Goal: Task Accomplishment & Management: Manage account settings

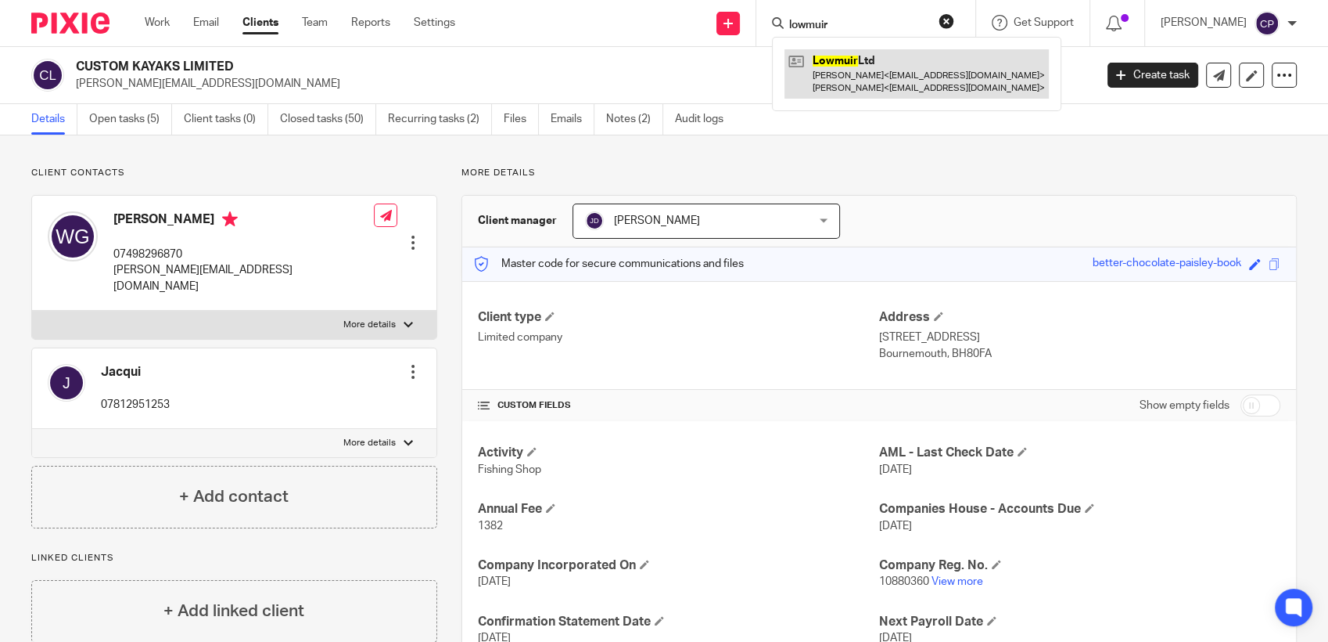
type input "lowmuir"
click at [880, 88] on link at bounding box center [917, 73] width 264 height 49
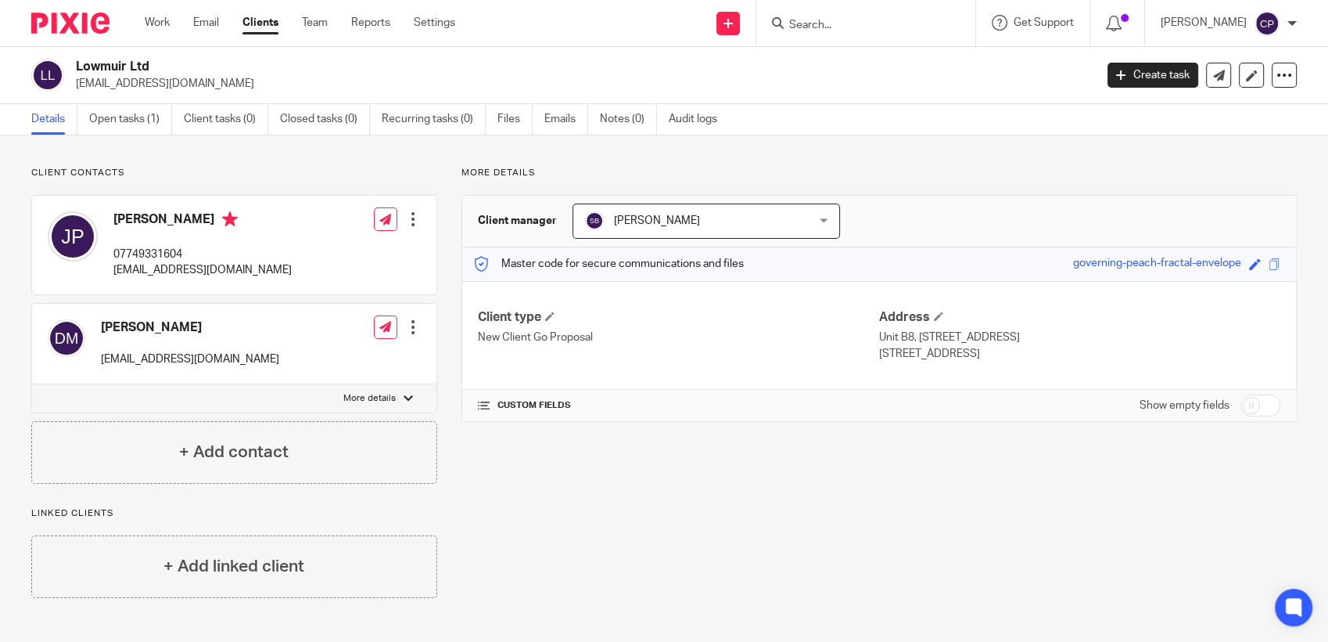
click at [837, 34] on div at bounding box center [866, 23] width 219 height 46
click at [844, 25] on input "Search" at bounding box center [858, 26] width 141 height 14
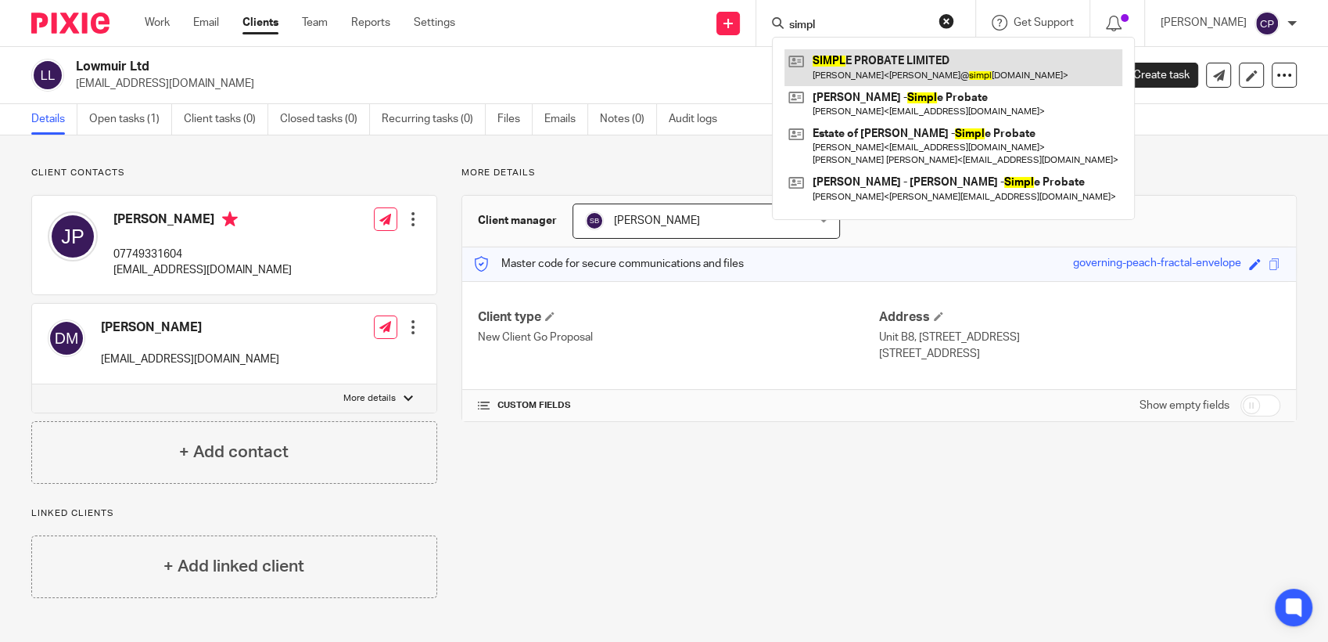
type input "simpl"
click at [857, 75] on link at bounding box center [954, 67] width 338 height 36
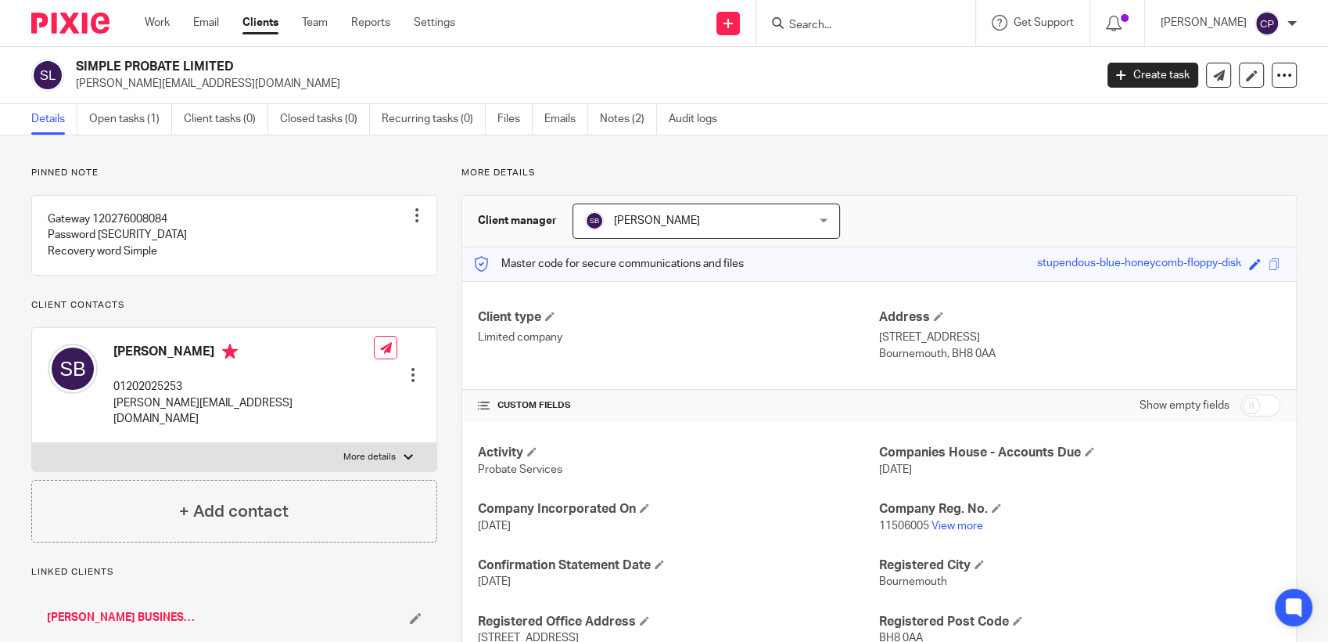
drag, startPoint x: 76, startPoint y: 83, endPoint x: 233, endPoint y: 84, distance: 157.2
click at [233, 84] on p "steve@simple-probate.co.uk" at bounding box center [580, 84] width 1008 height 16
drag, startPoint x: 233, startPoint y: 84, endPoint x: 211, endPoint y: 84, distance: 21.9
copy p "steve@simple-probate.co.uk"
click at [836, 27] on input "Search" at bounding box center [858, 26] width 141 height 14
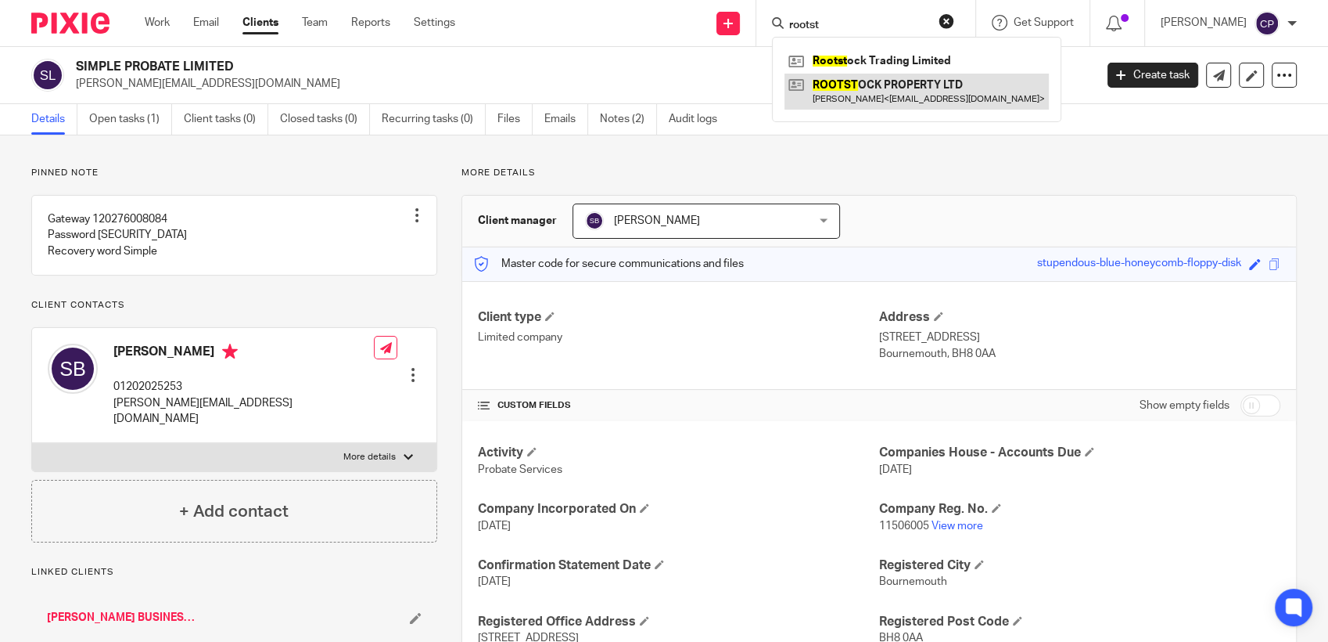
type input "rootst"
click at [836, 106] on link at bounding box center [917, 92] width 264 height 36
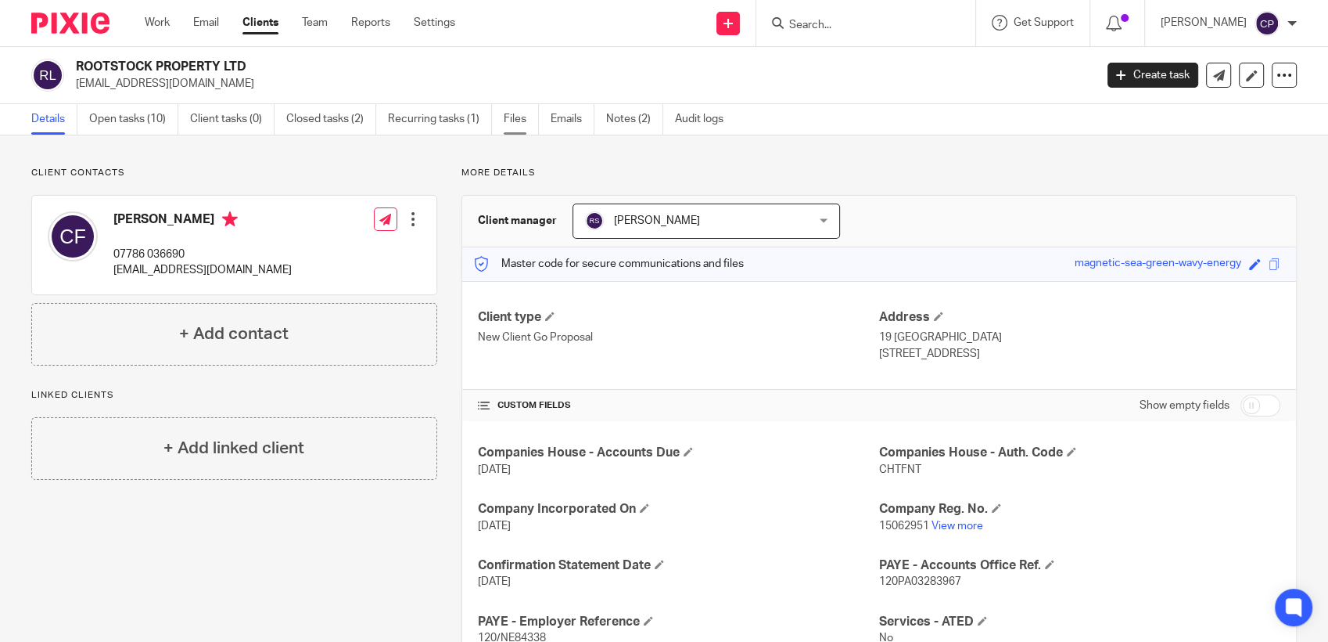
click at [520, 120] on link "Files" at bounding box center [521, 119] width 35 height 31
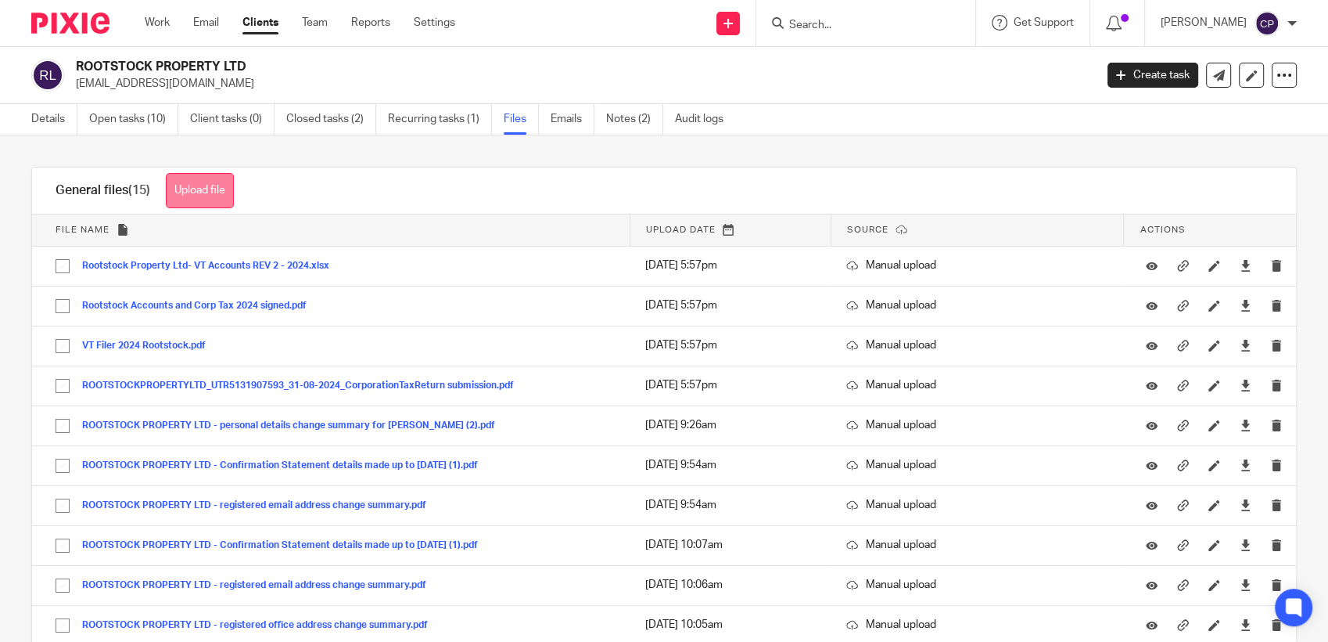
click at [196, 192] on button "Upload file" at bounding box center [200, 190] width 68 height 35
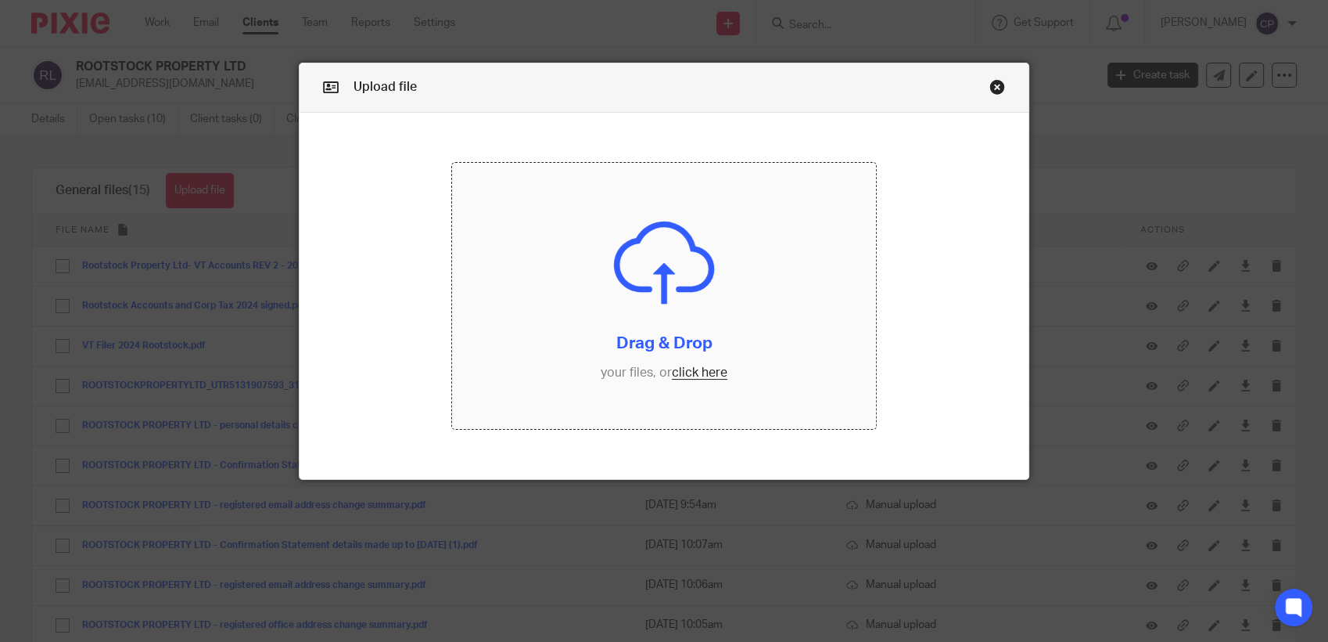
click at [683, 377] on input "file" at bounding box center [664, 296] width 424 height 266
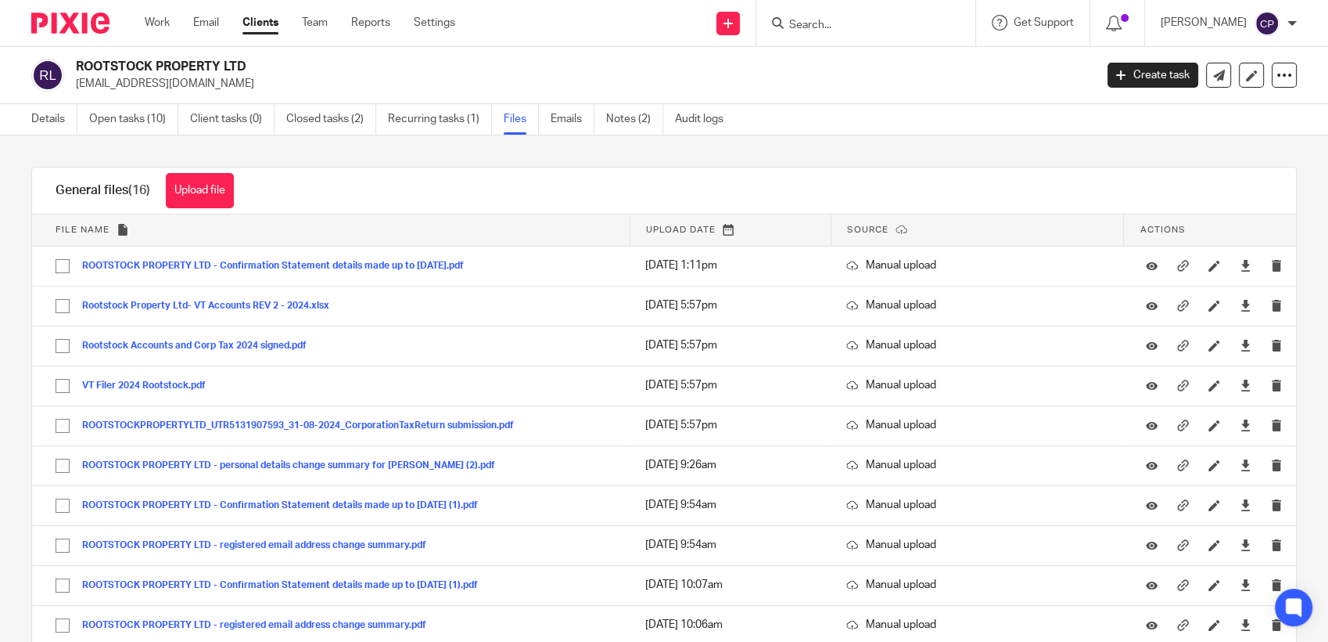
click at [823, 20] on input "Search" at bounding box center [858, 26] width 141 height 14
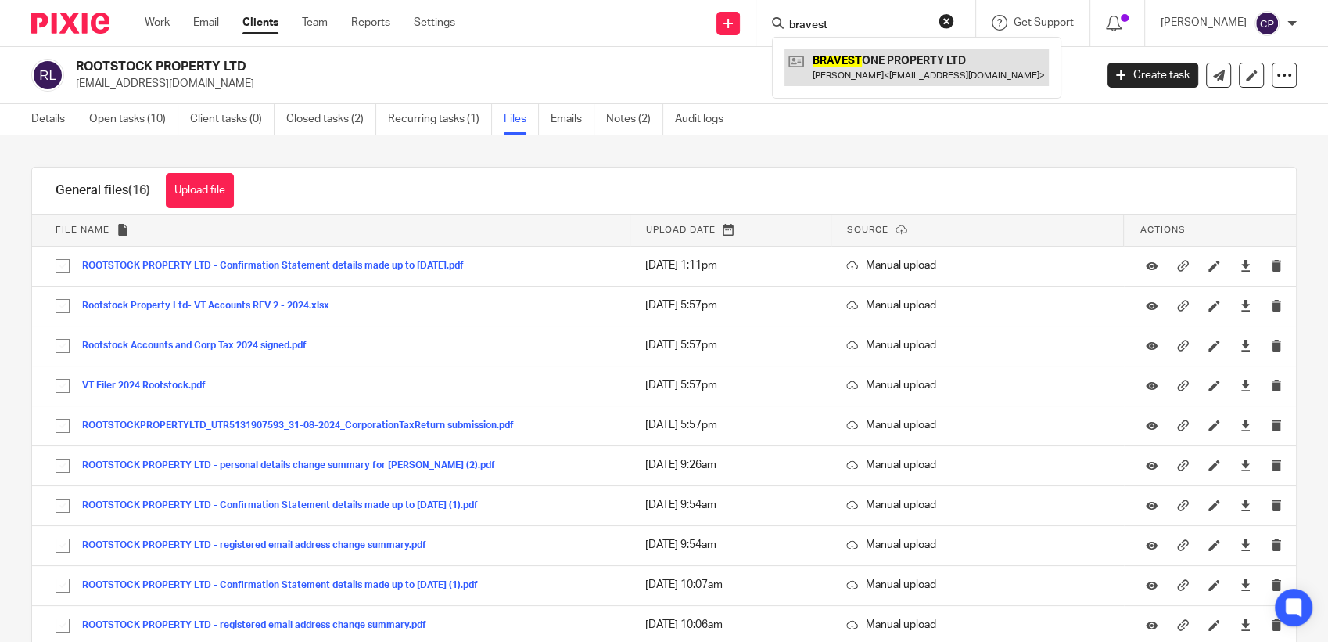
type input "bravest"
click at [869, 77] on link at bounding box center [917, 67] width 264 height 36
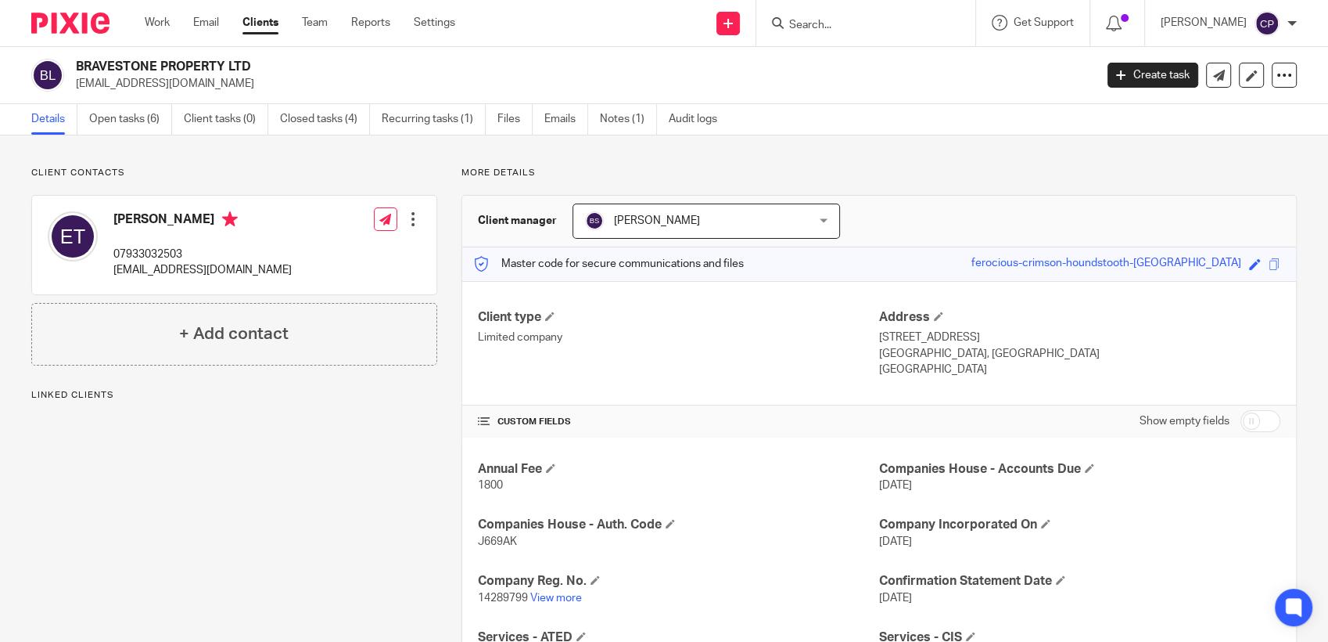
drag, startPoint x: 74, startPoint y: 82, endPoint x: 271, endPoint y: 84, distance: 196.4
click at [275, 84] on div "BRAVESTONE PROPERTY LTD bravestonegroup@gmail.com" at bounding box center [557, 75] width 1053 height 33
drag, startPoint x: 271, startPoint y: 84, endPoint x: 196, endPoint y: 84, distance: 74.3
copy p "bravestonegroup@gmail.com"
click at [819, 22] on input "Search" at bounding box center [858, 26] width 141 height 14
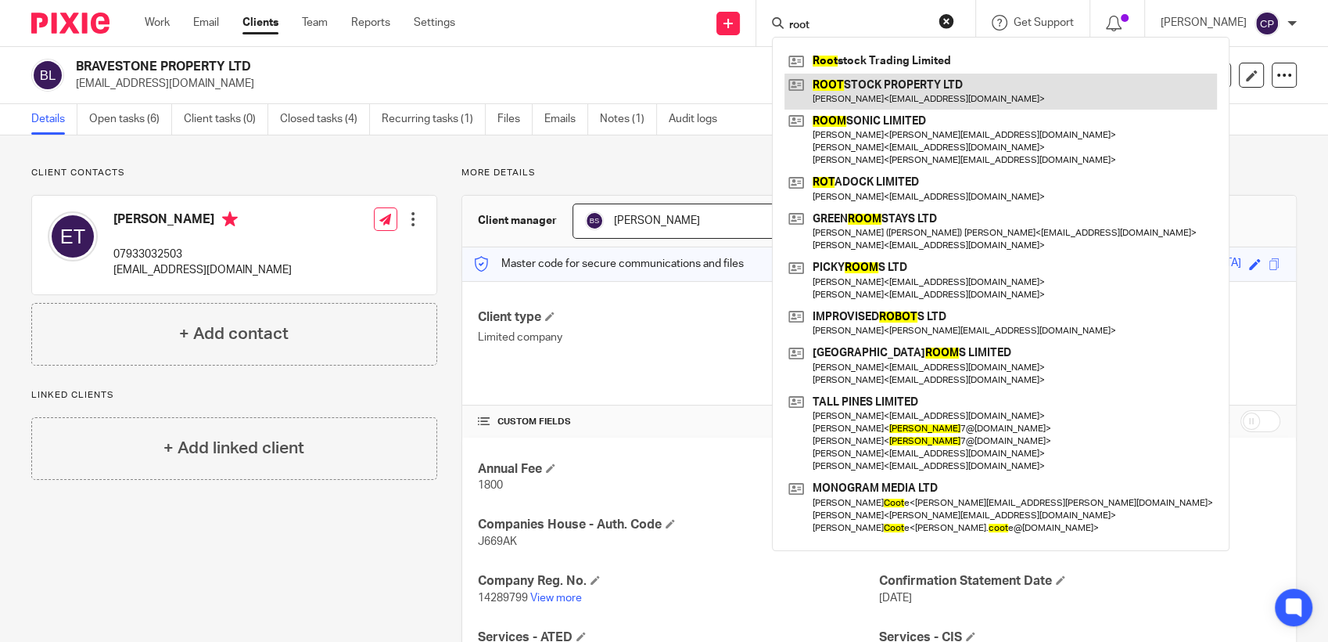
type input "root"
click at [867, 99] on link at bounding box center [1001, 92] width 433 height 36
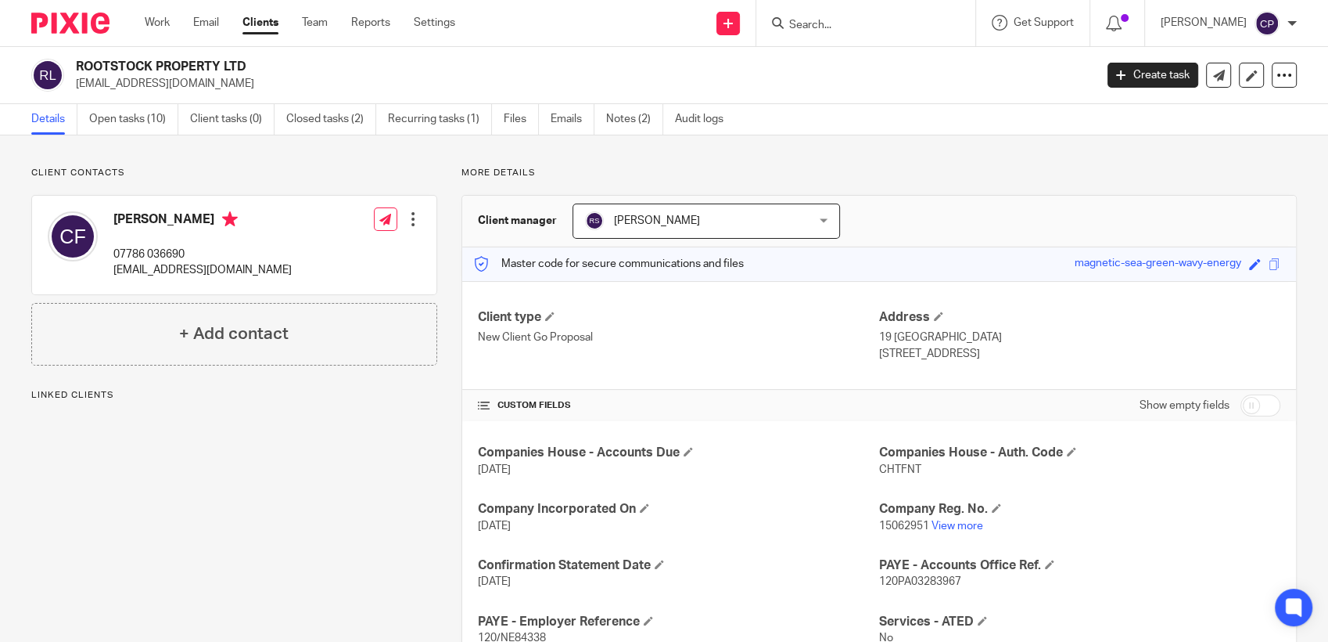
drag, startPoint x: 74, startPoint y: 84, endPoint x: 271, endPoint y: 84, distance: 197.9
click at [271, 84] on div "ROOTSTOCK PROPERTY LTD clare@rootstock-property.co.uk" at bounding box center [557, 75] width 1053 height 33
drag, startPoint x: 271, startPoint y: 84, endPoint x: 216, endPoint y: 84, distance: 55.5
copy p "[EMAIL_ADDRESS][DOMAIN_NAME]"
click at [821, 28] on input "Search" at bounding box center [858, 26] width 141 height 14
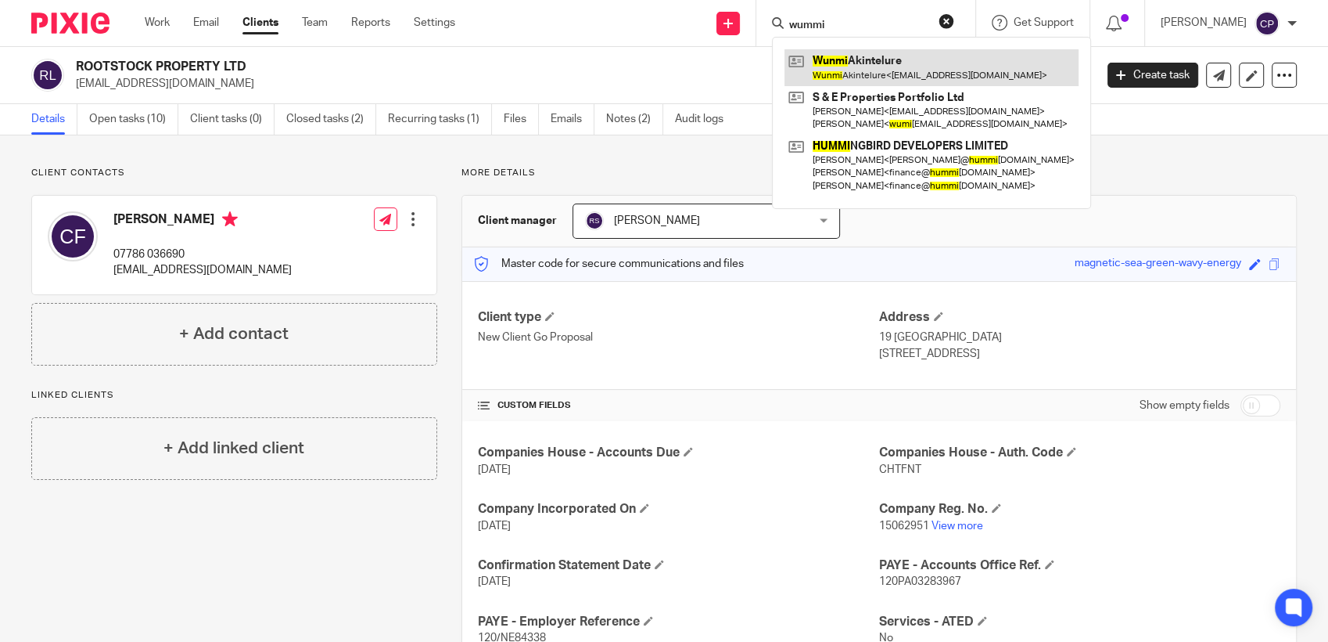
type input "wummi"
click at [868, 78] on link at bounding box center [932, 67] width 294 height 36
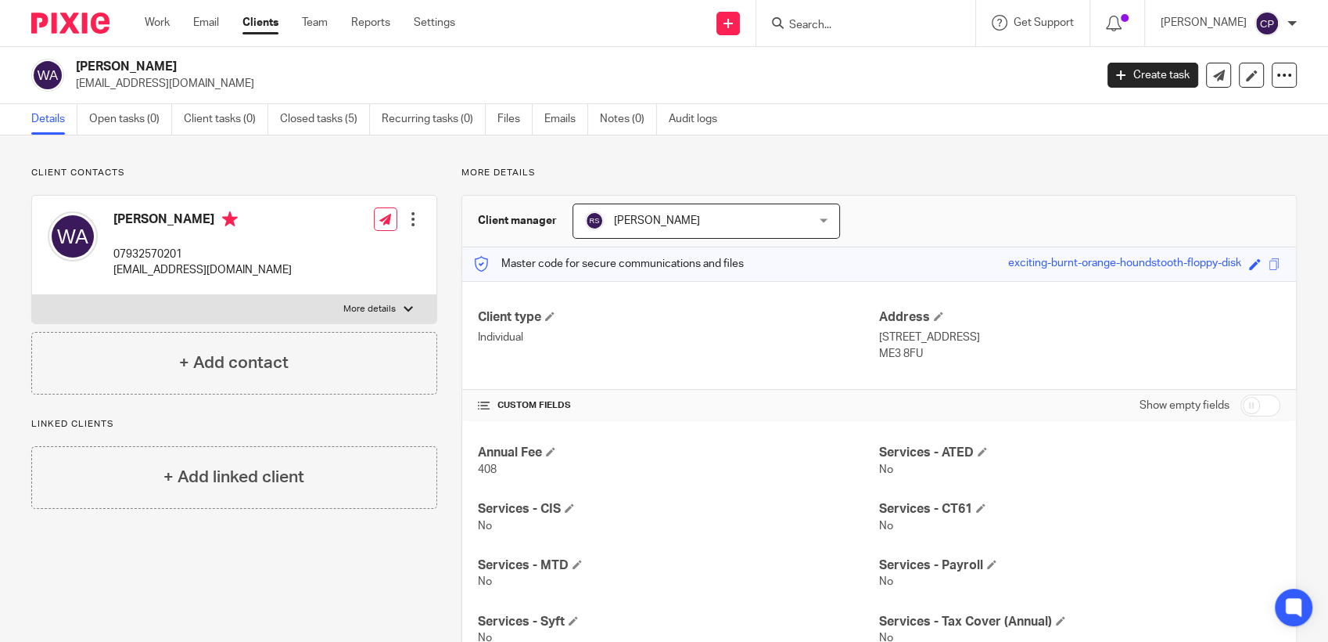
click at [833, 16] on form at bounding box center [871, 23] width 167 height 20
click at [812, 23] on input "Search" at bounding box center [858, 26] width 141 height 14
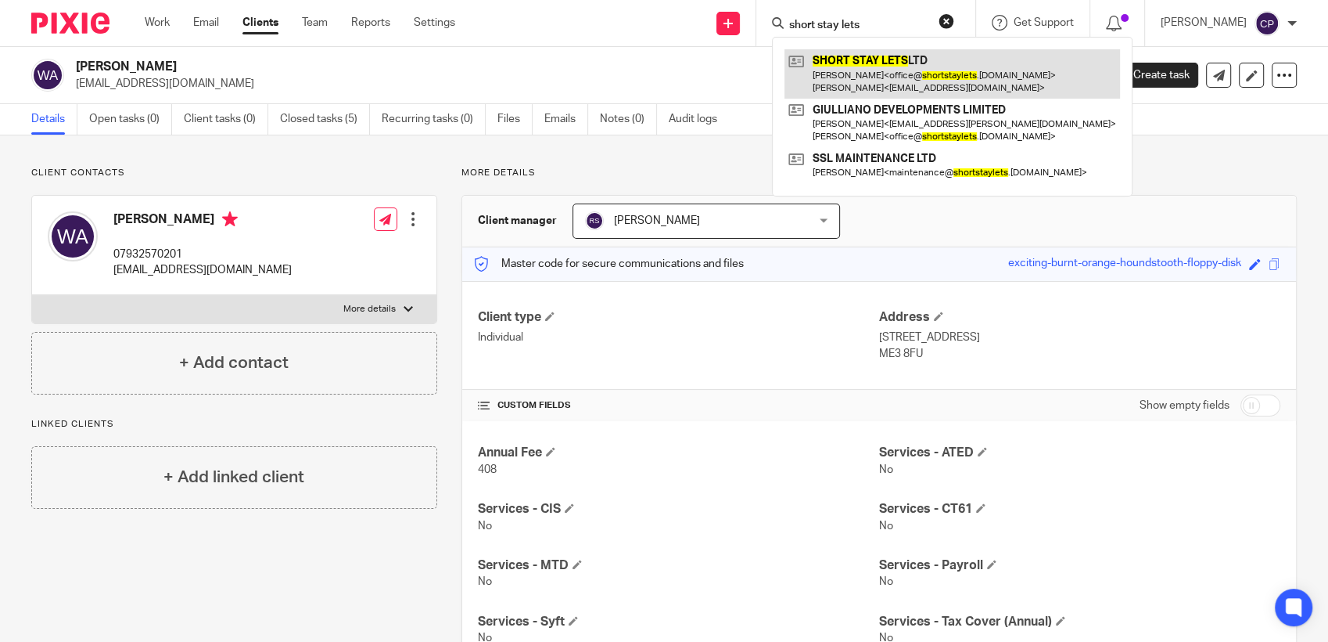
type input "short stay lets"
click at [847, 63] on link at bounding box center [953, 73] width 336 height 49
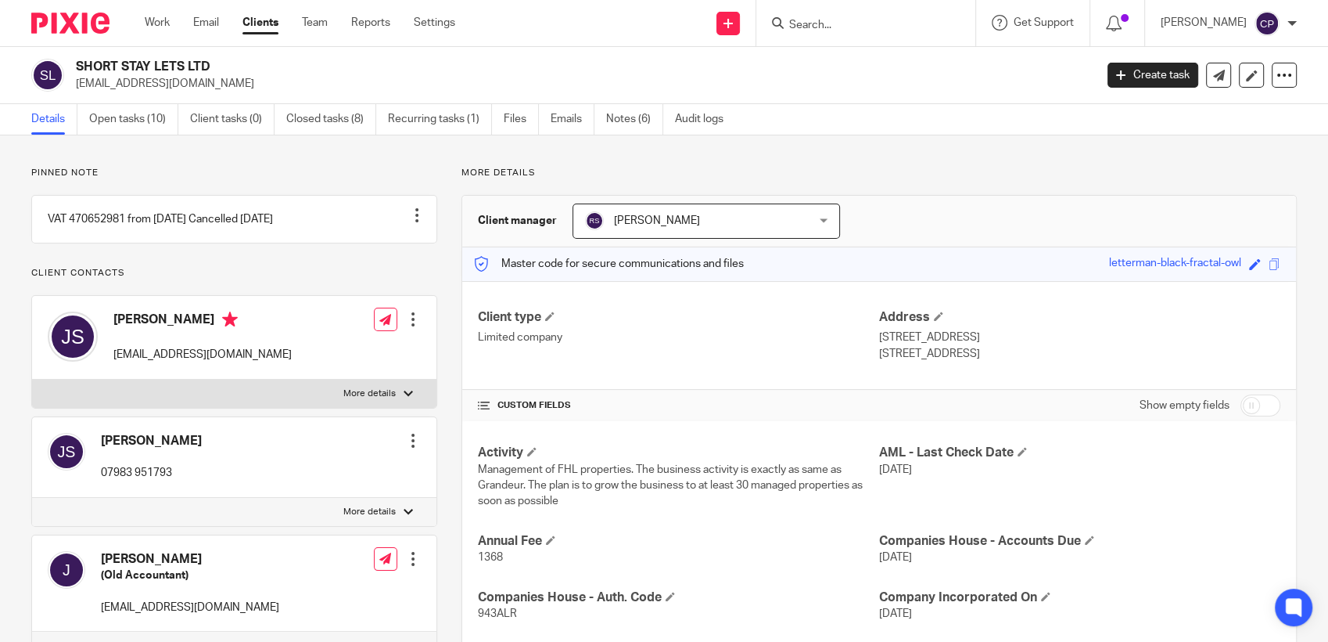
click at [824, 21] on input "Search" at bounding box center [858, 26] width 141 height 14
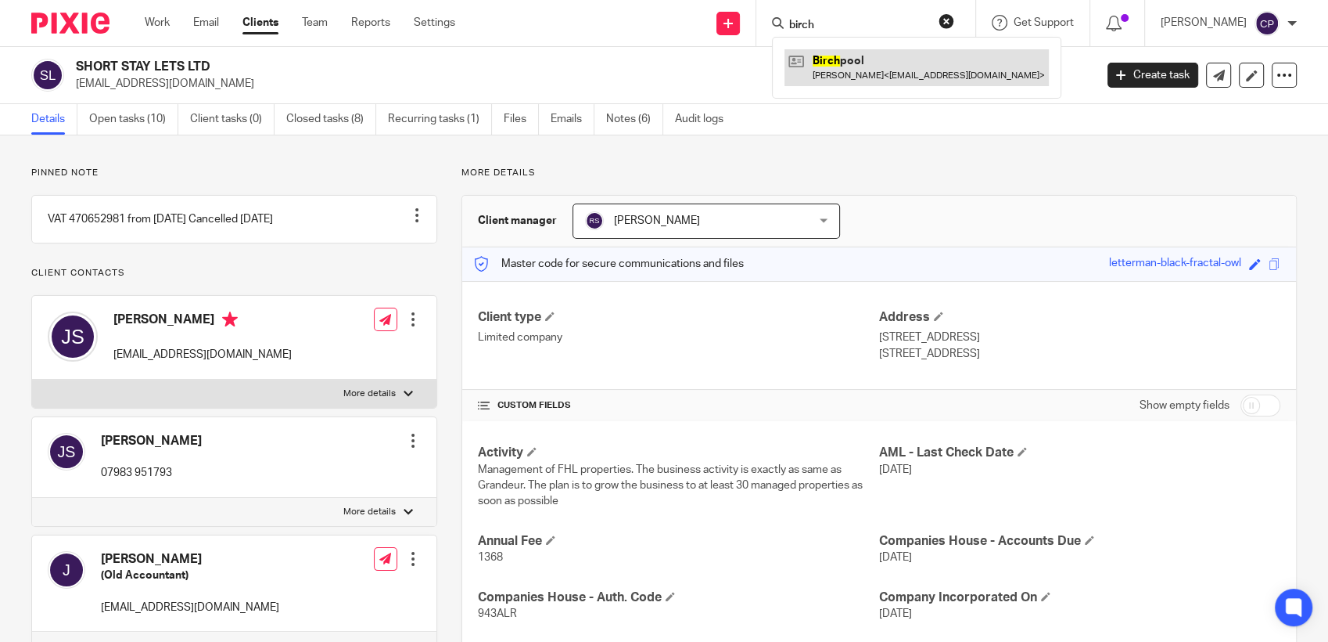
type input "birch"
click at [841, 68] on link at bounding box center [917, 67] width 264 height 36
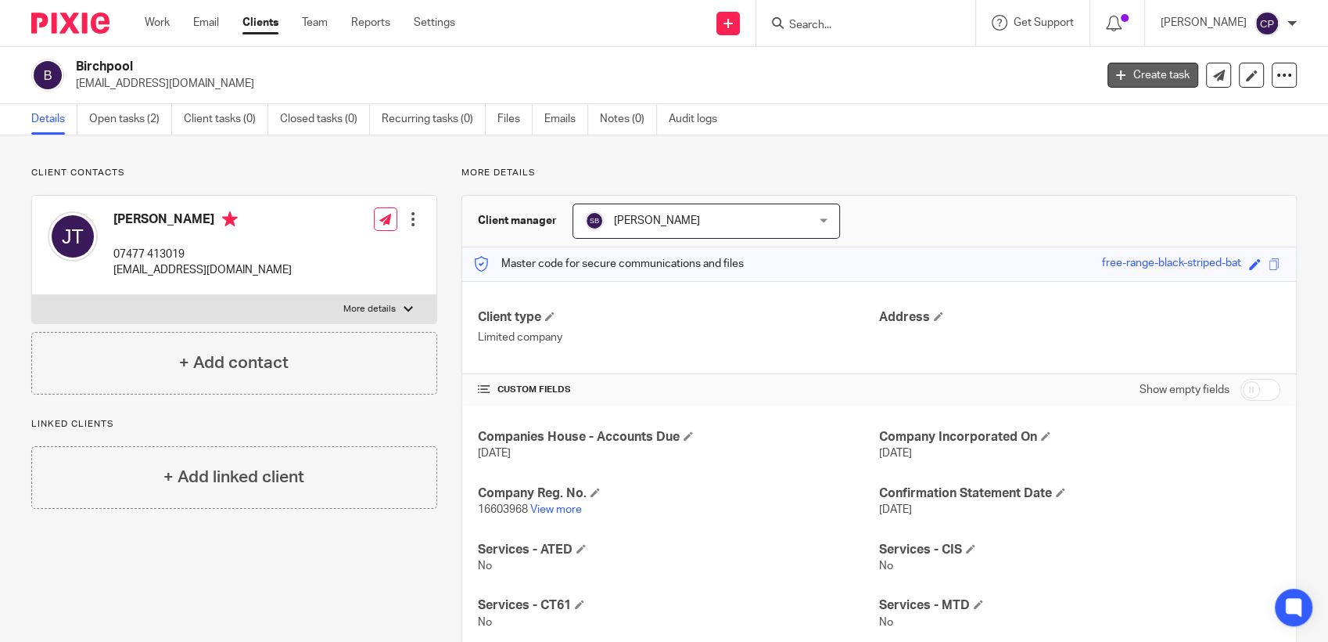
click at [1154, 74] on link "Create task" at bounding box center [1153, 75] width 91 height 25
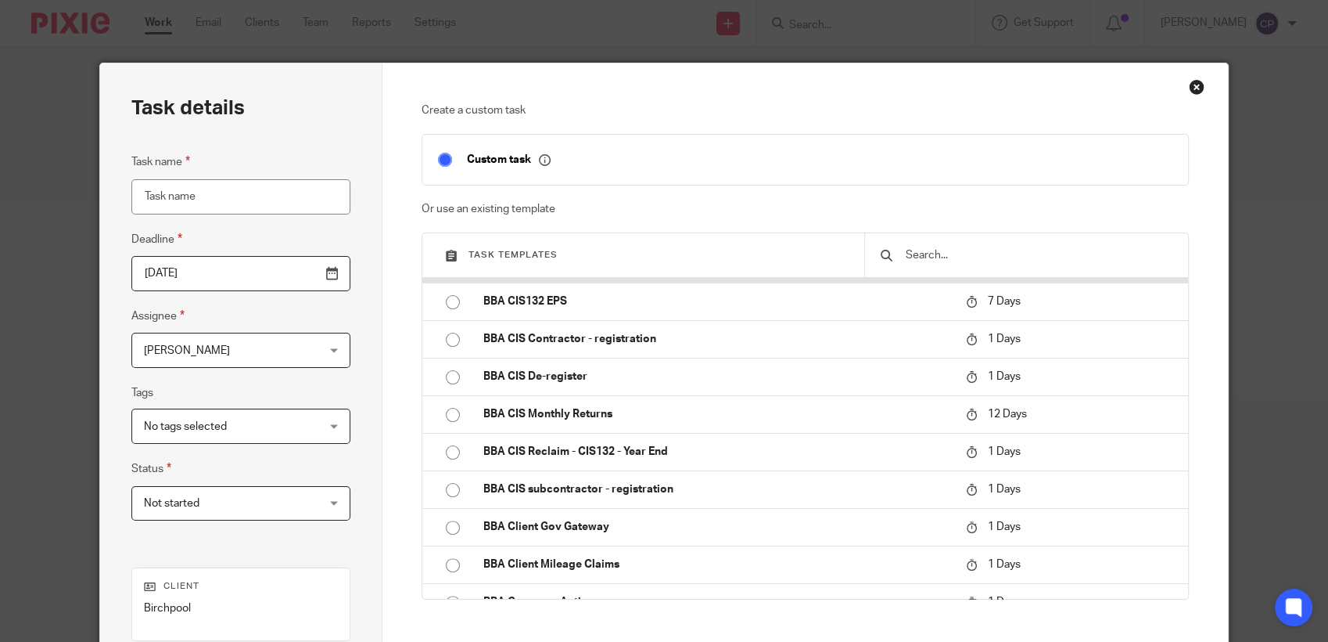
scroll to position [608, 0]
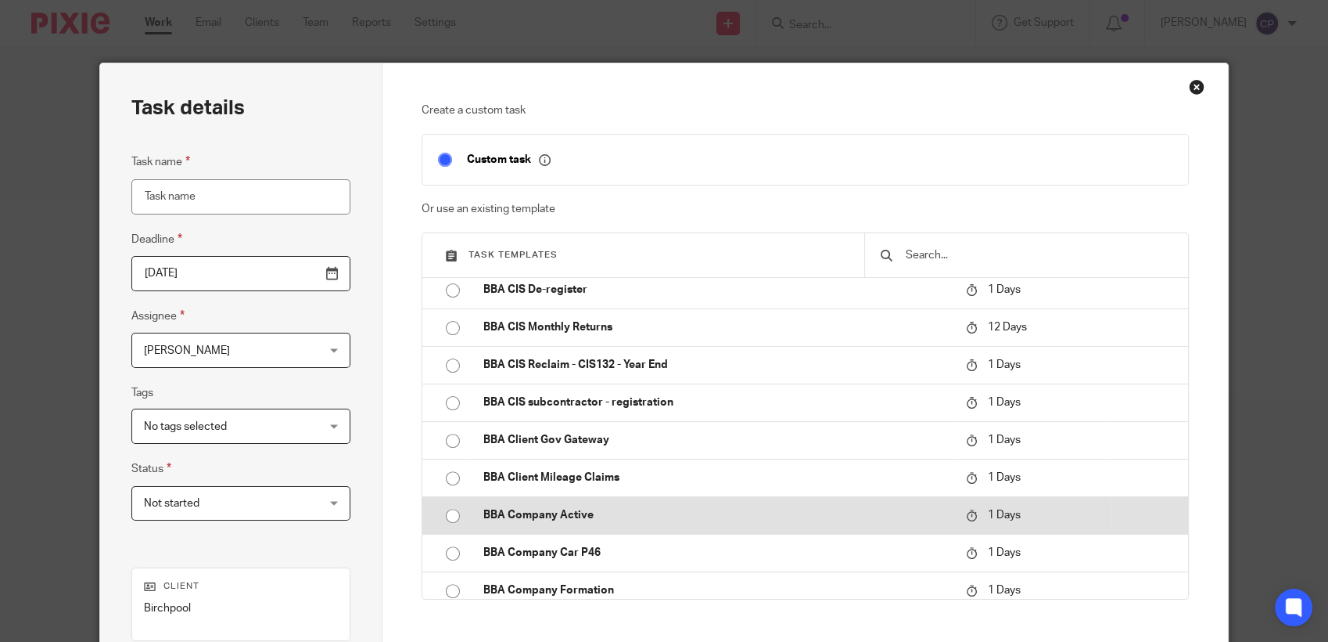
click at [451, 516] on input "radio" at bounding box center [453, 516] width 30 height 30
type input "[DATE]"
type input "BBA Company Active"
checkbox input "false"
radio input "false"
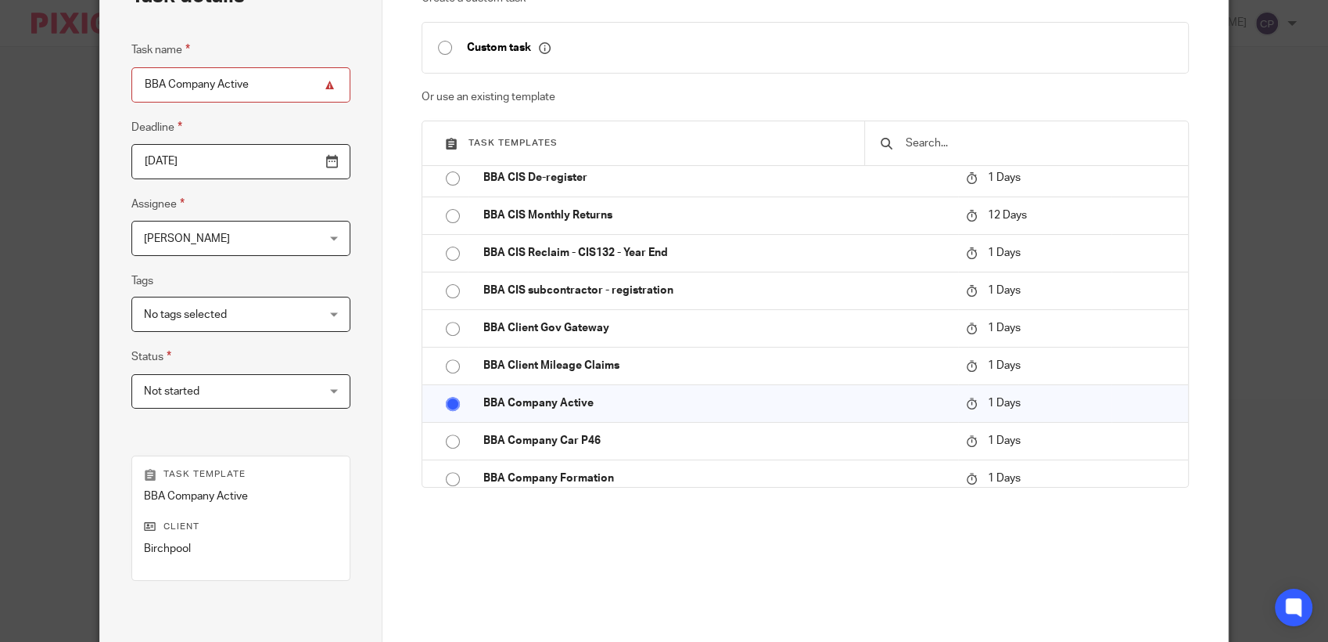
scroll to position [282, 0]
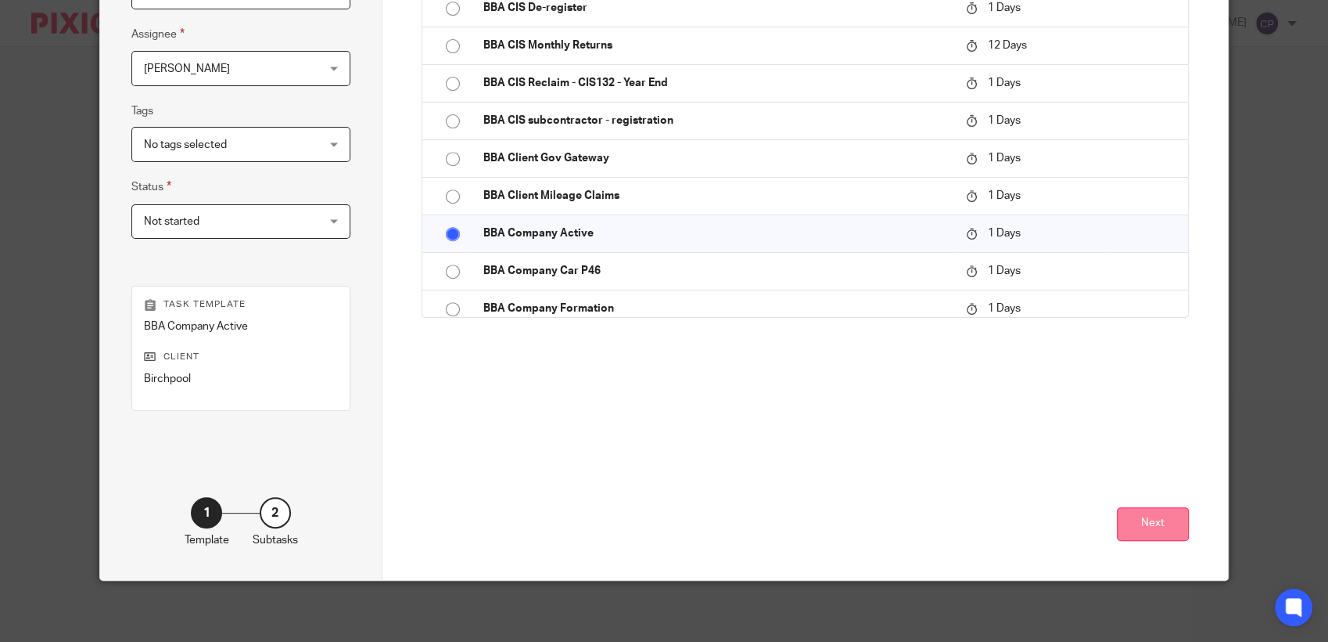
click at [1152, 532] on button "Next" at bounding box center [1153, 524] width 72 height 34
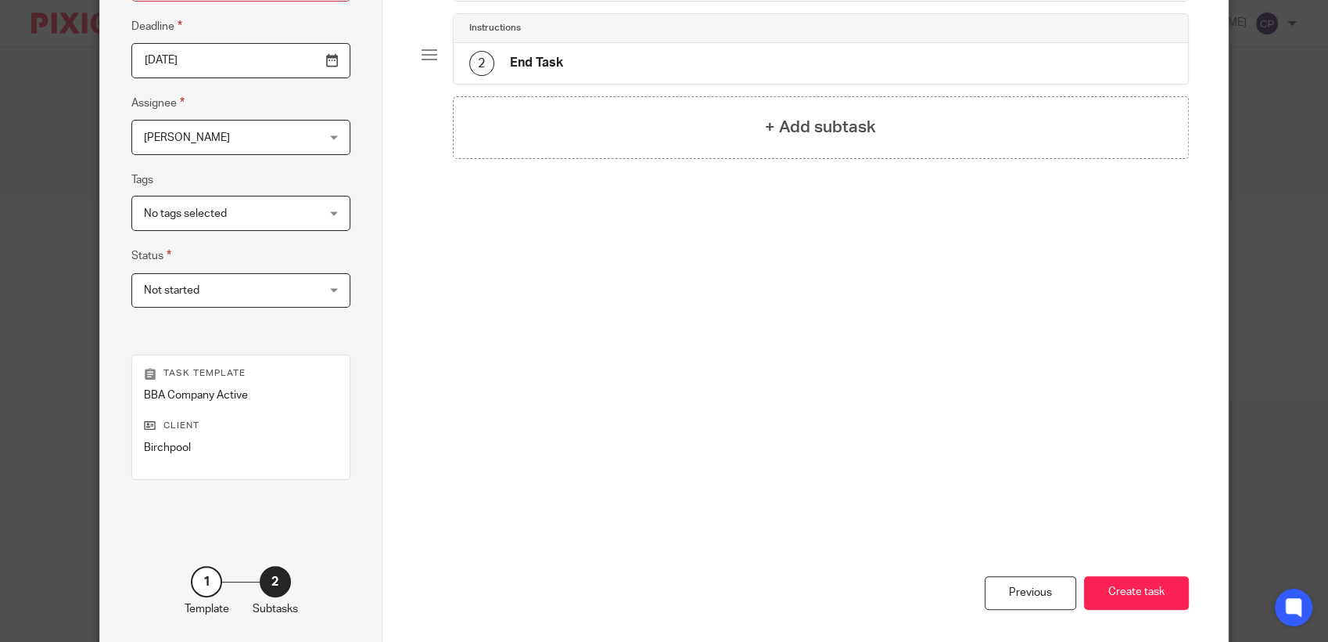
scroll to position [261, 0]
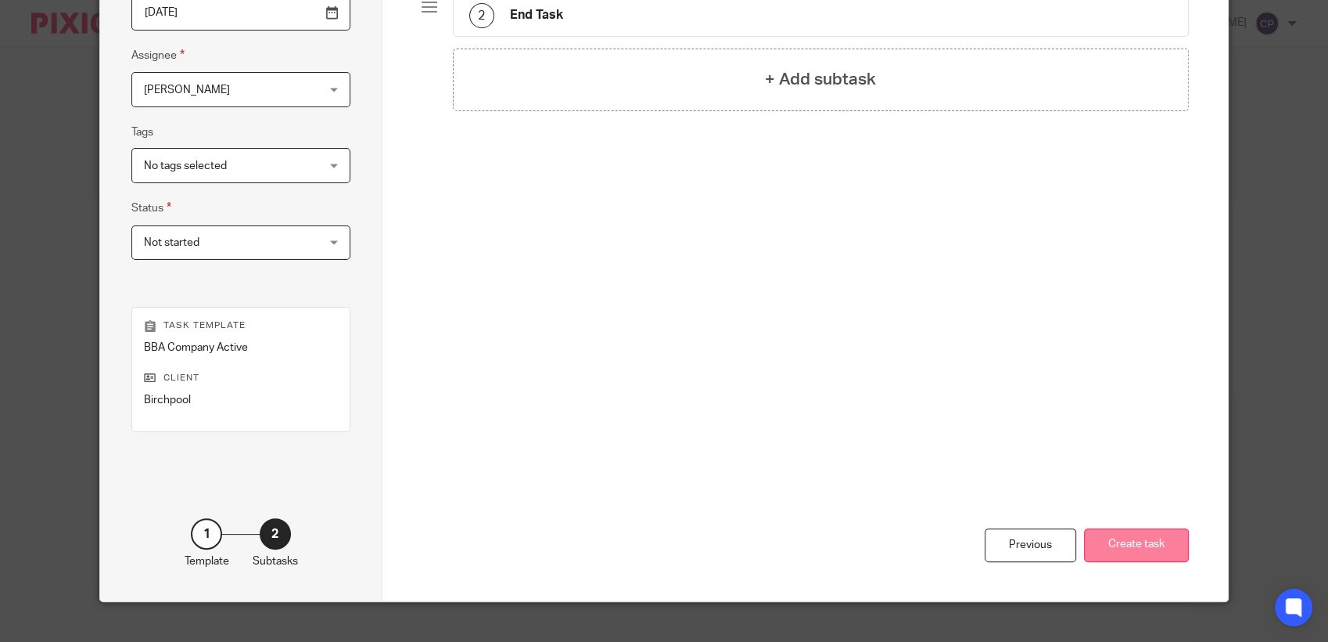
click at [1156, 547] on button "Create task" at bounding box center [1136, 545] width 105 height 34
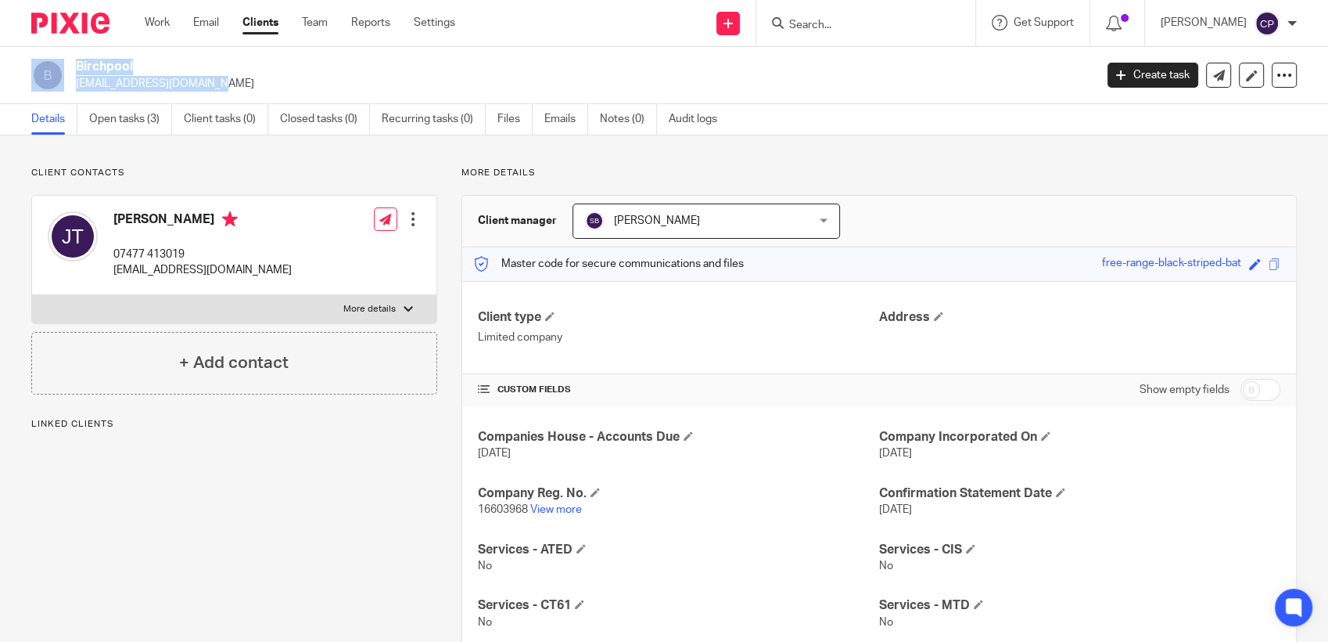
drag, startPoint x: 70, startPoint y: 90, endPoint x: 107, endPoint y: 88, distance: 37.6
click at [107, 88] on div "Birchpool [EMAIL_ADDRESS][DOMAIN_NAME]" at bounding box center [557, 75] width 1053 height 33
drag, startPoint x: 107, startPoint y: 88, endPoint x: 332, endPoint y: 95, distance: 224.6
click at [354, 92] on div "Birchpool j.timberlake13@icloud.com Create task Update from Companies House Exp…" at bounding box center [664, 75] width 1328 height 57
drag, startPoint x: 72, startPoint y: 84, endPoint x: 217, endPoint y: 89, distance: 145.6
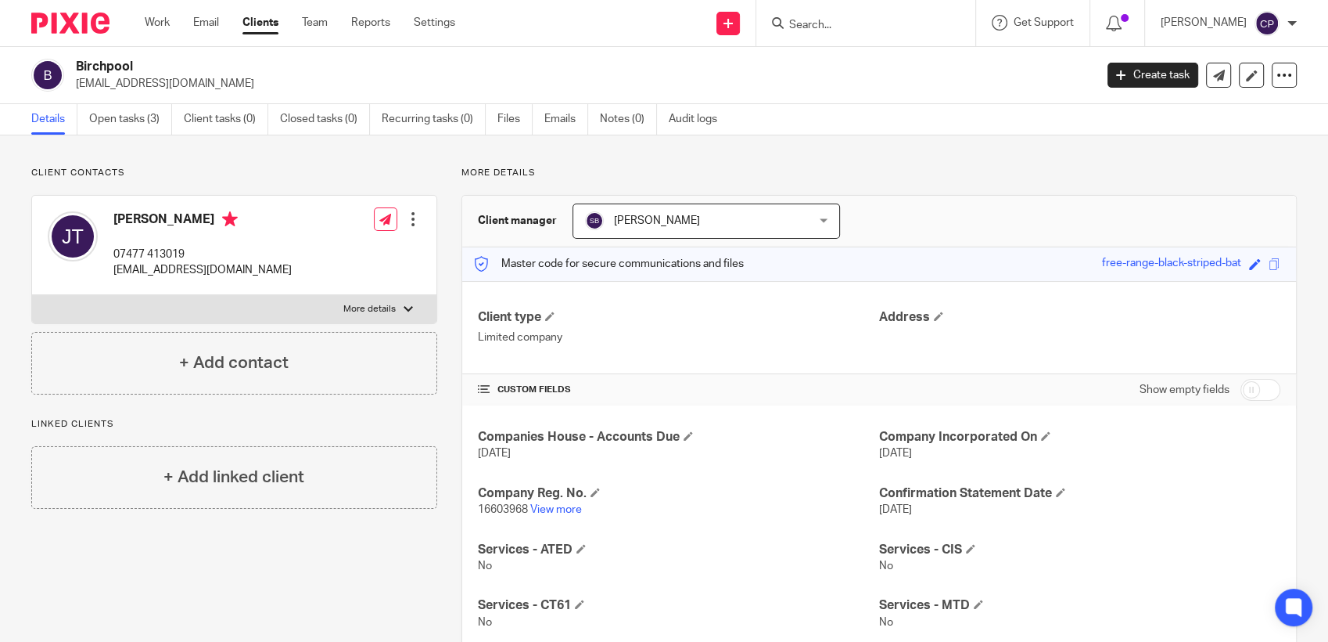
click at [217, 89] on div "Birchpool j.timberlake13@icloud.com" at bounding box center [557, 75] width 1053 height 33
drag, startPoint x: 217, startPoint y: 89, endPoint x: 189, endPoint y: 87, distance: 29.0
copy p "j.timberlake13@icloud.com"
click at [1246, 73] on icon at bounding box center [1252, 76] width 12 height 12
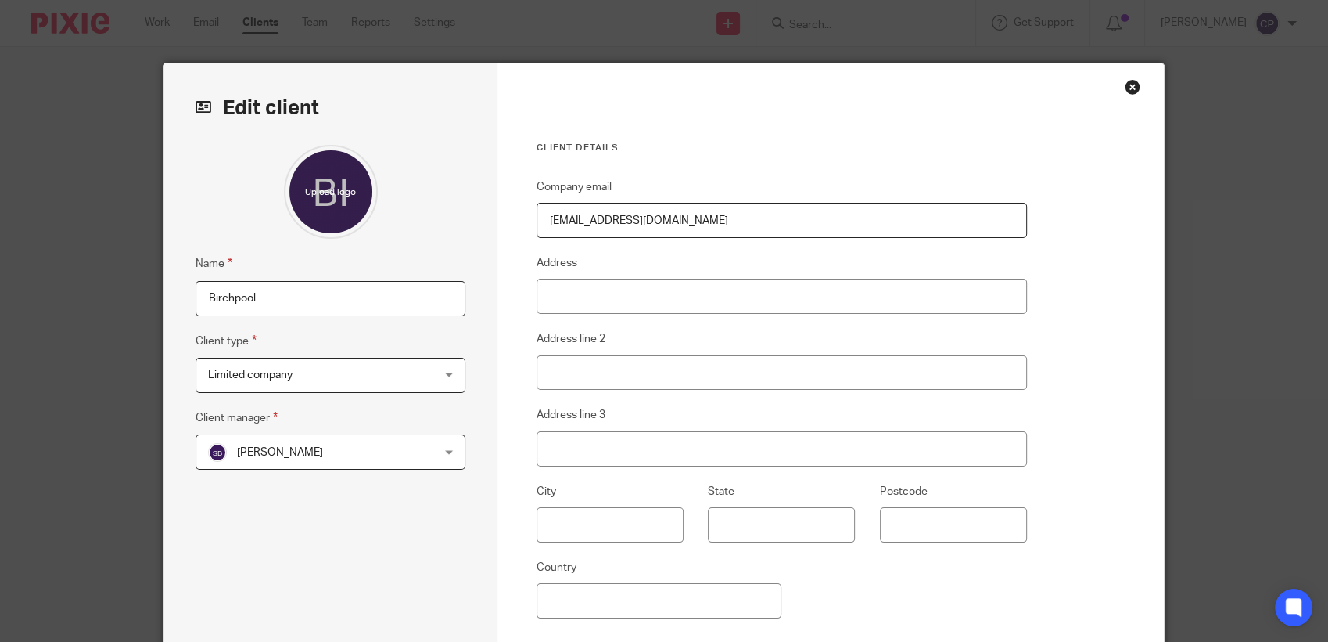
drag, startPoint x: 664, startPoint y: 220, endPoint x: 488, endPoint y: 235, distance: 176.7
click at [498, 235] on div "Client details Company email j.timberlake13@icloud.com Address Address line 2 A…" at bounding box center [831, 403] width 667 height 681
drag, startPoint x: 657, startPoint y: 222, endPoint x: 524, endPoint y: 227, distance: 133.1
click at [524, 227] on div "Client details Company email j.timberlake13@icloud.com Address Address line 2 A…" at bounding box center [831, 403] width 667 height 681
paste input "jaytimberlake01@outlook.com"
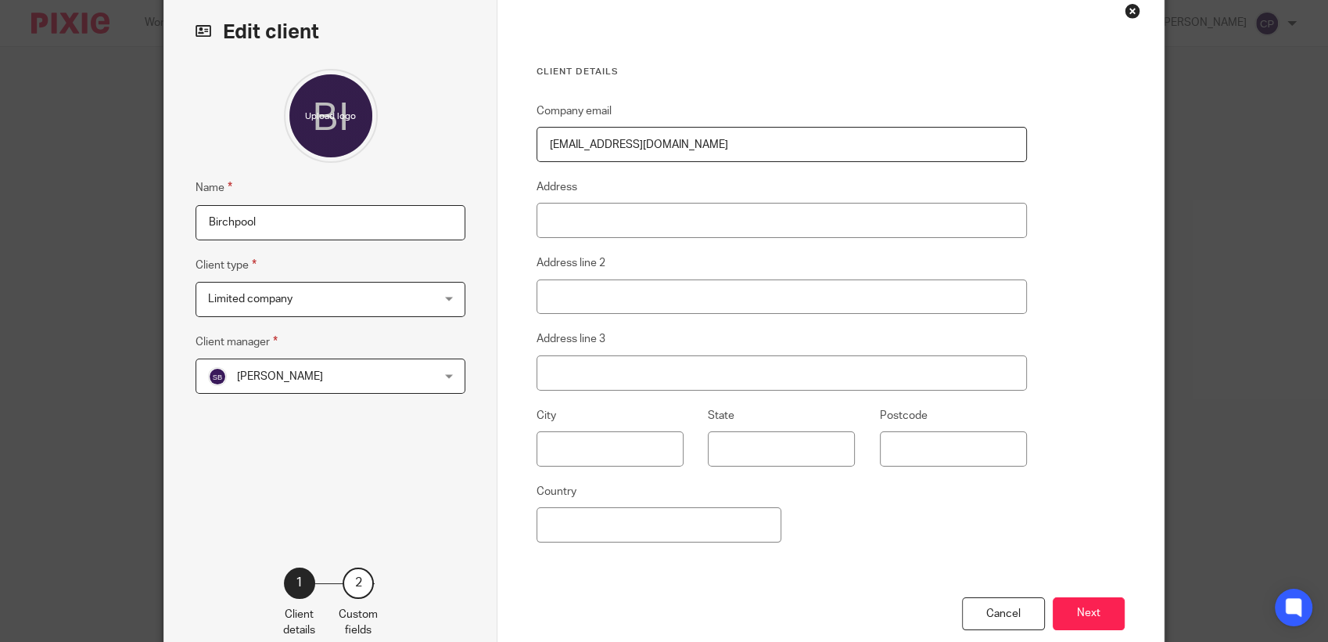
scroll to position [165, 0]
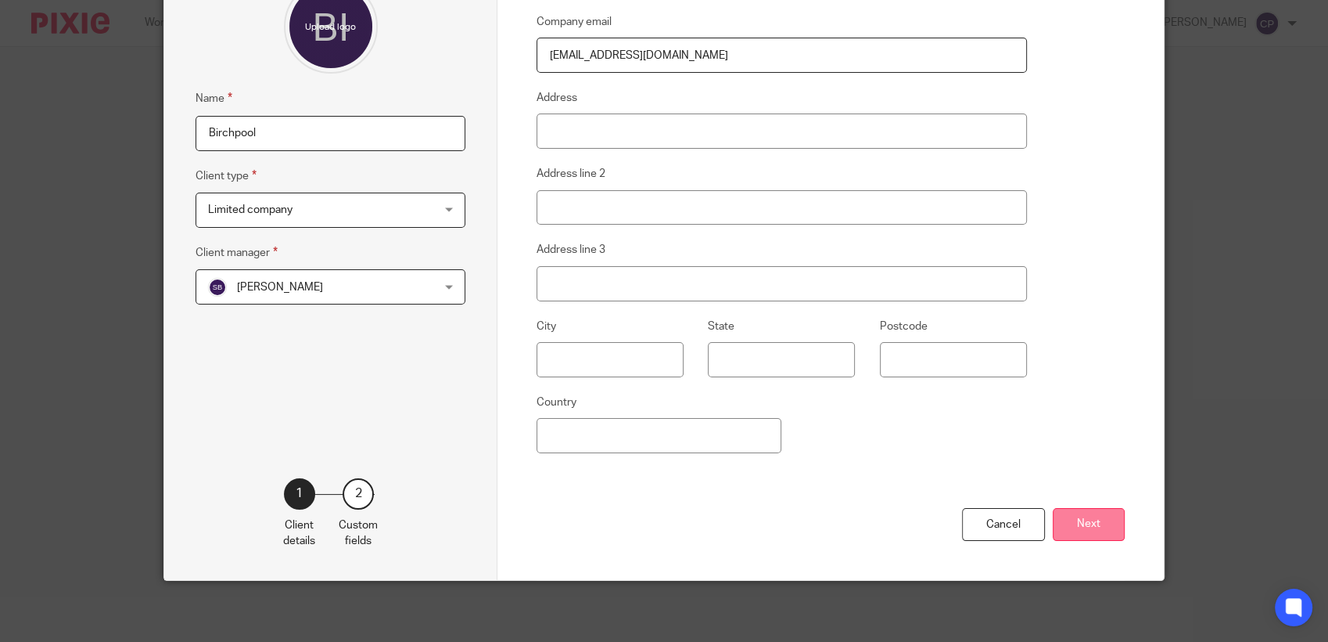
type input "jaytimberlake01@outlook.com"
drag, startPoint x: 1069, startPoint y: 527, endPoint x: 1211, endPoint y: 530, distance: 141.7
click at [1073, 527] on button "Next" at bounding box center [1089, 525] width 72 height 34
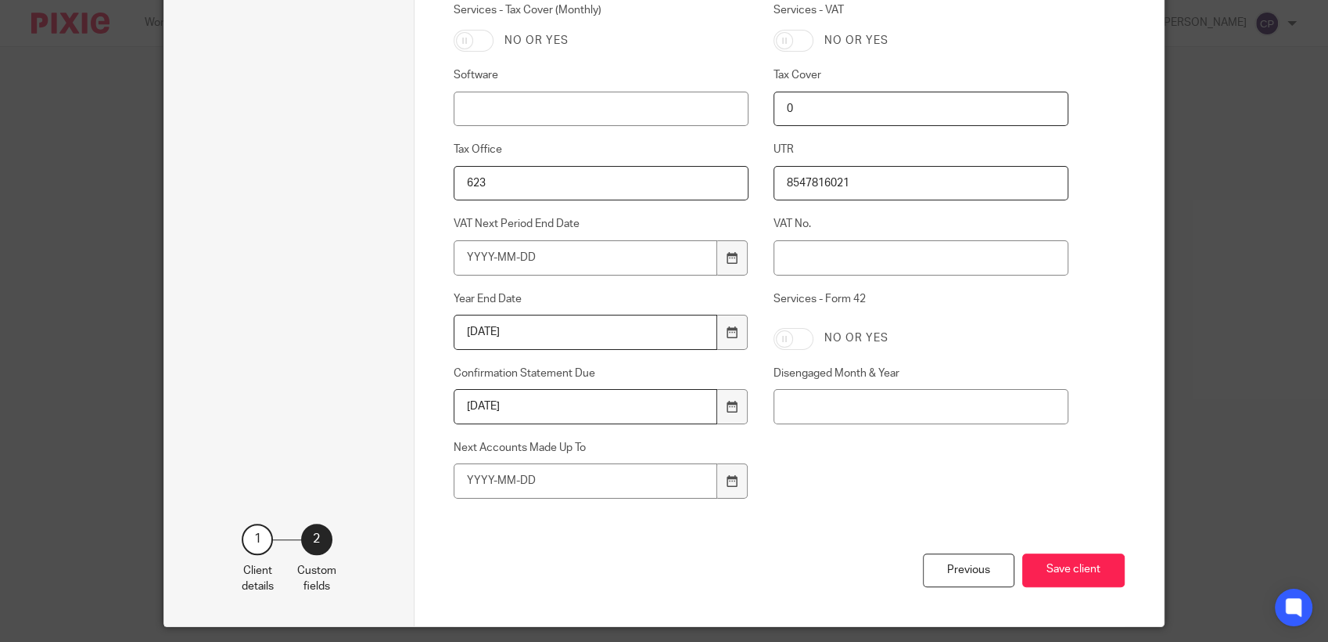
scroll to position [1051, 0]
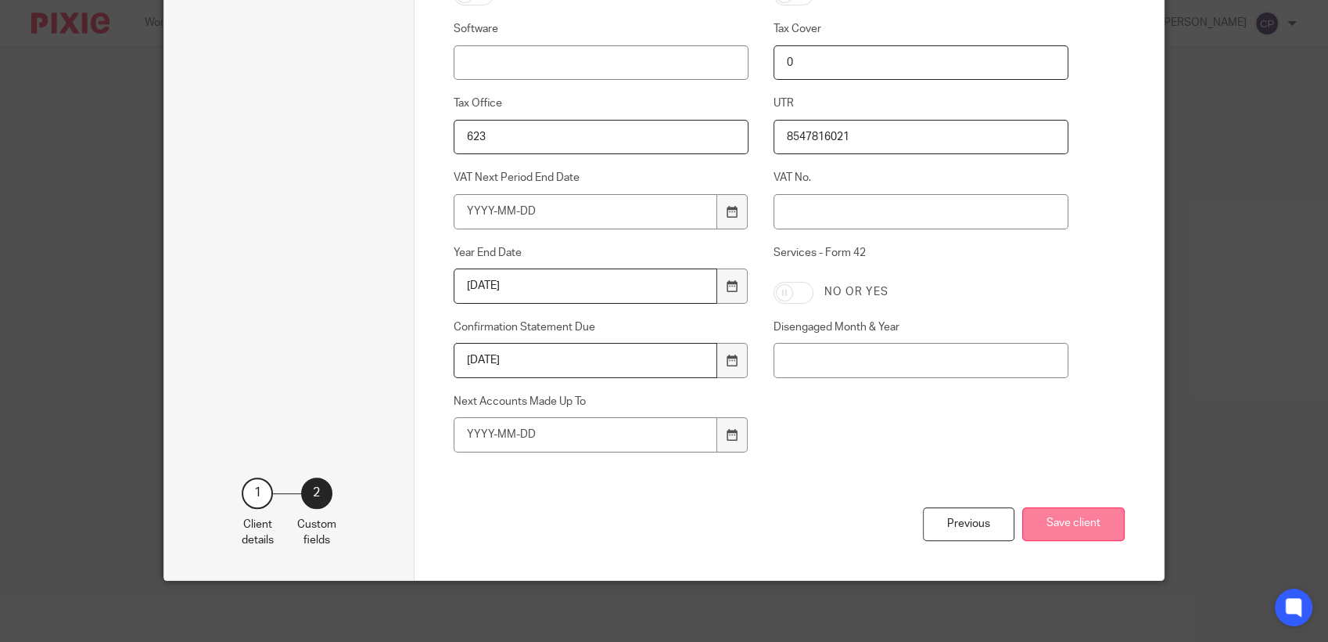
click at [1062, 519] on button "Save client" at bounding box center [1074, 524] width 102 height 34
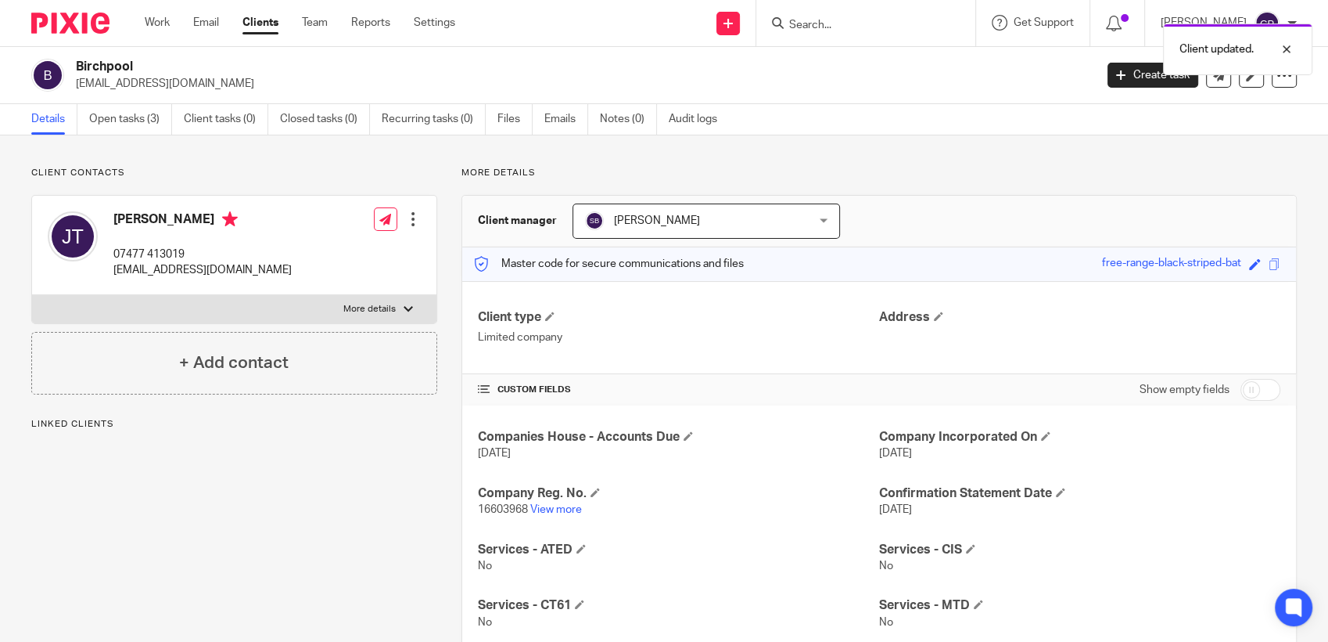
drag, startPoint x: 70, startPoint y: 84, endPoint x: 282, endPoint y: 85, distance: 212.8
click at [282, 85] on div "Birchpool jaytimberlake01@outlook.com" at bounding box center [557, 75] width 1053 height 33
copy p "jaytimberlake01@outlook.com"
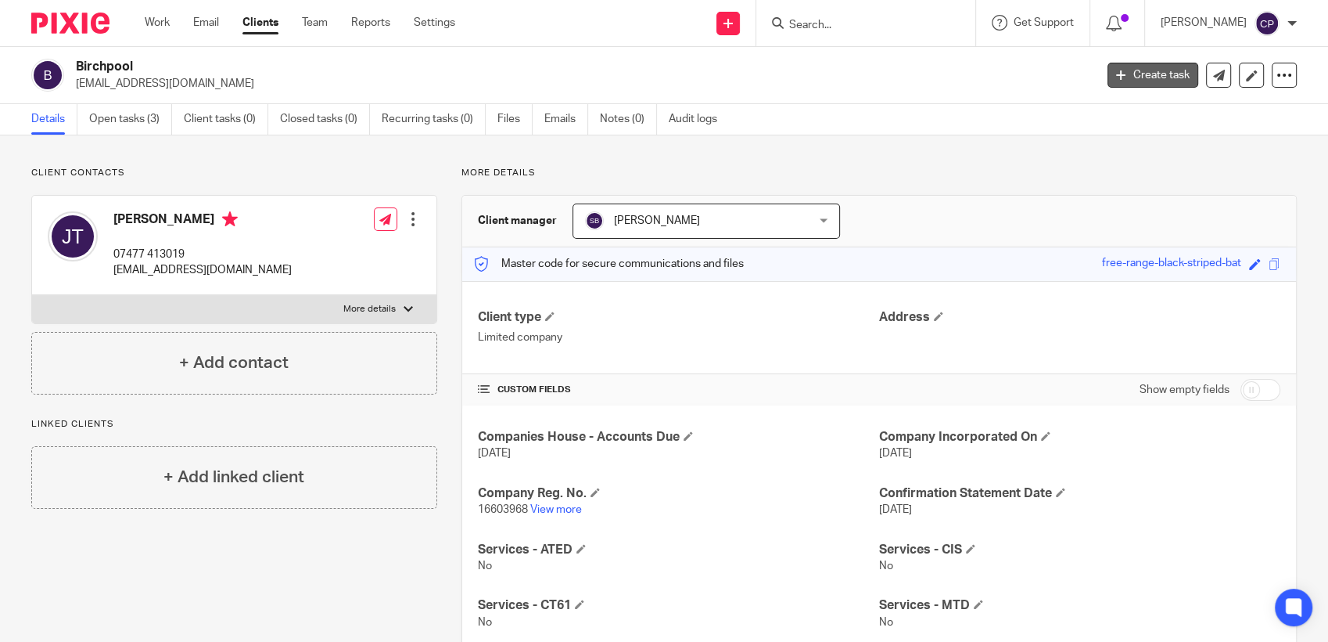
click at [1136, 77] on link "Create task" at bounding box center [1153, 75] width 91 height 25
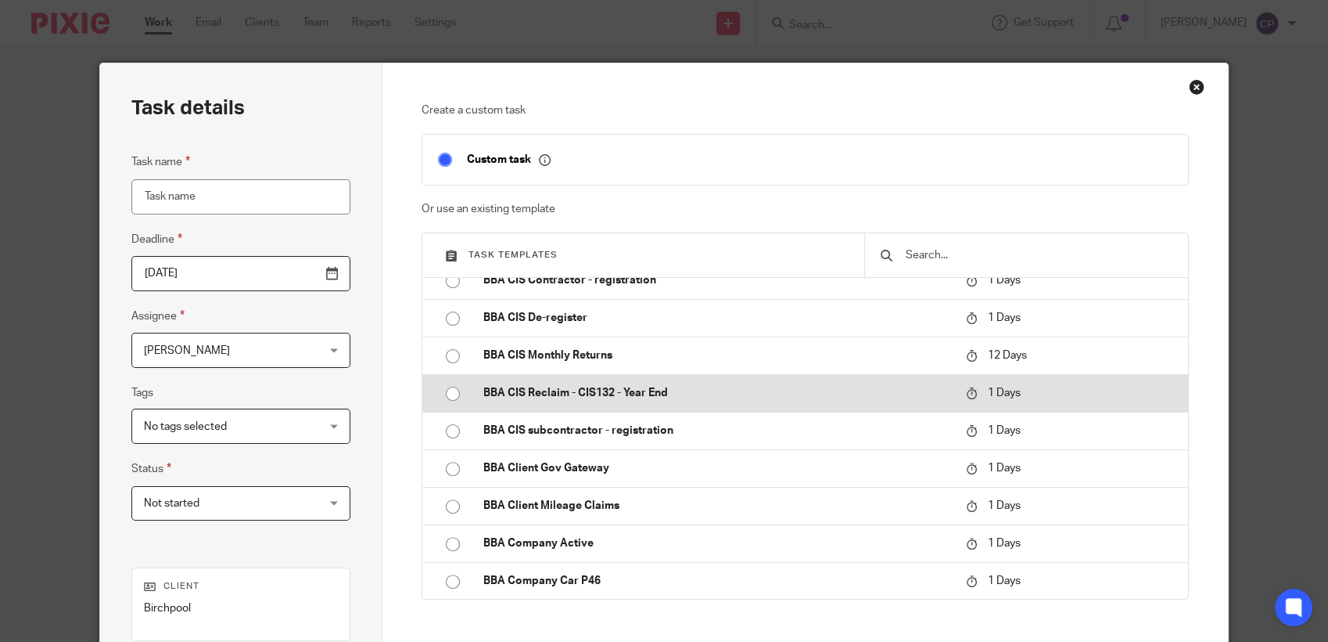
scroll to position [608, 0]
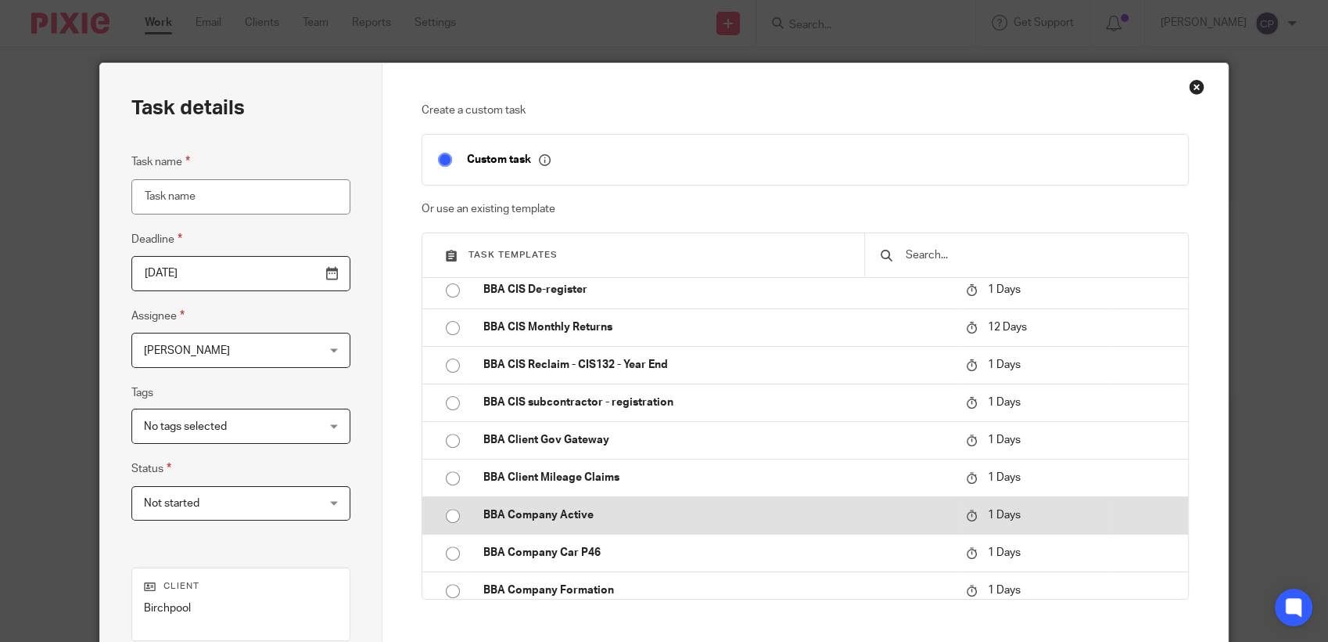
click at [444, 516] on input "radio" at bounding box center [453, 516] width 30 height 30
type input "[DATE]"
type input "BBA Company Active"
checkbox input "false"
radio input "false"
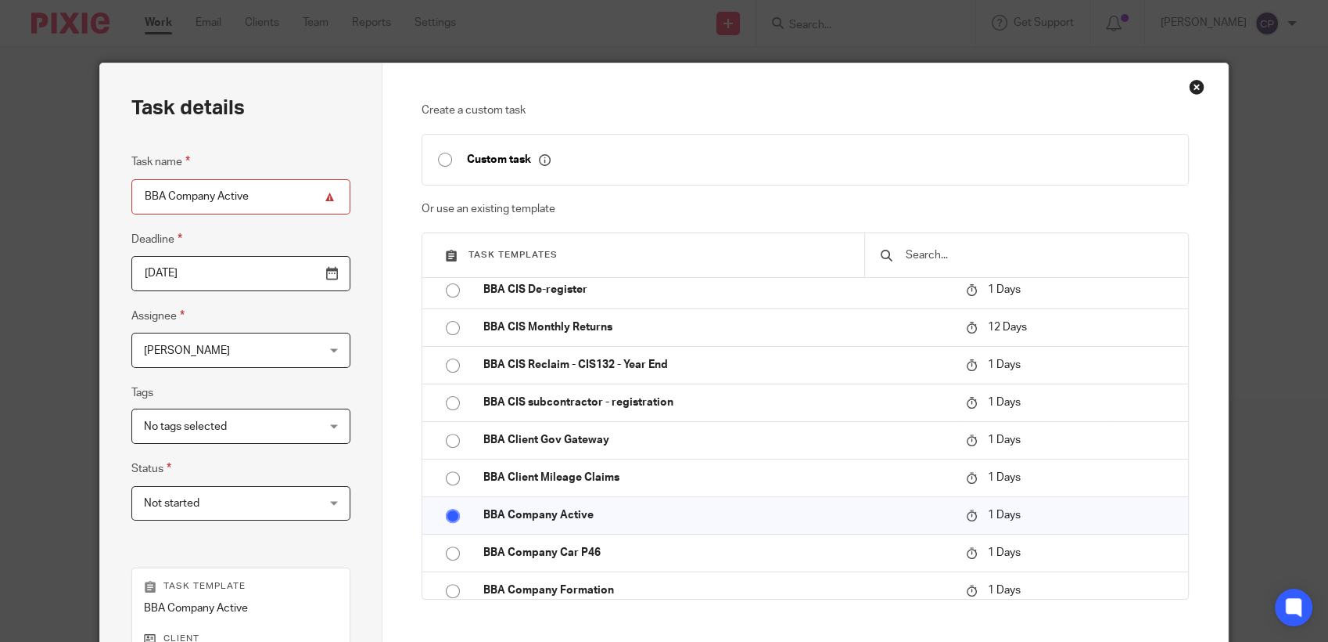
scroll to position [282, 0]
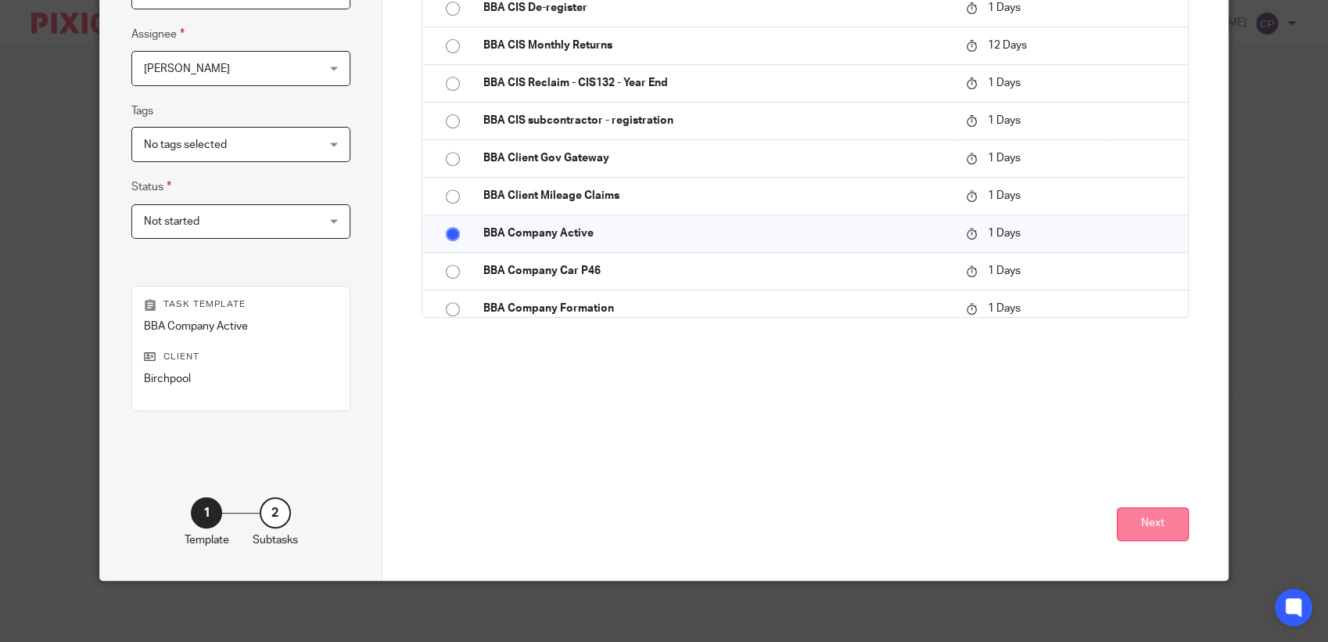
click at [1131, 526] on button "Next" at bounding box center [1153, 524] width 72 height 34
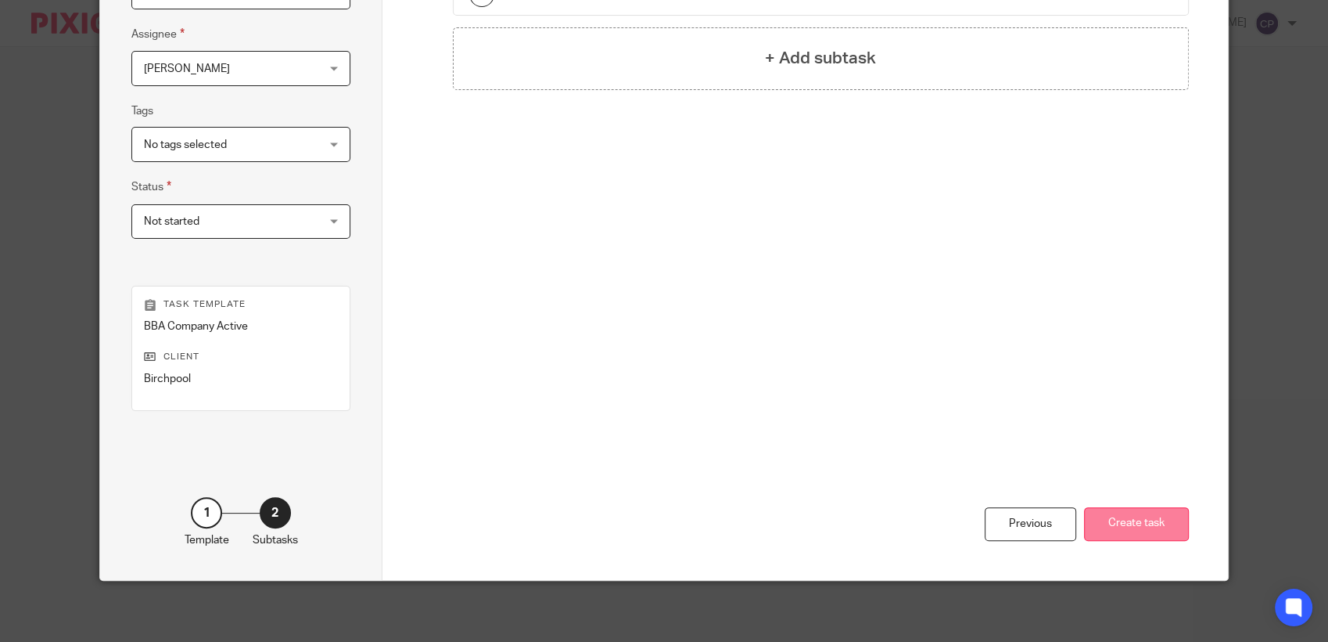
click at [1116, 522] on button "Create task" at bounding box center [1136, 524] width 105 height 34
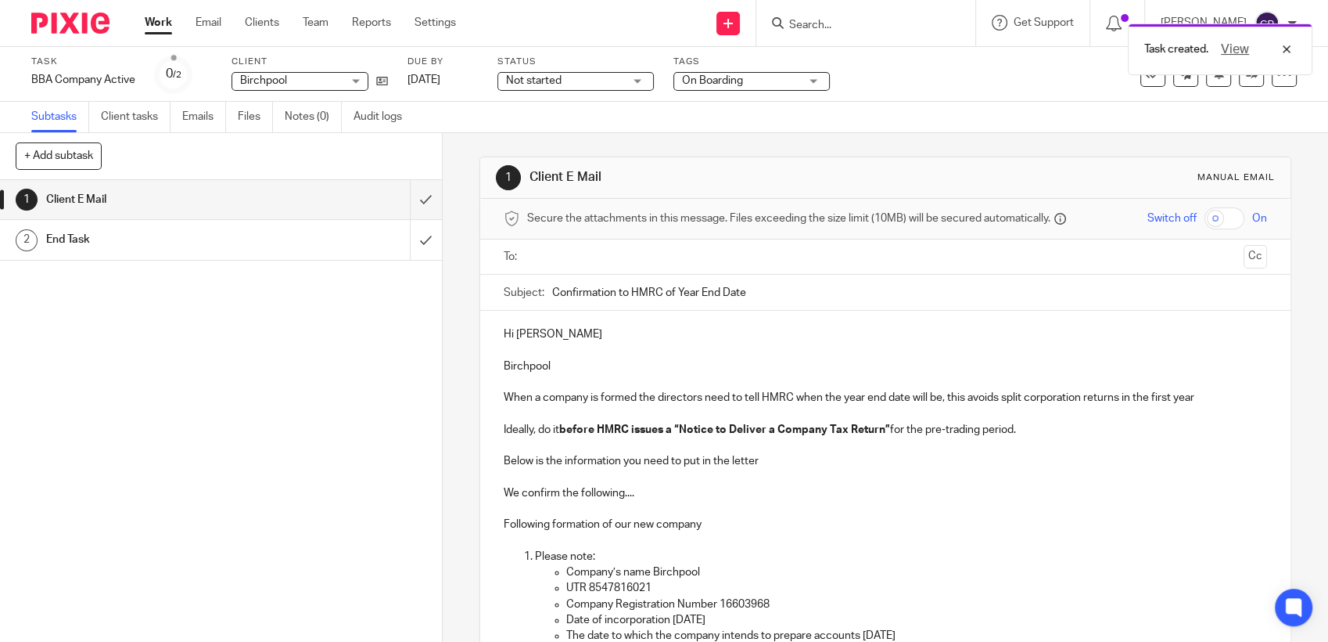
paste input "[EMAIL_ADDRESS][DOMAIN_NAME]"
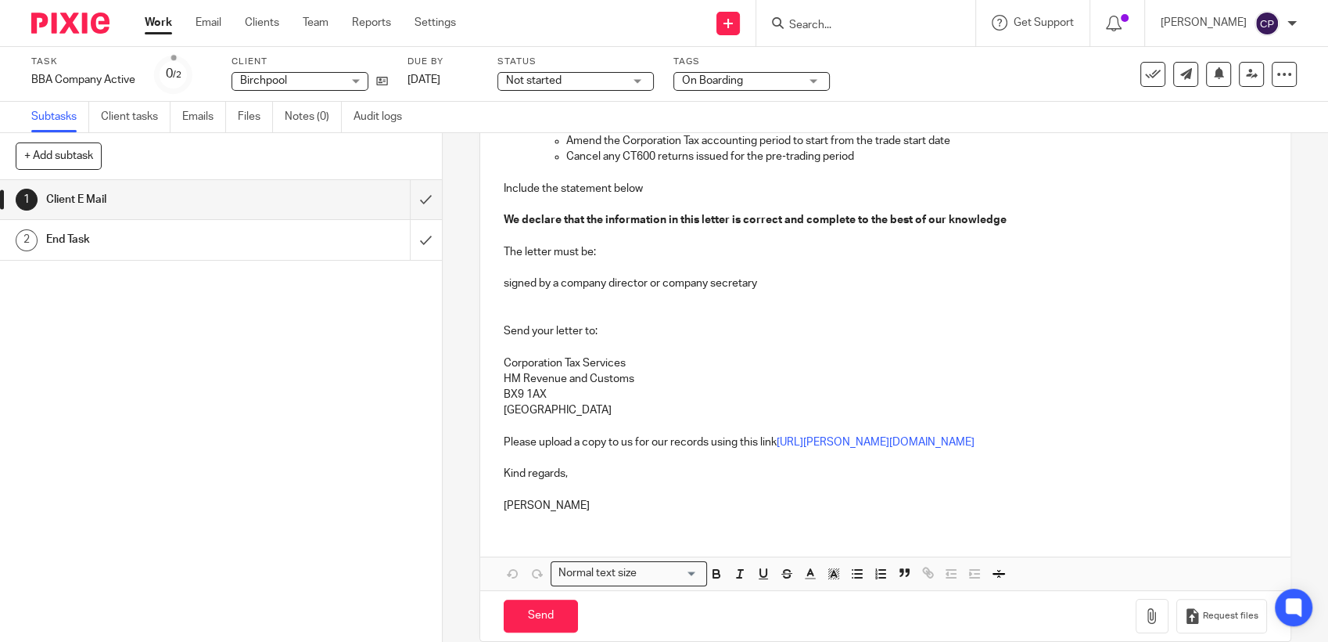
scroll to position [608, 0]
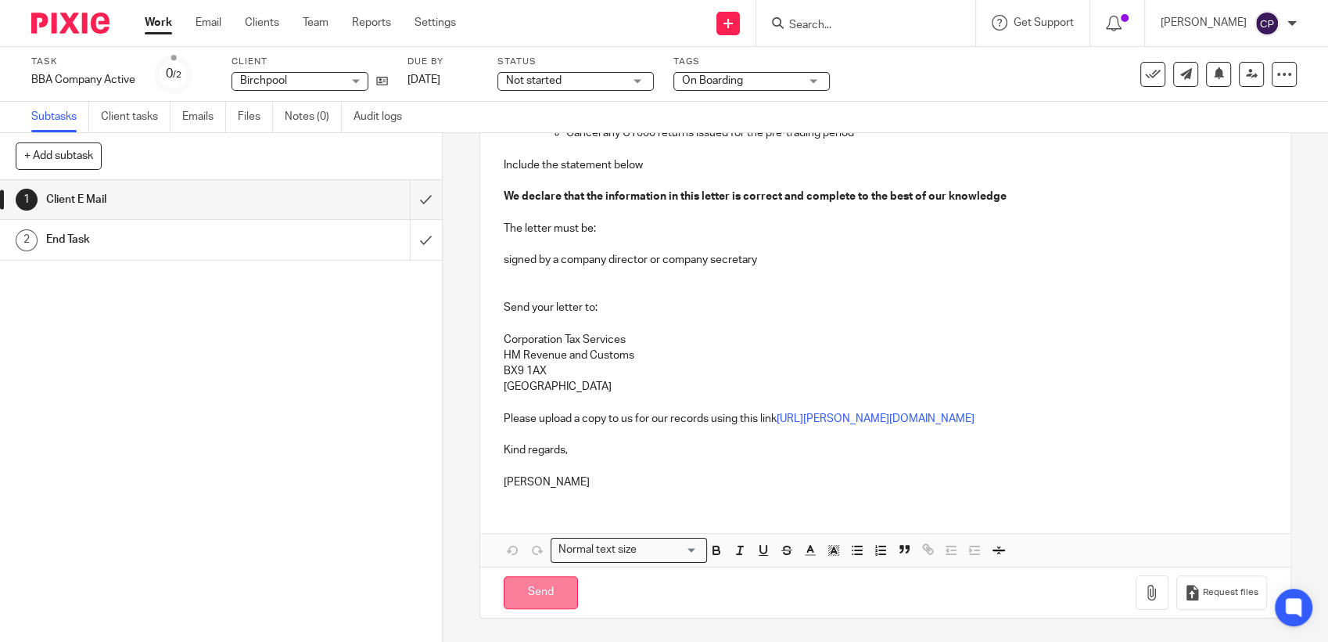
type input "[EMAIL_ADDRESS][DOMAIN_NAME]"
click at [553, 604] on input "Send" at bounding box center [541, 592] width 74 height 34
type input "Sent"
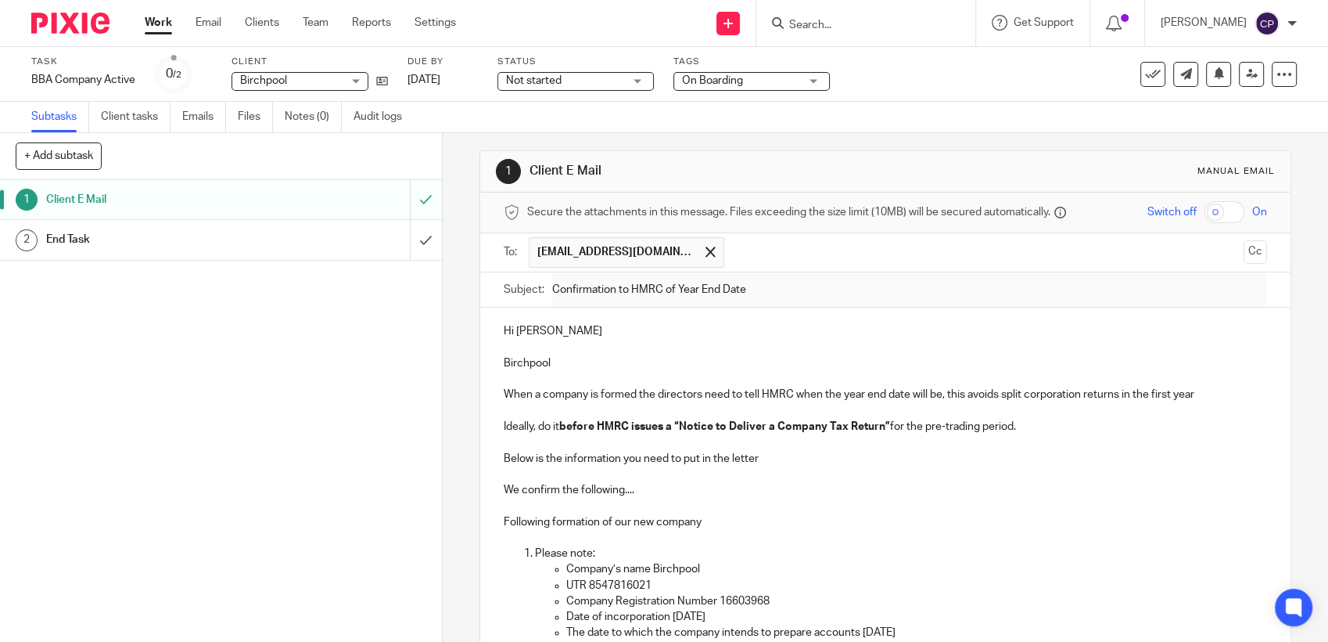
scroll to position [0, 0]
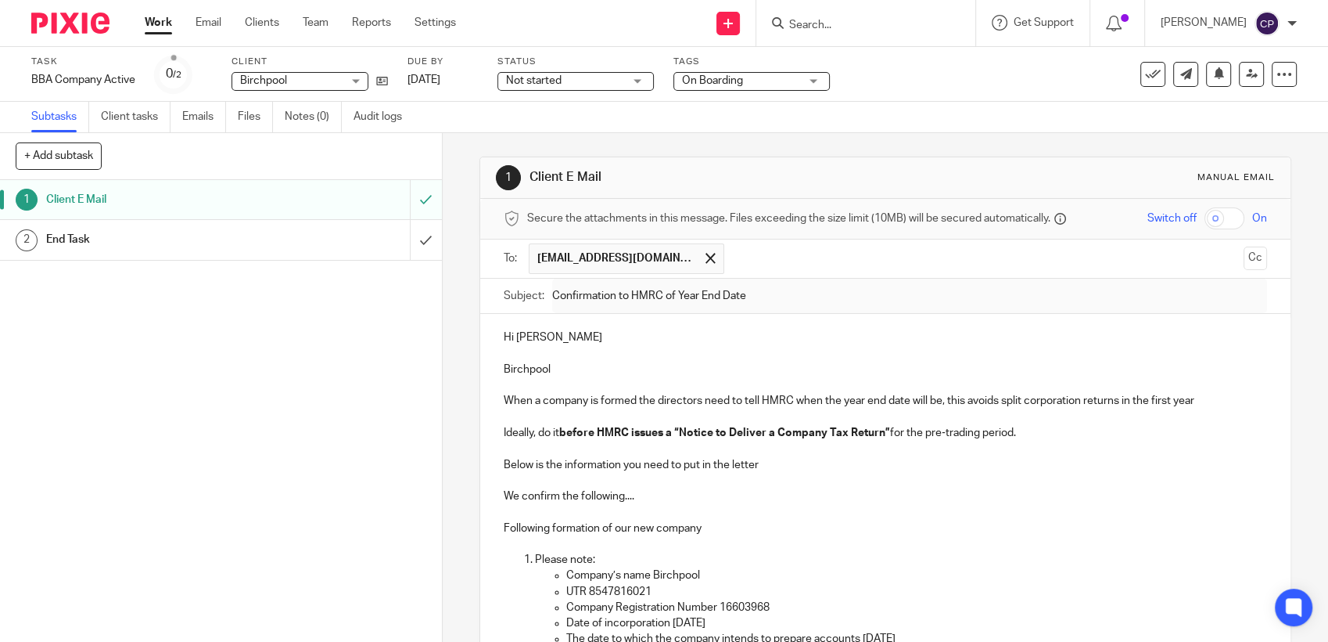
click at [821, 19] on input "Search" at bounding box center [858, 26] width 141 height 14
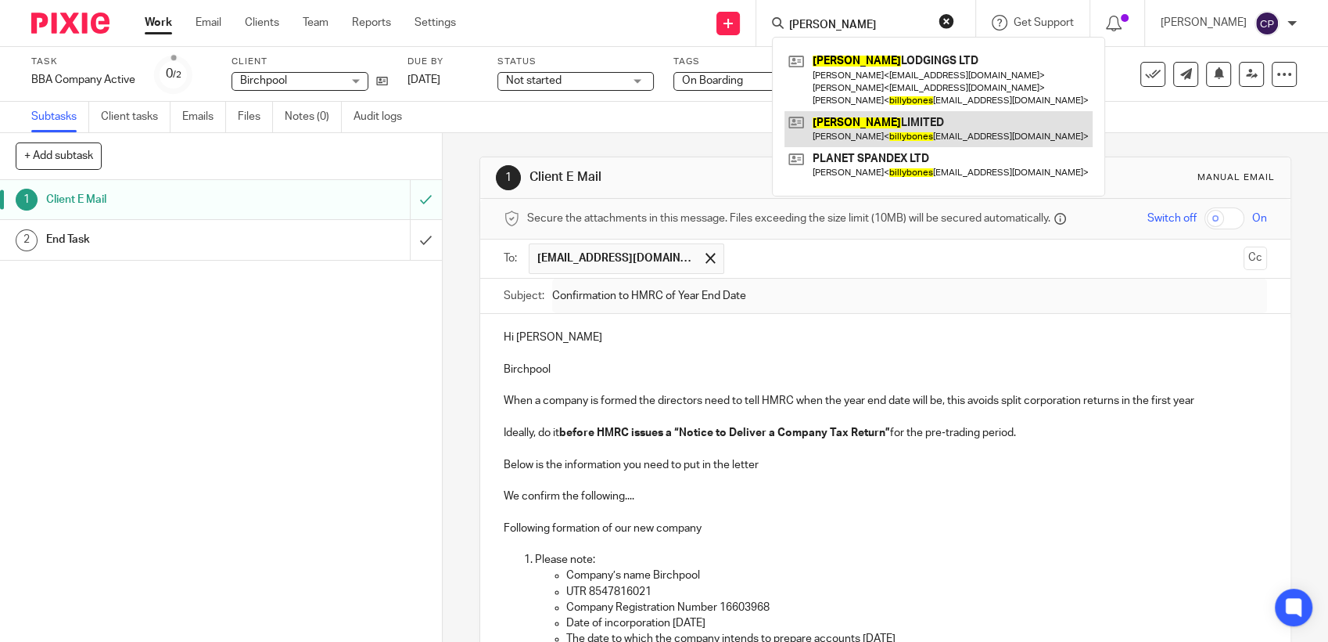
type input "billy bones"
click at [872, 132] on link at bounding box center [939, 129] width 308 height 36
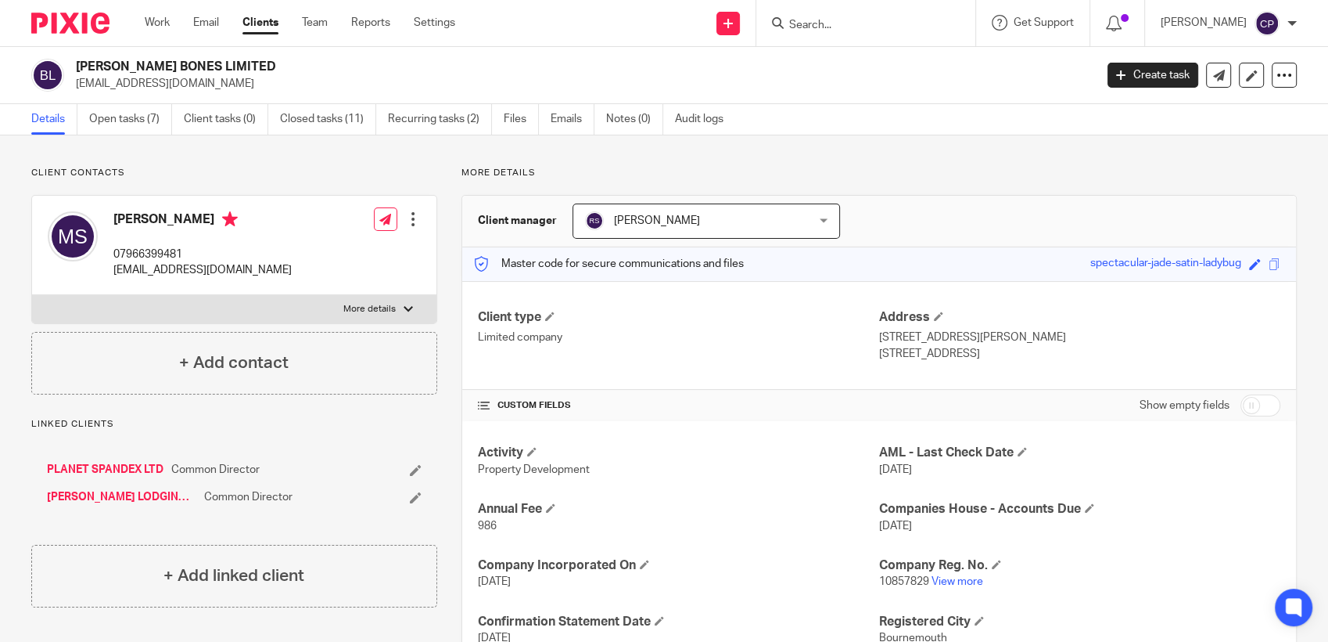
click at [810, 21] on input "Search" at bounding box center [858, 26] width 141 height 14
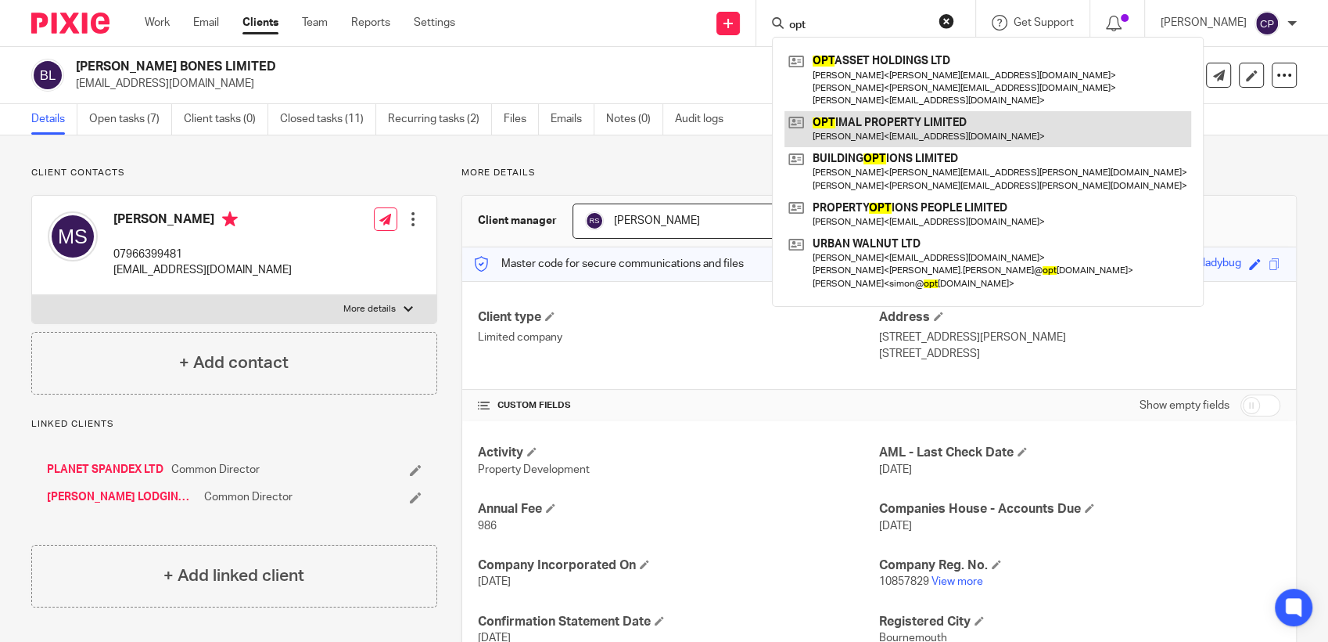
type input "opt"
click at [868, 136] on link at bounding box center [988, 129] width 407 height 36
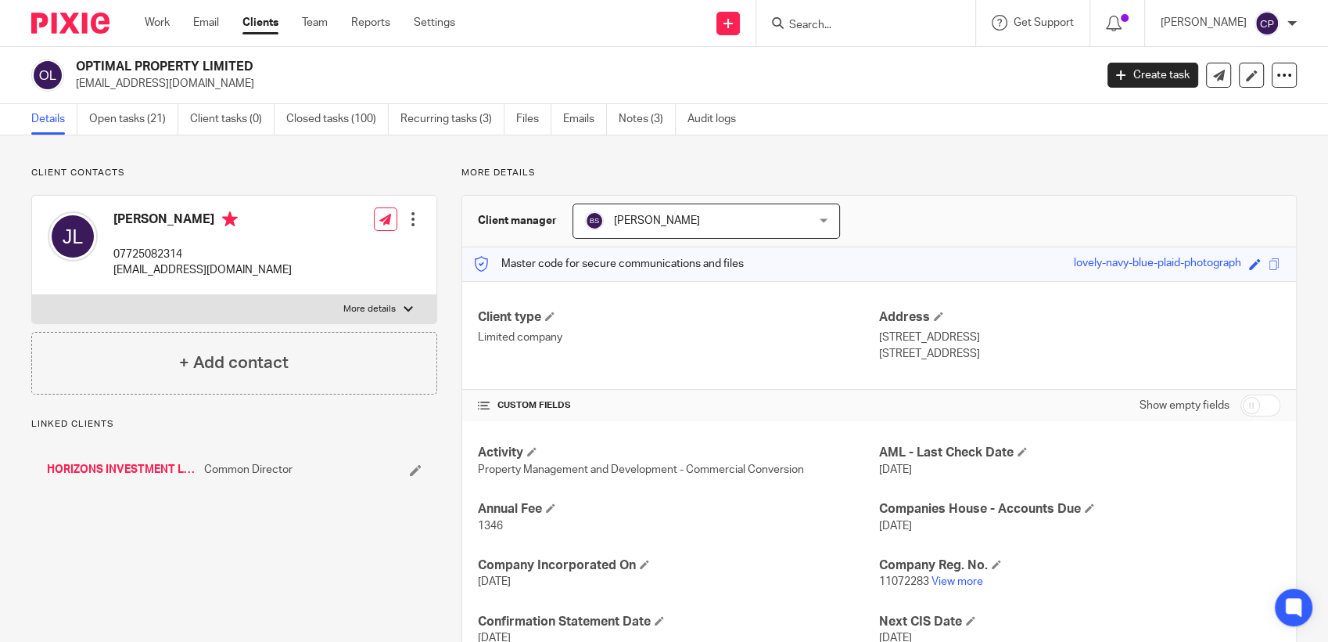
drag, startPoint x: 70, startPoint y: 84, endPoint x: 194, endPoint y: 84, distance: 124.4
click at [194, 84] on div "OPTIMAL PROPERTY LIMITED jaylalluk@gmail.com" at bounding box center [557, 75] width 1053 height 33
drag, startPoint x: 194, startPoint y: 84, endPoint x: 163, endPoint y: 88, distance: 31.5
copy p "jaylalluk@gmail.com"
click at [809, 21] on input "Search" at bounding box center [858, 26] width 141 height 14
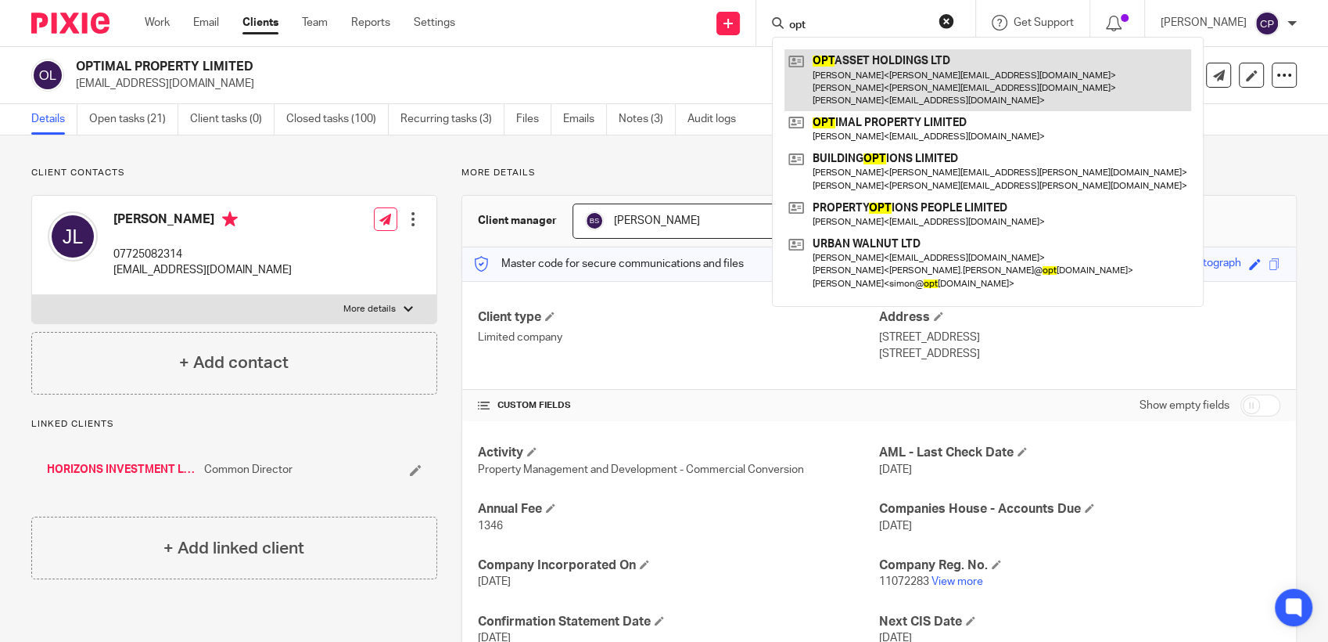
type input "opt"
click at [850, 80] on link at bounding box center [988, 80] width 407 height 62
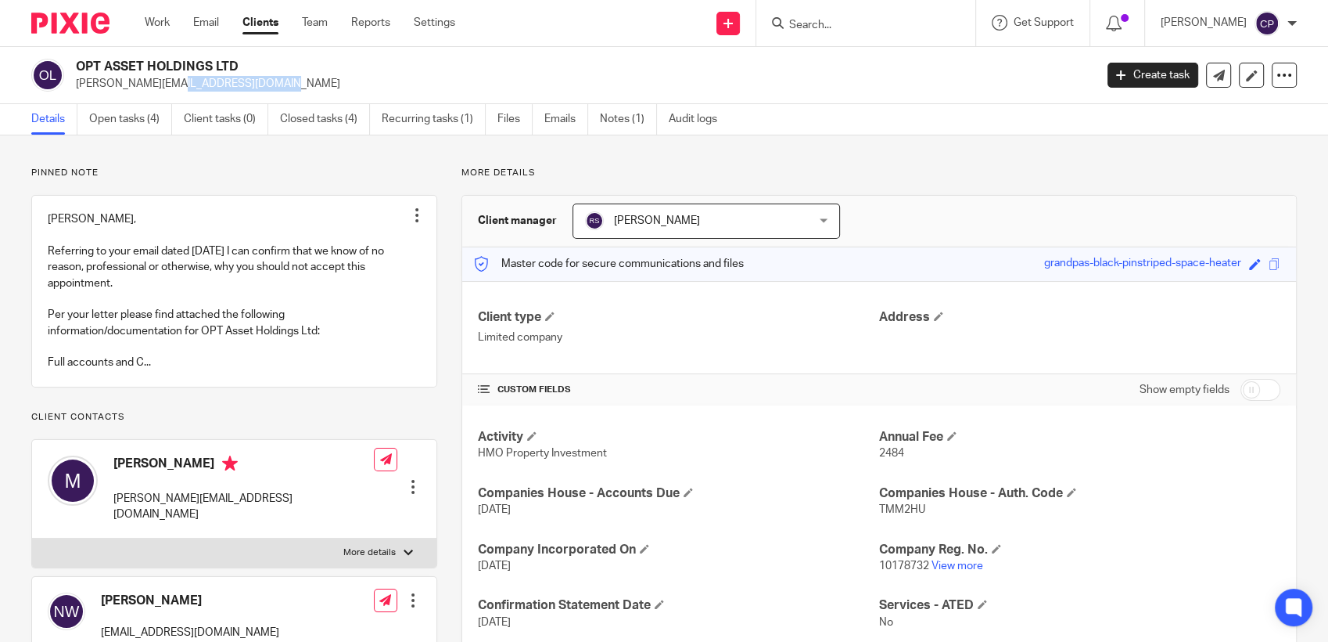
drag, startPoint x: 74, startPoint y: 85, endPoint x: 213, endPoint y: 97, distance: 139.7
click at [213, 97] on div "OPT ASSET HOLDINGS LTD mitch@namair.co.uk Create task Update from Companies Hou…" at bounding box center [664, 75] width 1328 height 57
drag, startPoint x: 213, startPoint y: 97, endPoint x: 144, endPoint y: 78, distance: 71.4
copy p "mitch@namair.co.uk"
click at [832, 24] on input "Search" at bounding box center [858, 26] width 141 height 14
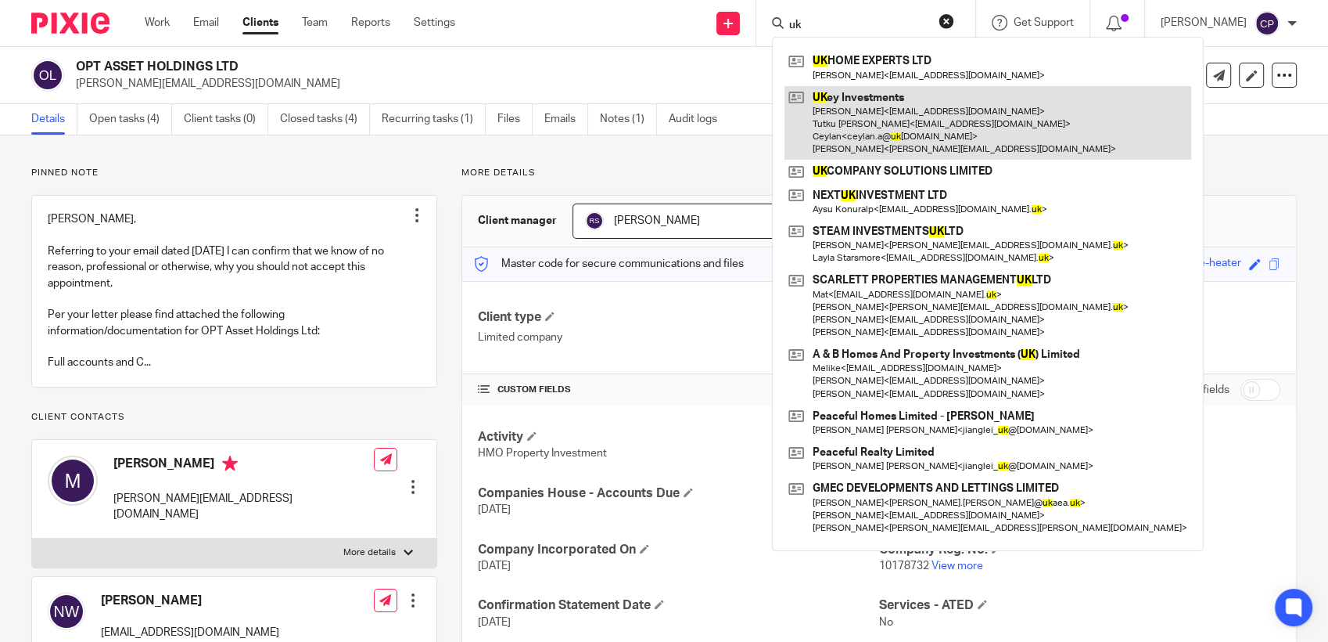
type input "uk"
click at [845, 122] on link at bounding box center [988, 123] width 407 height 74
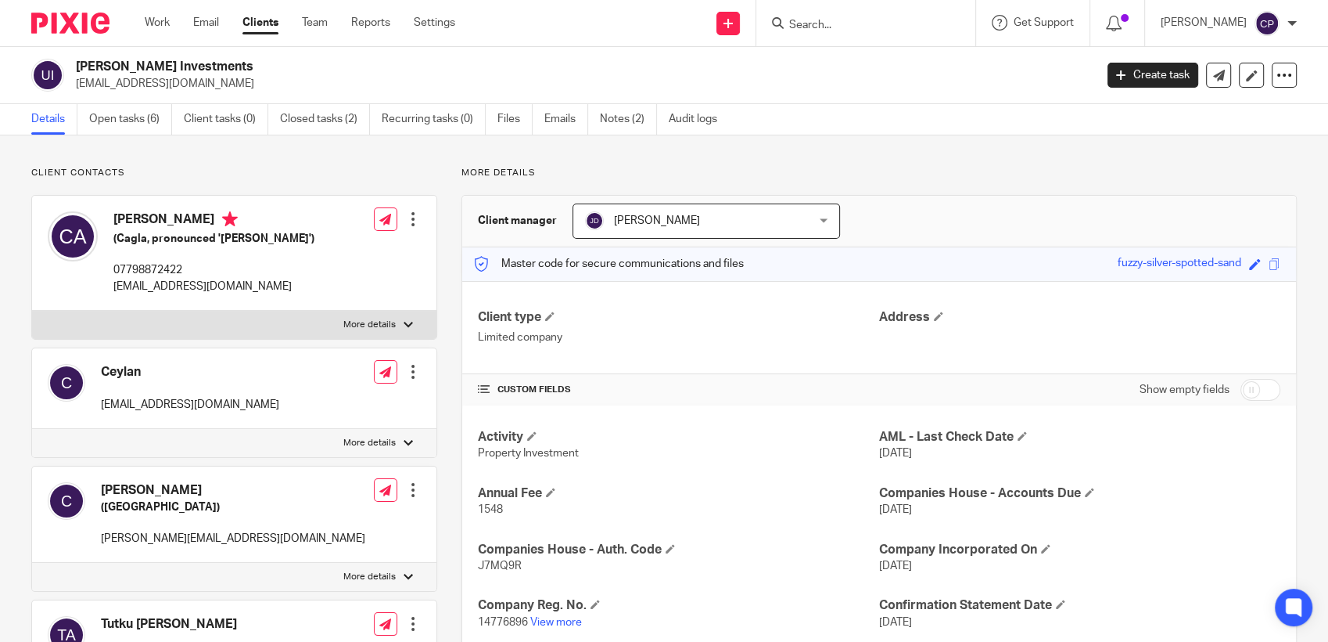
drag, startPoint x: 74, startPoint y: 84, endPoint x: 252, endPoint y: 83, distance: 178.4
click at [252, 83] on div "[PERSON_NAME] Investments [EMAIL_ADDRESS][DOMAIN_NAME]" at bounding box center [557, 75] width 1053 height 33
drag, startPoint x: 252, startPoint y: 83, endPoint x: 213, endPoint y: 85, distance: 39.2
copy p "[EMAIL_ADDRESS][DOMAIN_NAME]"
click at [822, 16] on form at bounding box center [871, 23] width 167 height 20
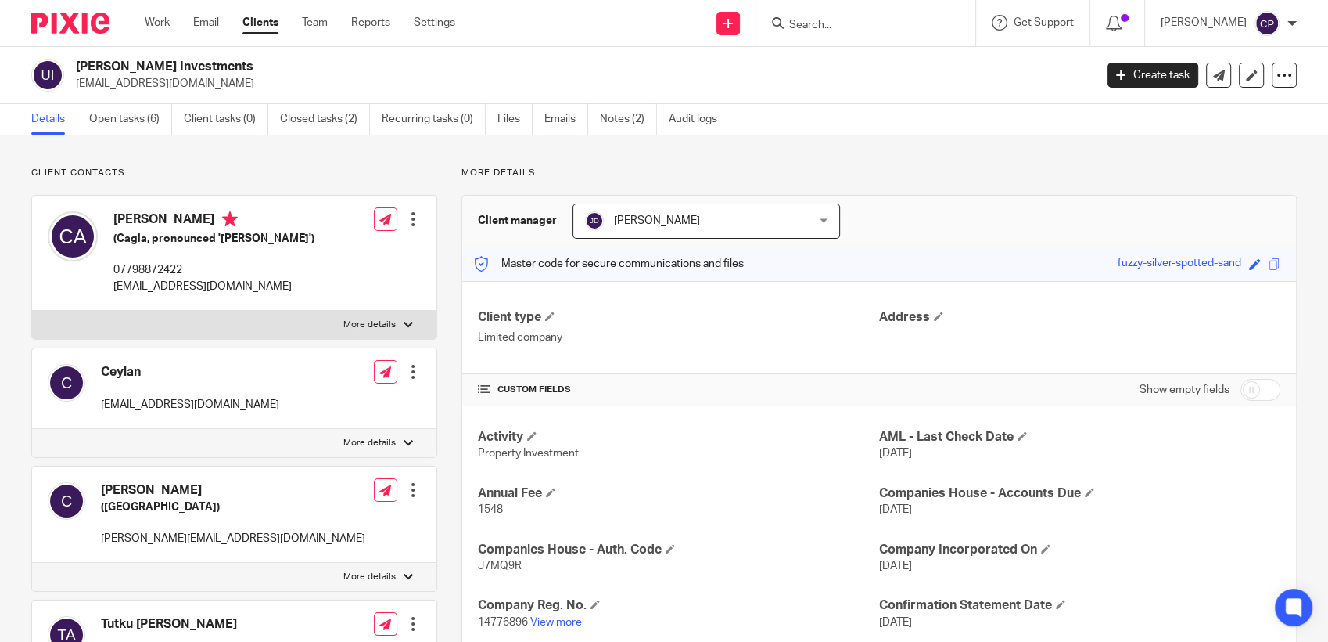
click at [825, 22] on input "Search" at bounding box center [858, 26] width 141 height 14
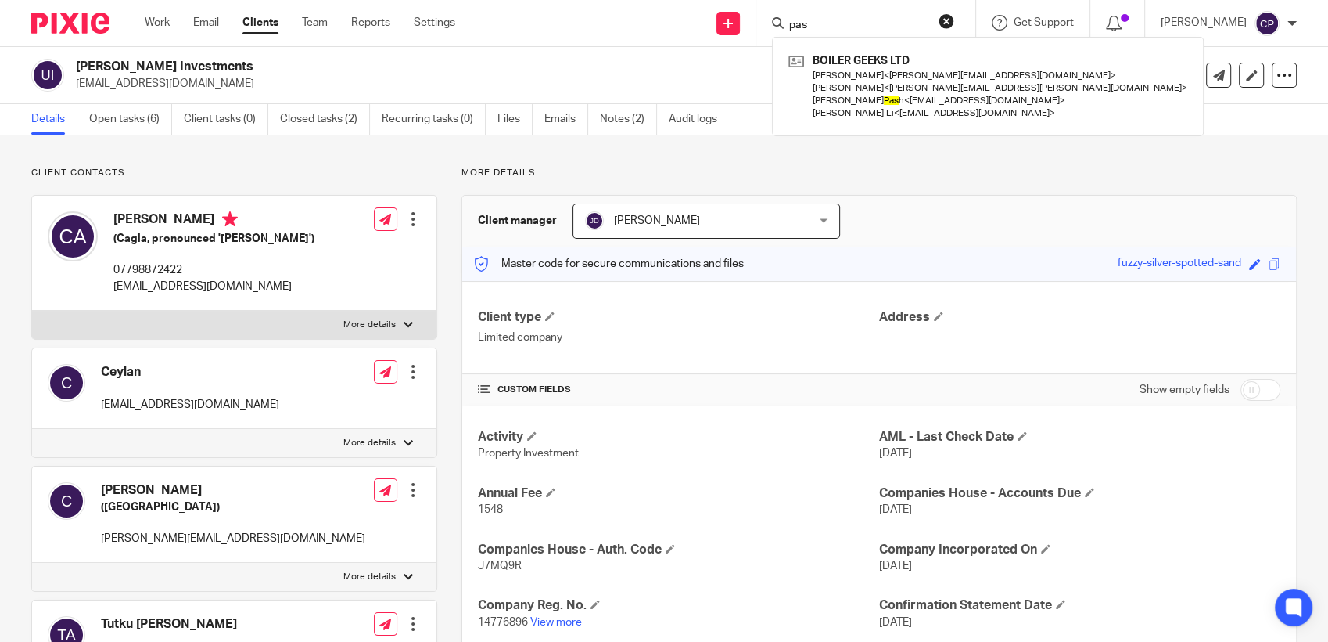
drag, startPoint x: 825, startPoint y: 22, endPoint x: 807, endPoint y: 23, distance: 18.1
click at [807, 23] on input "pas" at bounding box center [858, 26] width 141 height 14
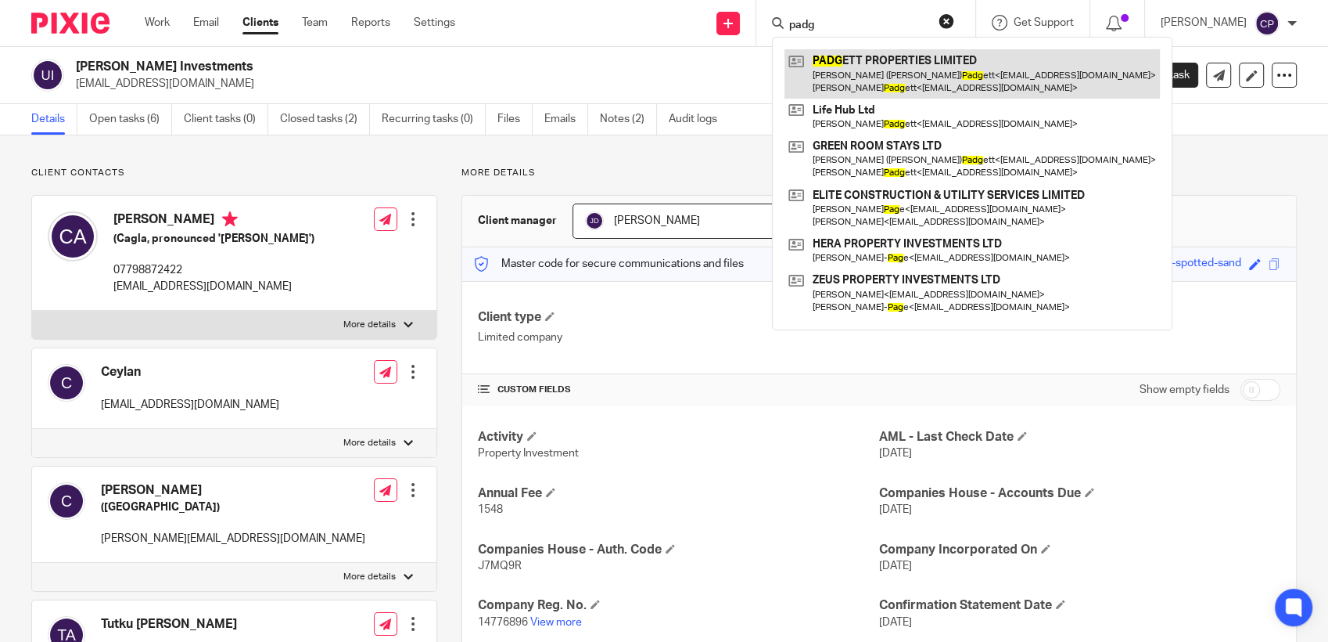
type input "padg"
click at [857, 94] on link at bounding box center [973, 73] width 376 height 49
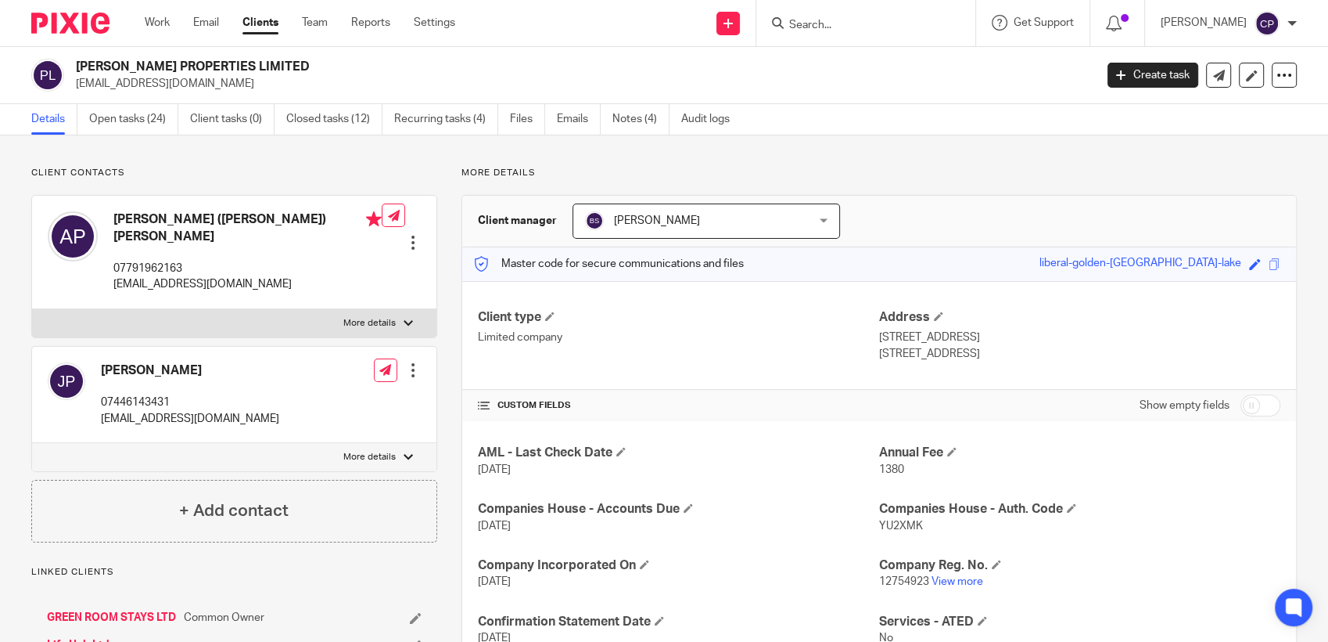
click at [818, 26] on input "Search" at bounding box center [858, 26] width 141 height 14
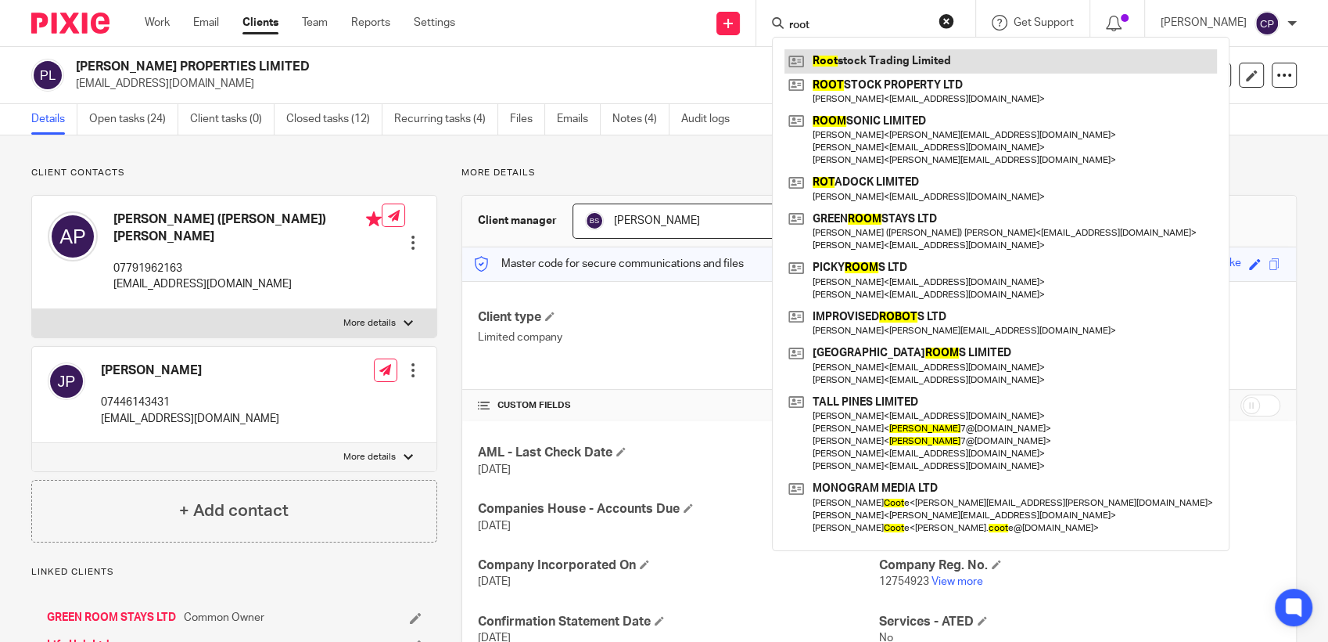
type input "root"
click at [855, 60] on link at bounding box center [1001, 60] width 433 height 23
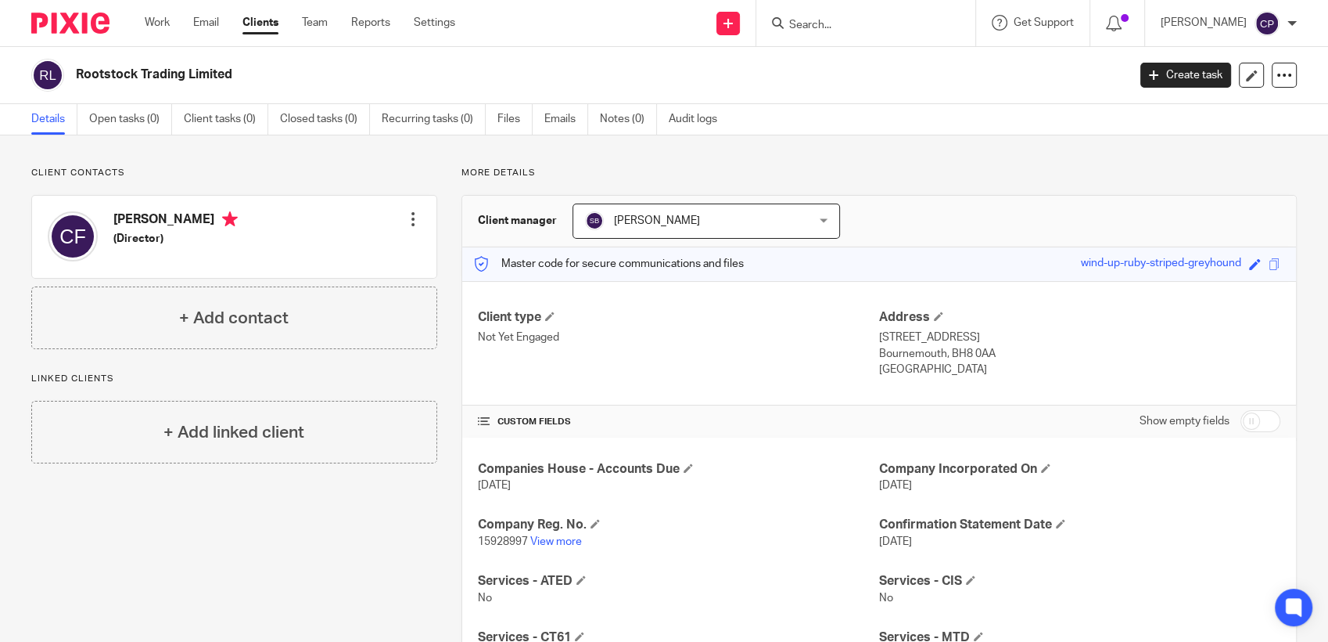
click at [818, 23] on input "Search" at bounding box center [858, 26] width 141 height 14
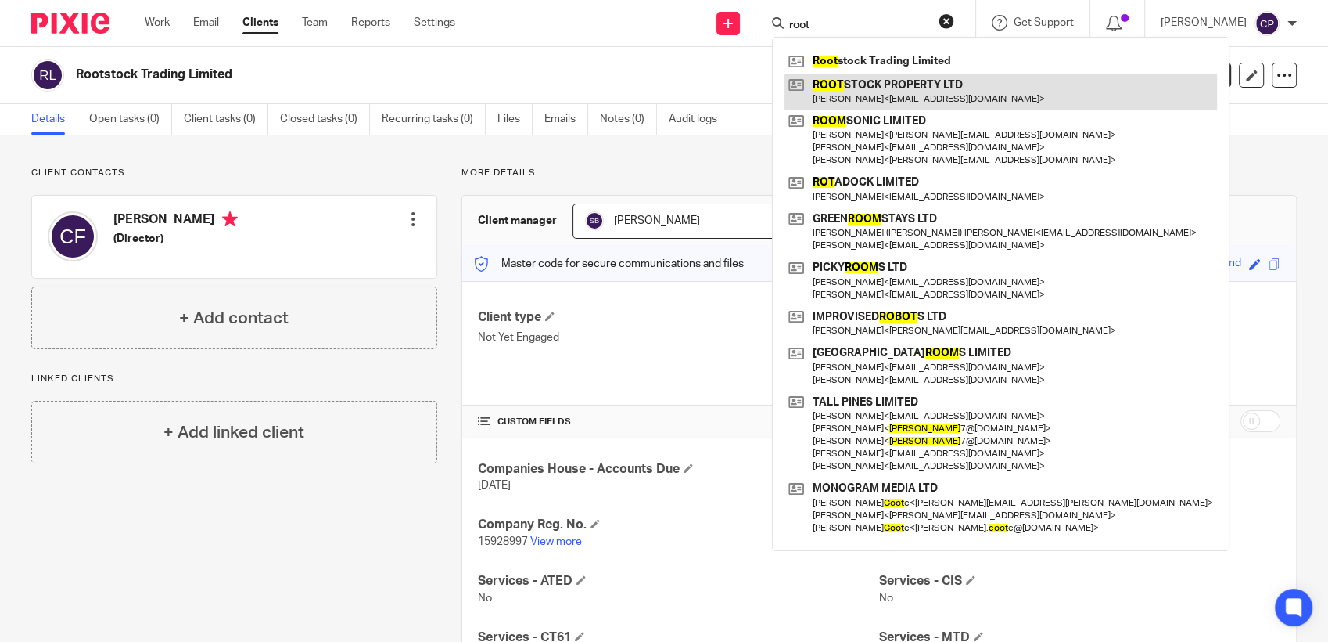
type input "root"
click at [832, 87] on link at bounding box center [1001, 92] width 433 height 36
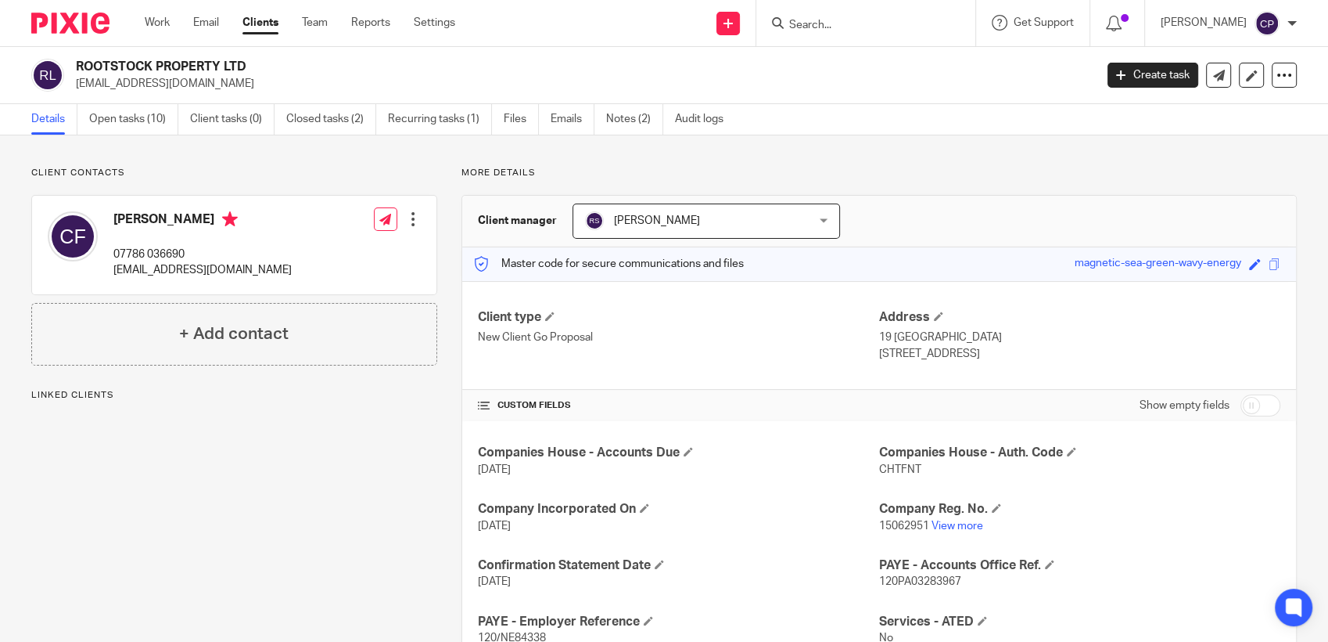
drag, startPoint x: 75, startPoint y: 85, endPoint x: 241, endPoint y: 92, distance: 166.0
click at [241, 92] on div "ROOTSTOCK PROPERTY LTD [EMAIL_ADDRESS][DOMAIN_NAME] Create task Update from Com…" at bounding box center [664, 75] width 1328 height 57
drag, startPoint x: 241, startPoint y: 92, endPoint x: 194, endPoint y: 88, distance: 47.1
copy p "clare@rootstock-property.co.uk"
click at [816, 27] on input "Search" at bounding box center [858, 26] width 141 height 14
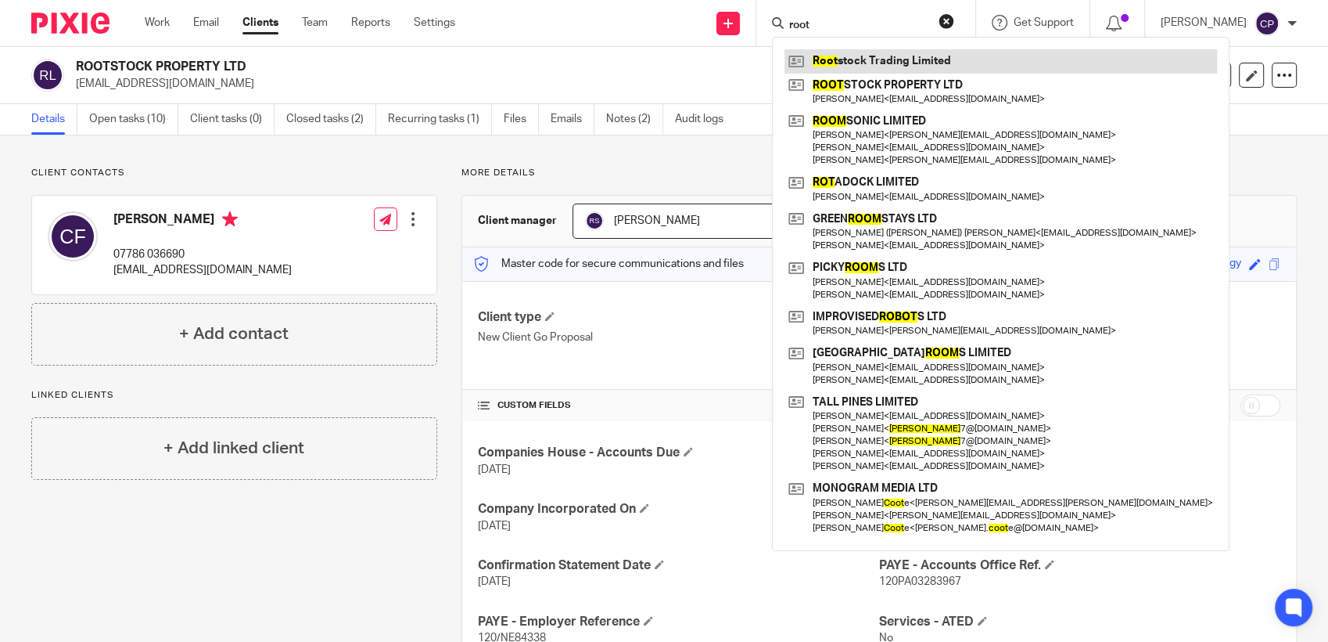
type input "root"
click at [943, 65] on link at bounding box center [1001, 60] width 433 height 23
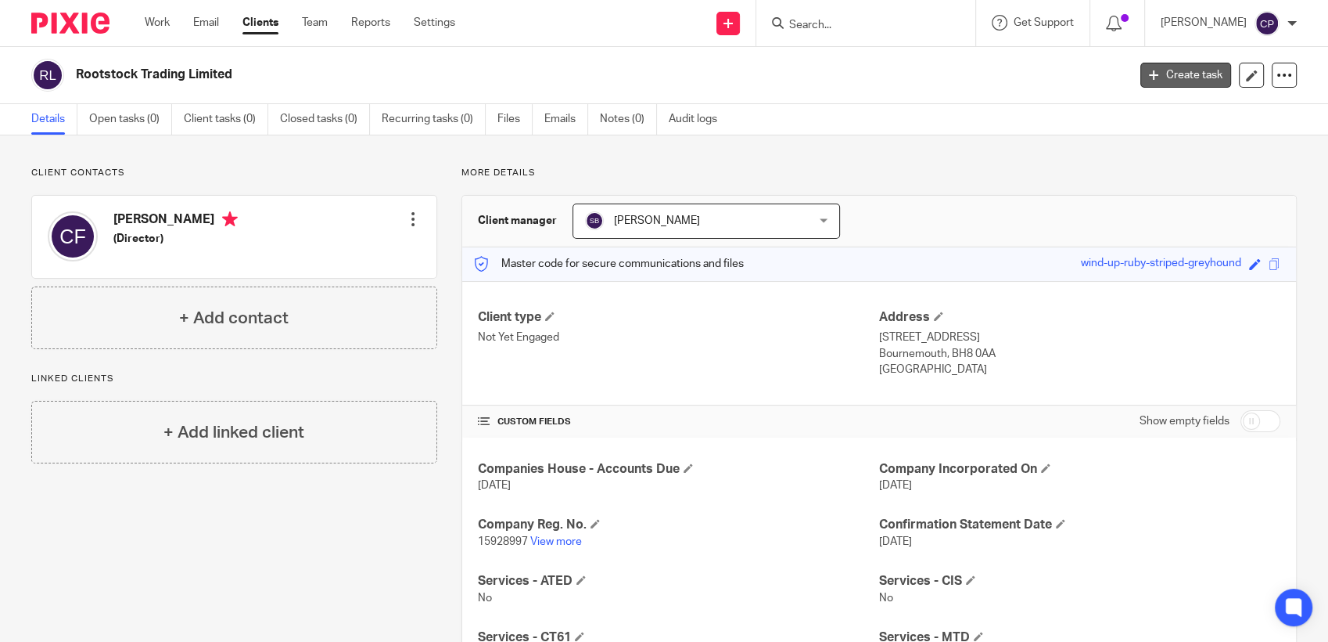
click at [1160, 72] on link "Create task" at bounding box center [1186, 75] width 91 height 25
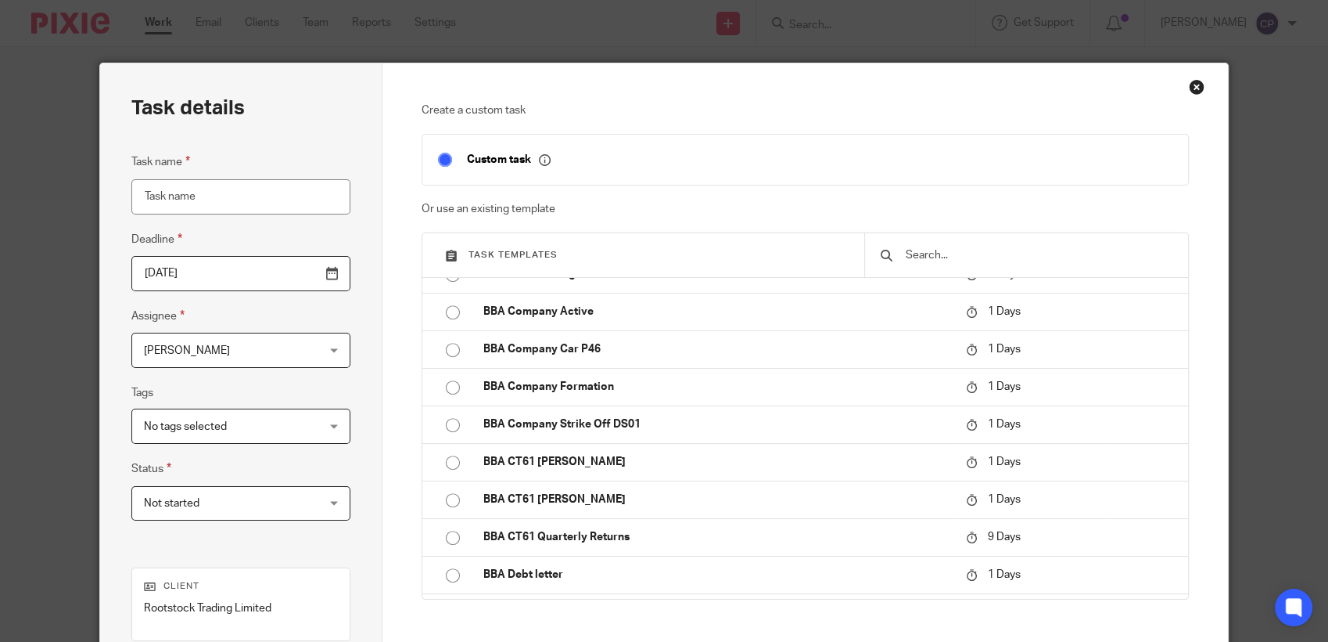
scroll to position [782, 0]
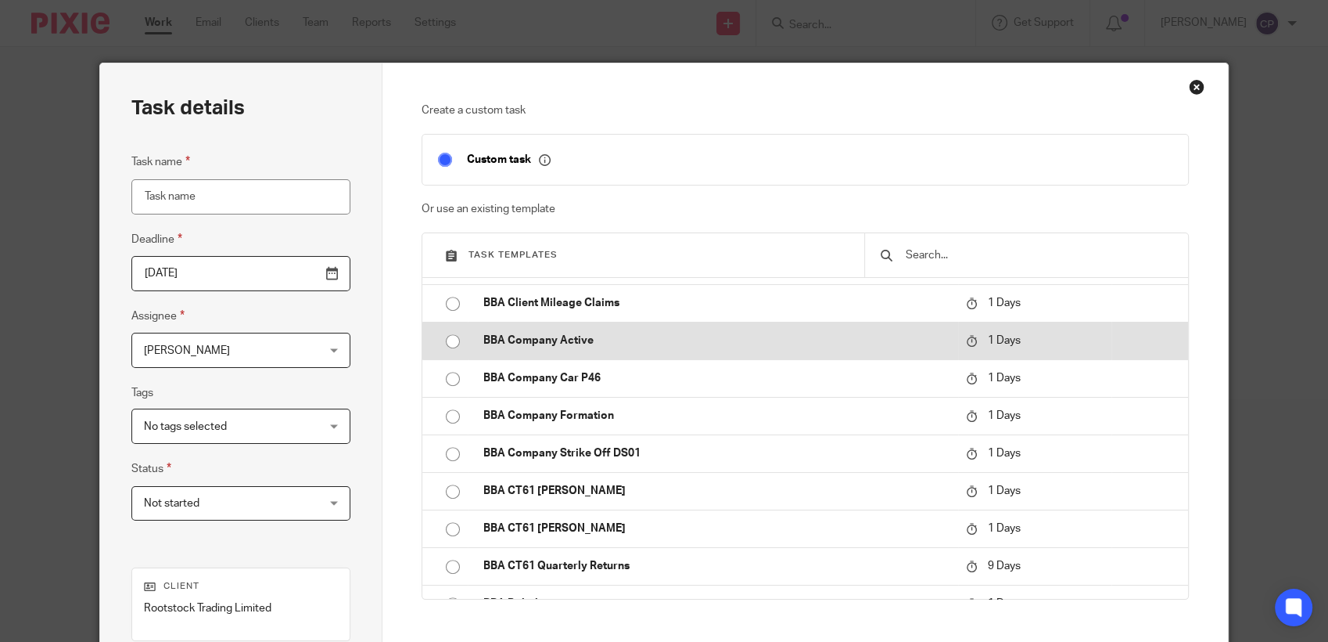
click at [442, 339] on input "radio" at bounding box center [453, 341] width 30 height 30
type input "2025-08-12"
type input "BBA Company Active"
checkbox input "false"
radio input "false"
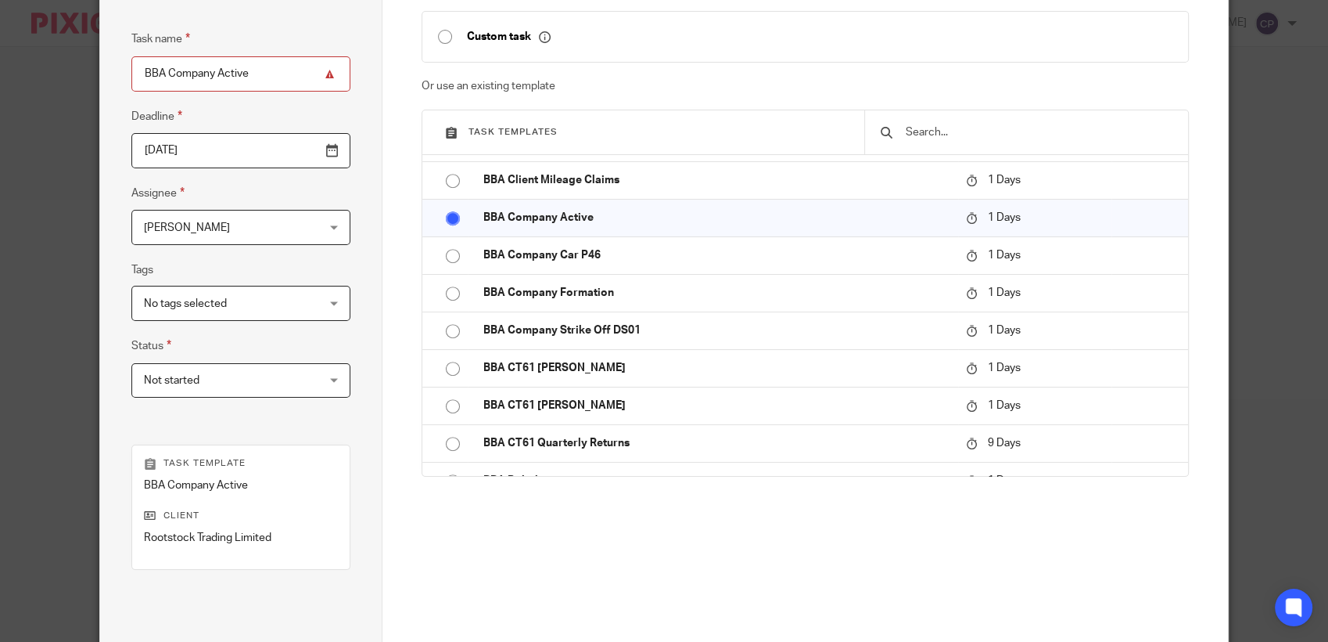
scroll to position [261, 0]
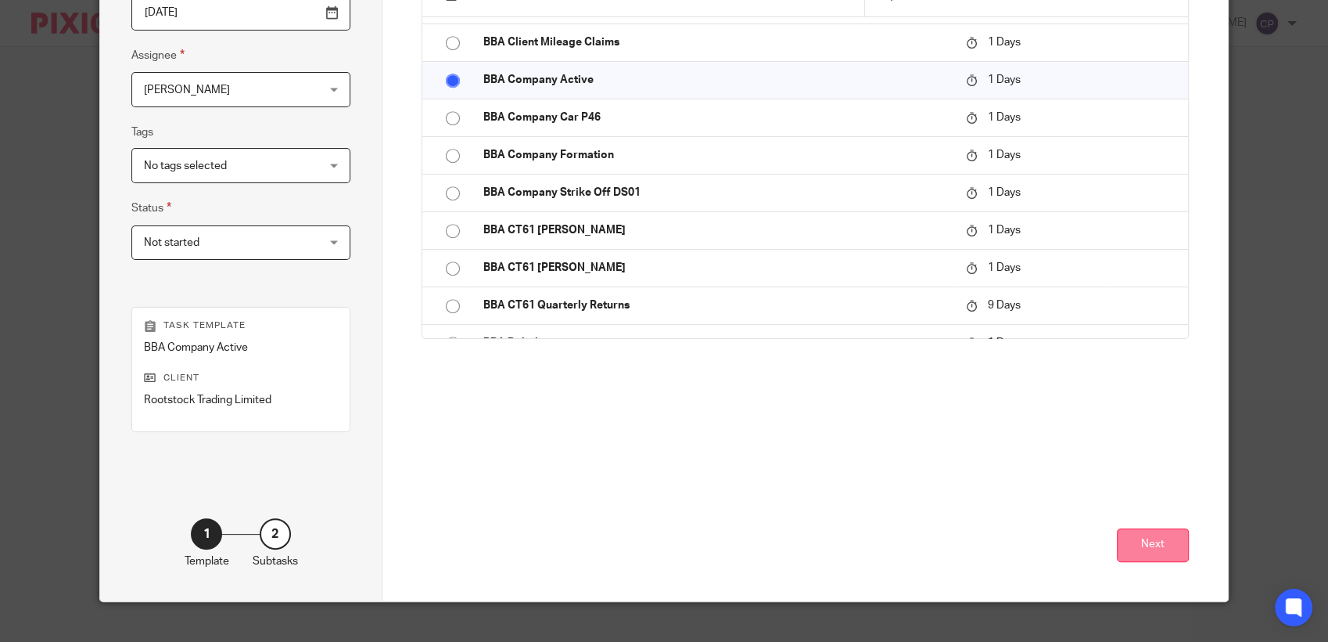
click at [1156, 544] on button "Next" at bounding box center [1153, 545] width 72 height 34
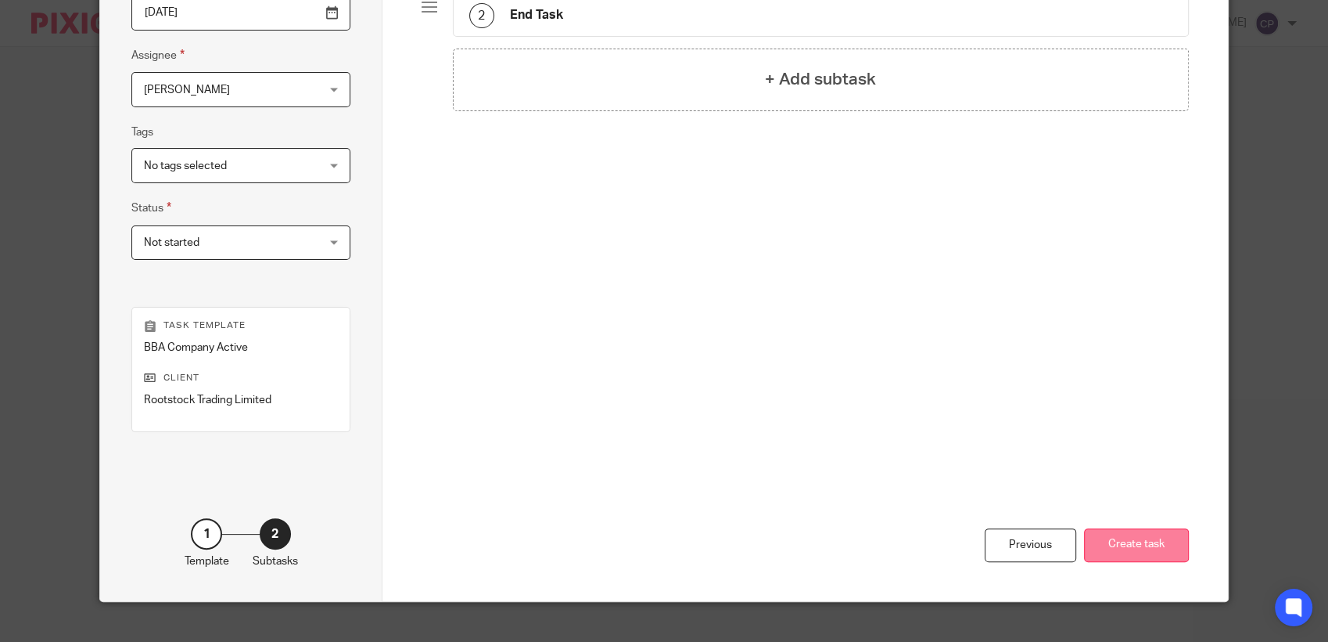
drag, startPoint x: 1145, startPoint y: 545, endPoint x: 1327, endPoint y: 507, distance: 186.3
click at [1145, 545] on button "Create task" at bounding box center [1136, 545] width 105 height 34
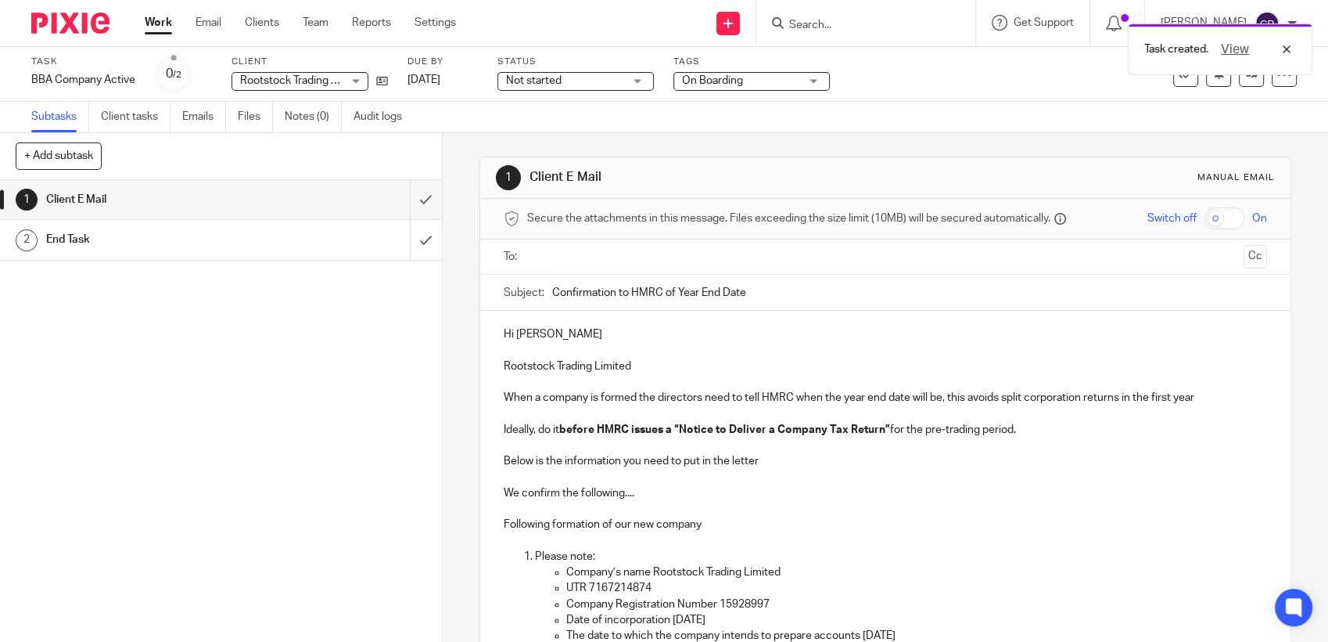
paste input "[EMAIL_ADDRESS][DOMAIN_NAME]"
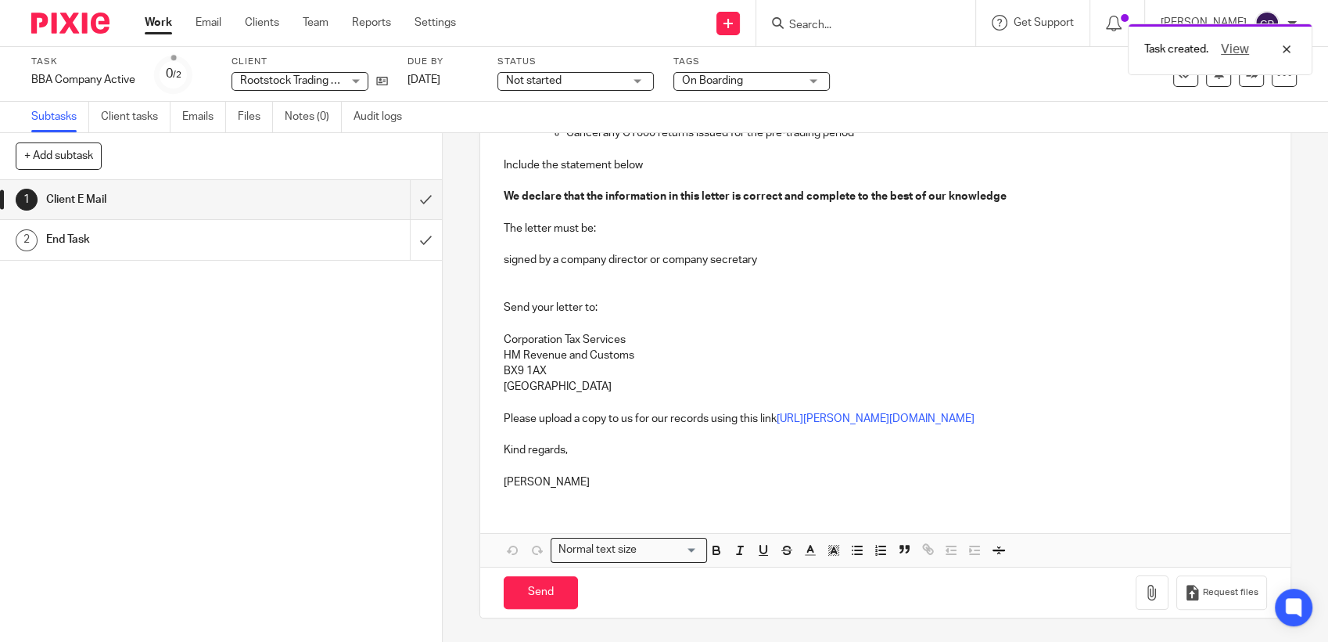
scroll to position [627, 0]
type input "clare@rootstock-property.co.uk"
click at [553, 598] on input "Send" at bounding box center [541, 593] width 74 height 34
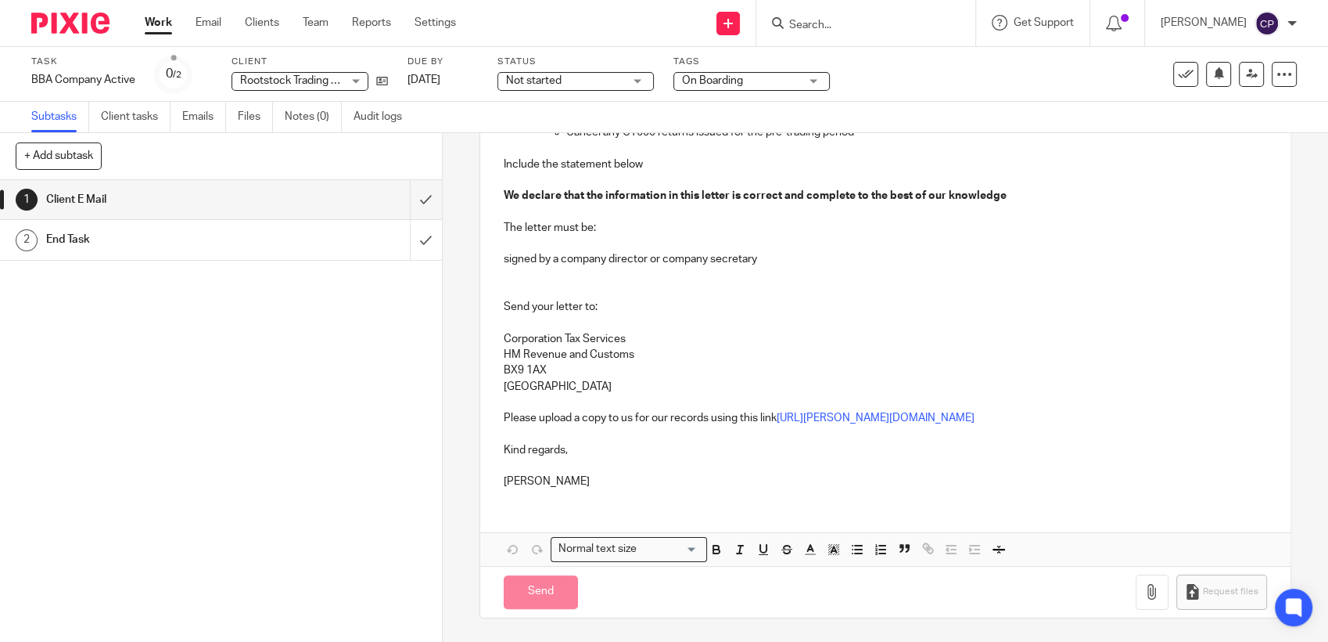
type input "Sent"
click at [826, 22] on input "Search" at bounding box center [858, 26] width 141 height 14
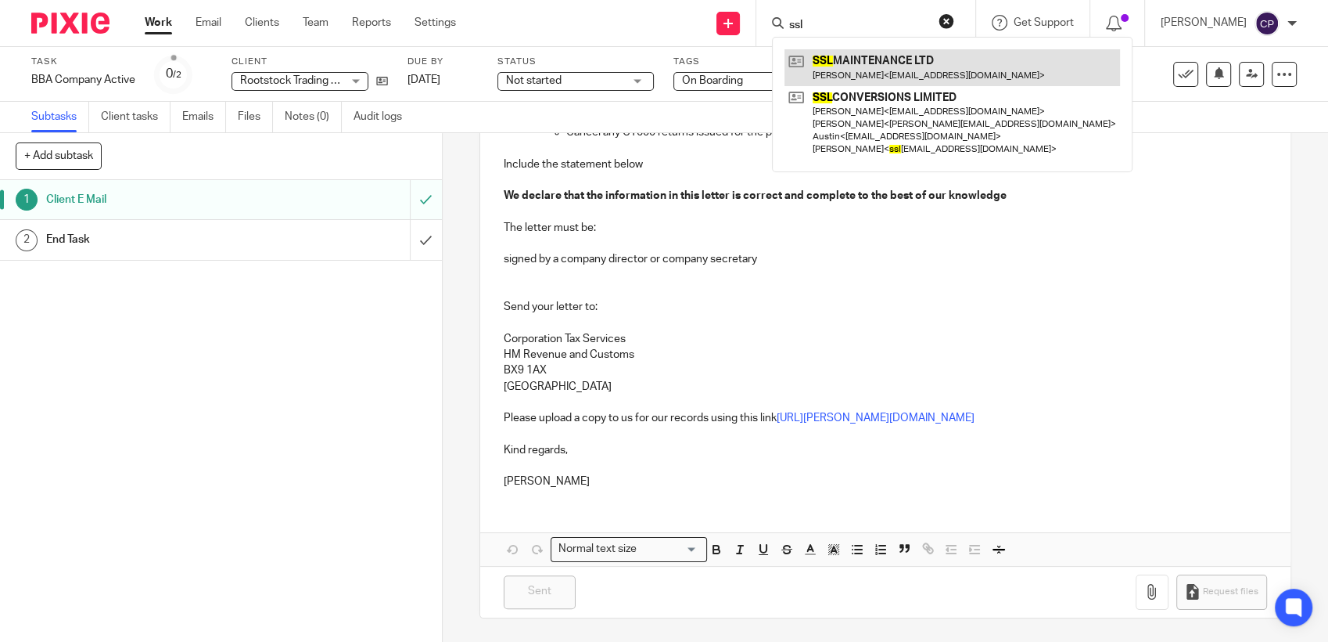
type input "ssl"
click at [868, 67] on link at bounding box center [953, 67] width 336 height 36
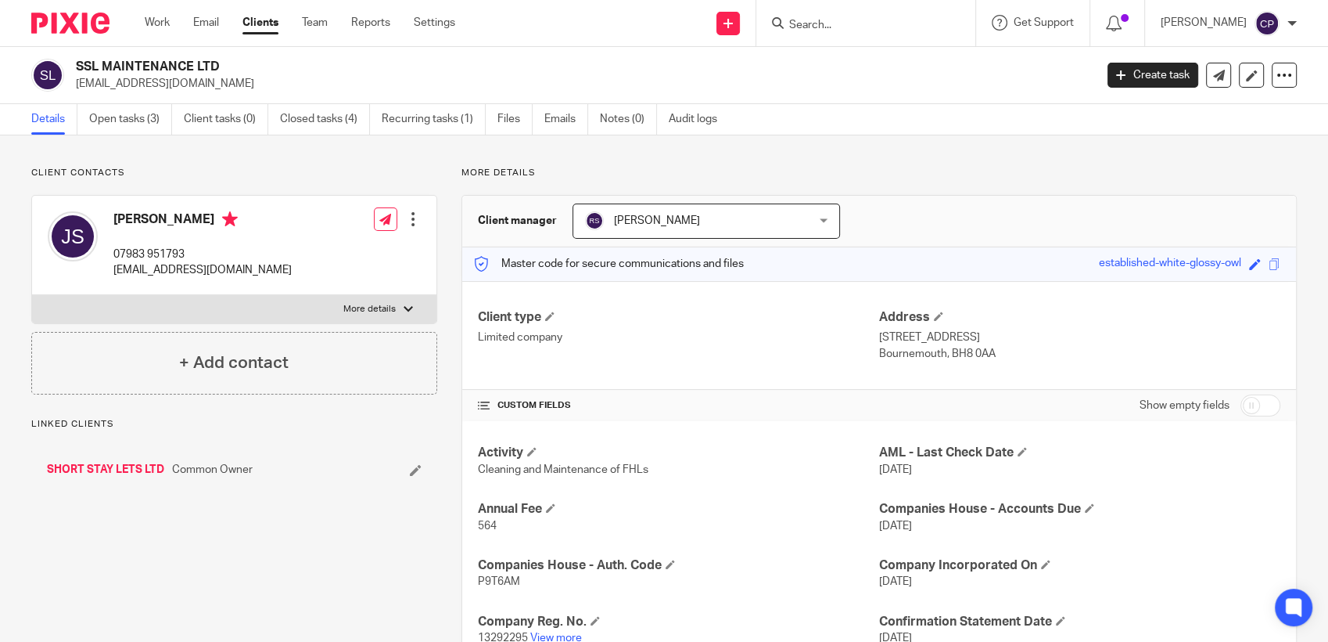
drag, startPoint x: 74, startPoint y: 85, endPoint x: 291, endPoint y: 95, distance: 216.9
click at [291, 95] on div "SSL MAINTENANCE LTD [EMAIL_ADDRESS][DOMAIN_NAME] Create task Update from Compan…" at bounding box center [664, 75] width 1328 height 57
drag, startPoint x: 291, startPoint y: 95, endPoint x: 211, endPoint y: 84, distance: 80.5
copy p "[EMAIL_ADDRESS][DOMAIN_NAME]"
click at [816, 23] on input "Search" at bounding box center [858, 26] width 141 height 14
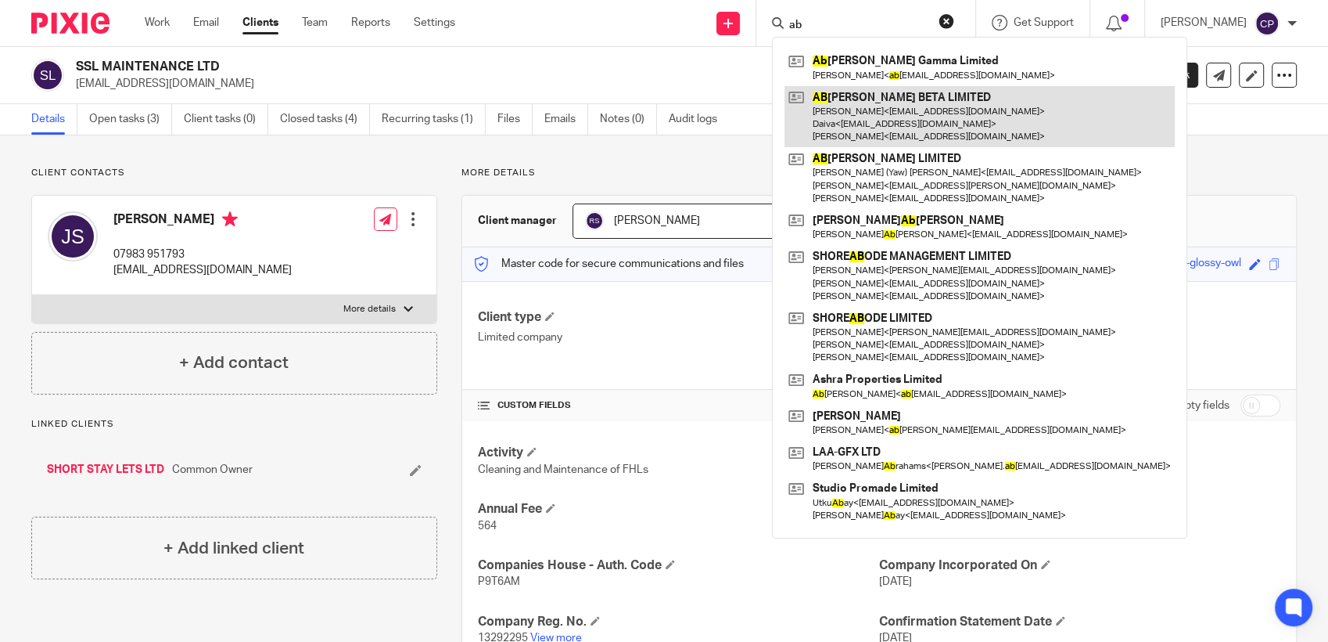
type input "ab"
click at [855, 115] on link at bounding box center [980, 117] width 390 height 62
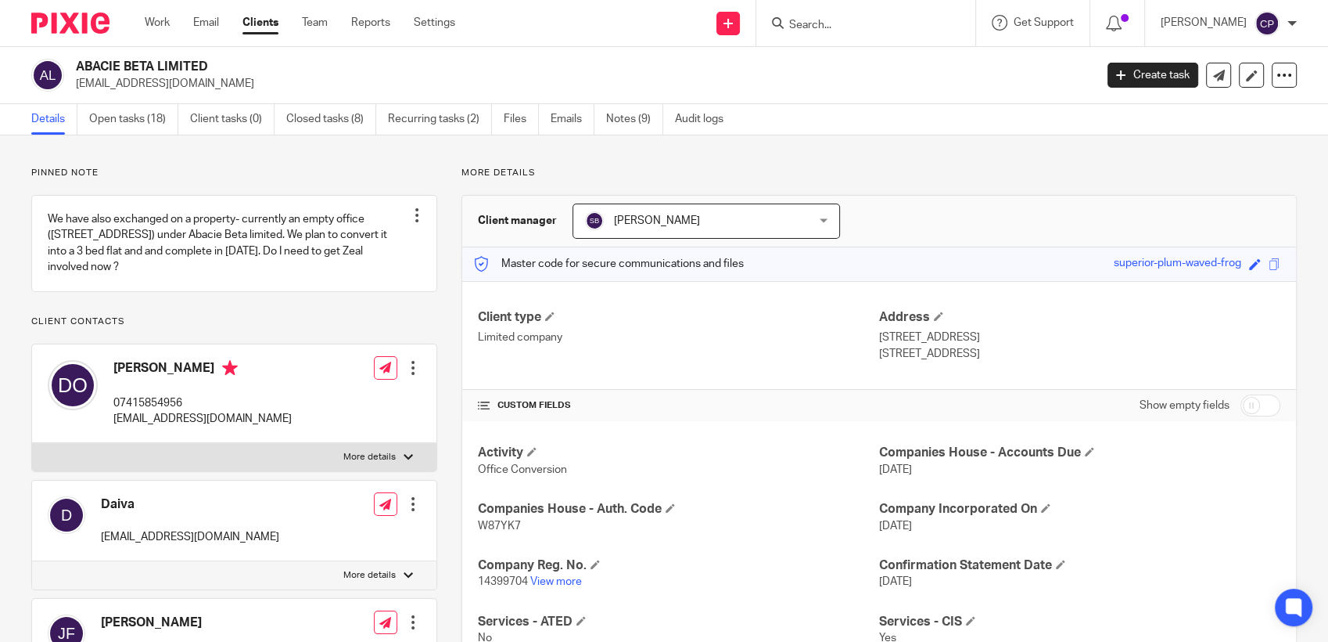
scroll to position [261, 0]
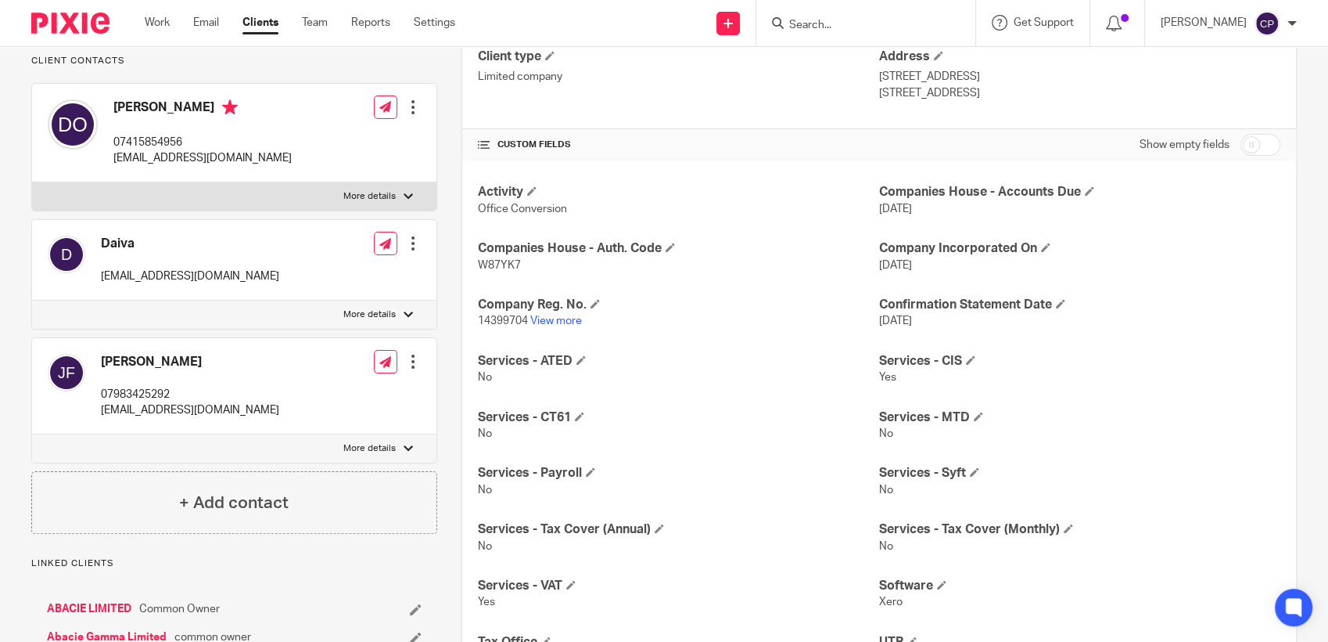
click at [1256, 145] on input "checkbox" at bounding box center [1261, 145] width 40 height 22
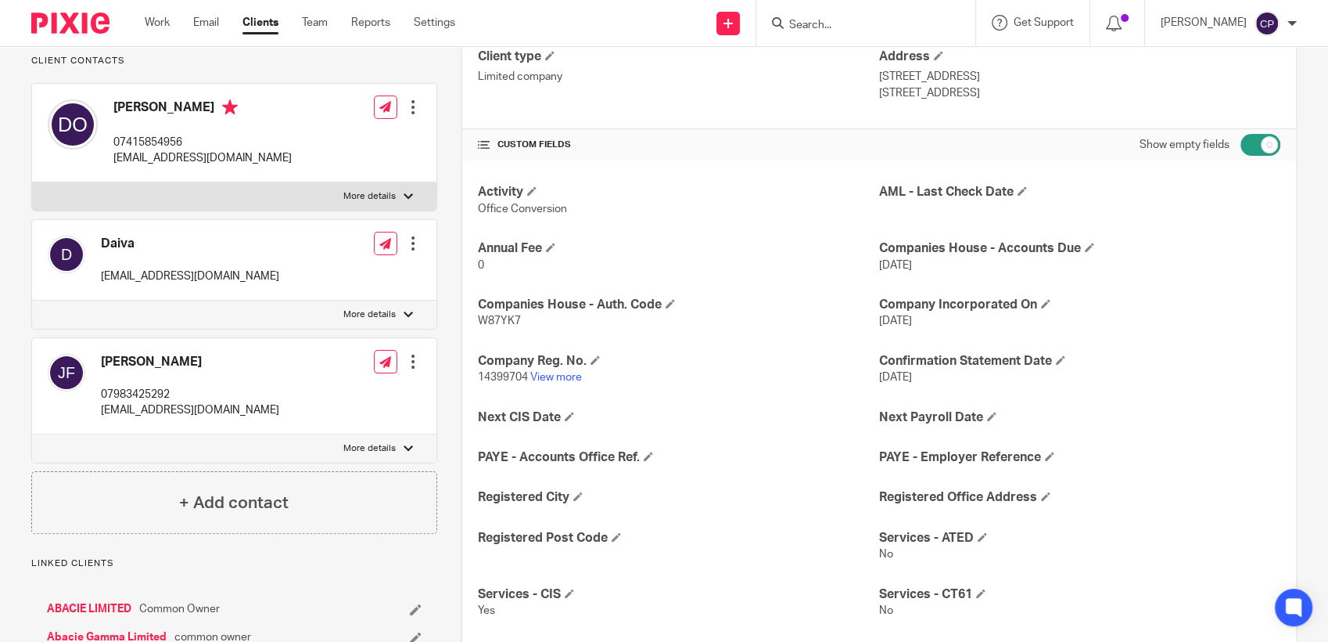
click at [1241, 142] on input "checkbox" at bounding box center [1261, 145] width 40 height 22
checkbox input "false"
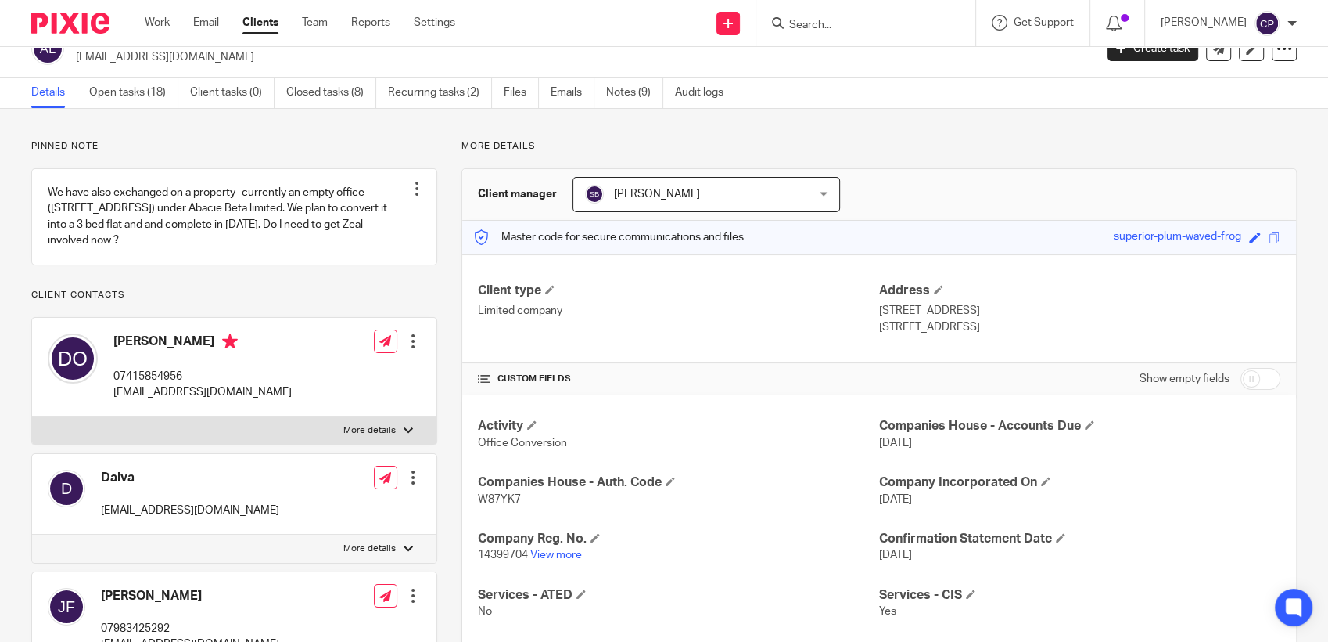
scroll to position [0, 0]
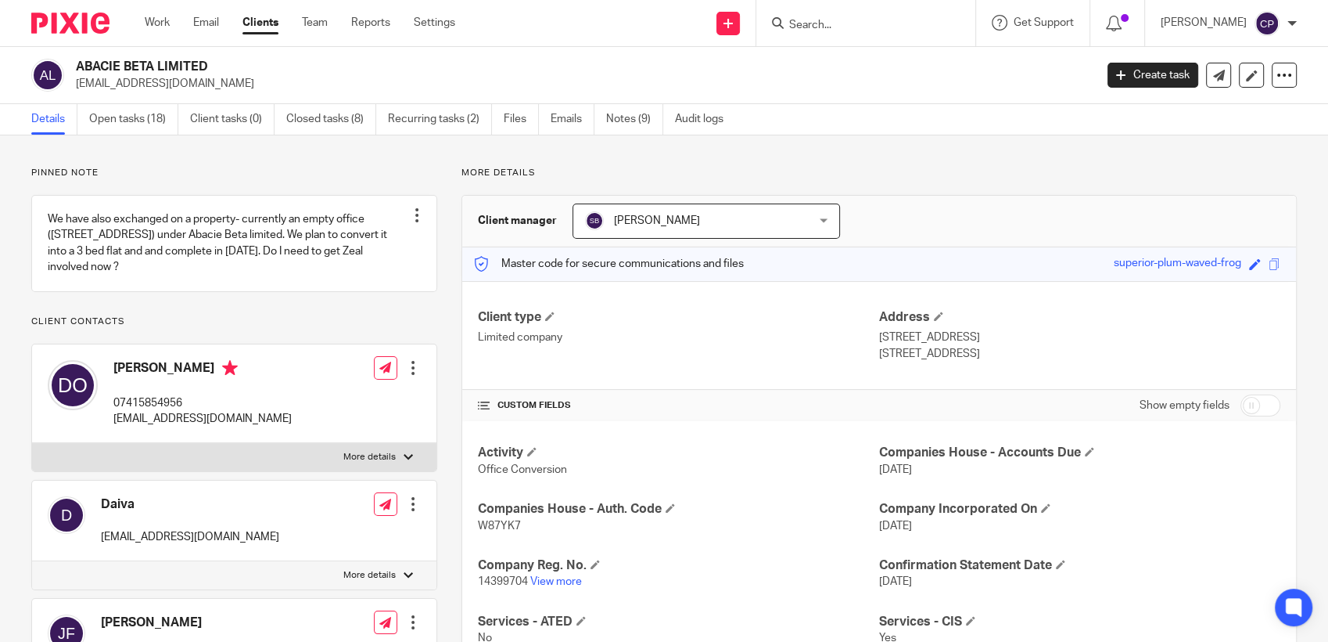
drag, startPoint x: 74, startPoint y: 84, endPoint x: 215, endPoint y: 81, distance: 141.6
click at [215, 81] on div "ABACIE BETA LIMITED jsnfrempong@gmail.com" at bounding box center [557, 75] width 1053 height 33
drag, startPoint x: 215, startPoint y: 81, endPoint x: 177, endPoint y: 86, distance: 38.6
copy p "jsnfrempong@gmail.com"
click at [815, 19] on input "Search" at bounding box center [858, 26] width 141 height 14
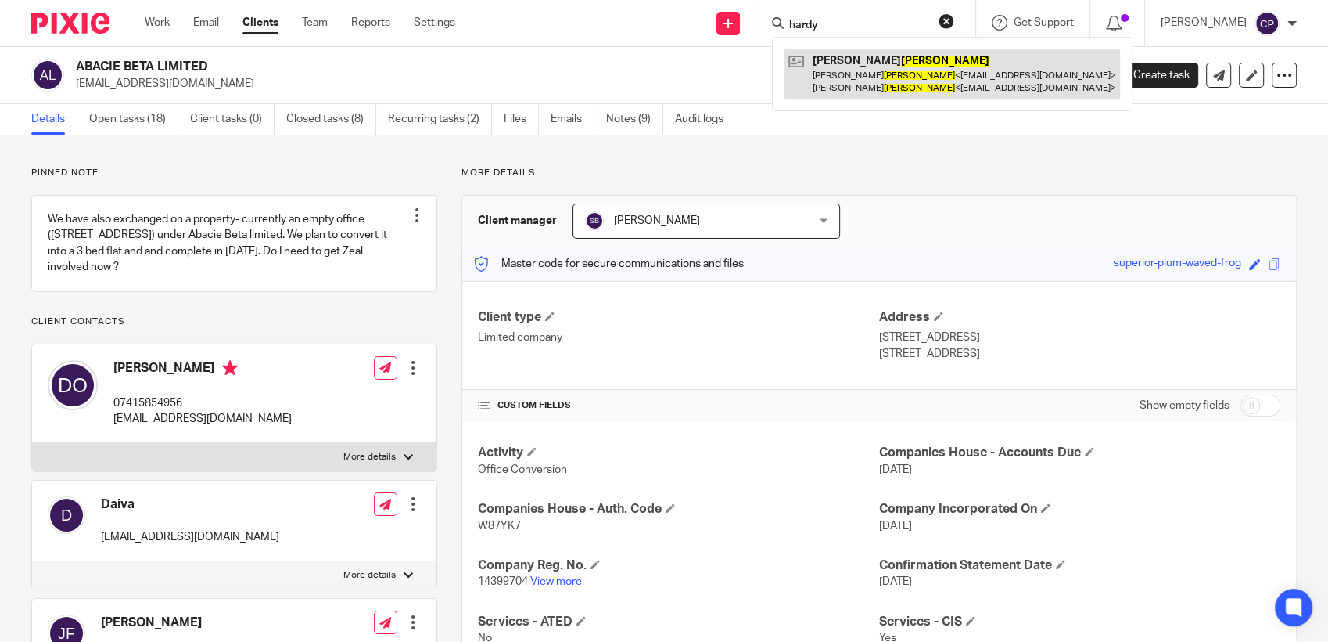
type input "hardy"
click at [843, 67] on link at bounding box center [953, 73] width 336 height 49
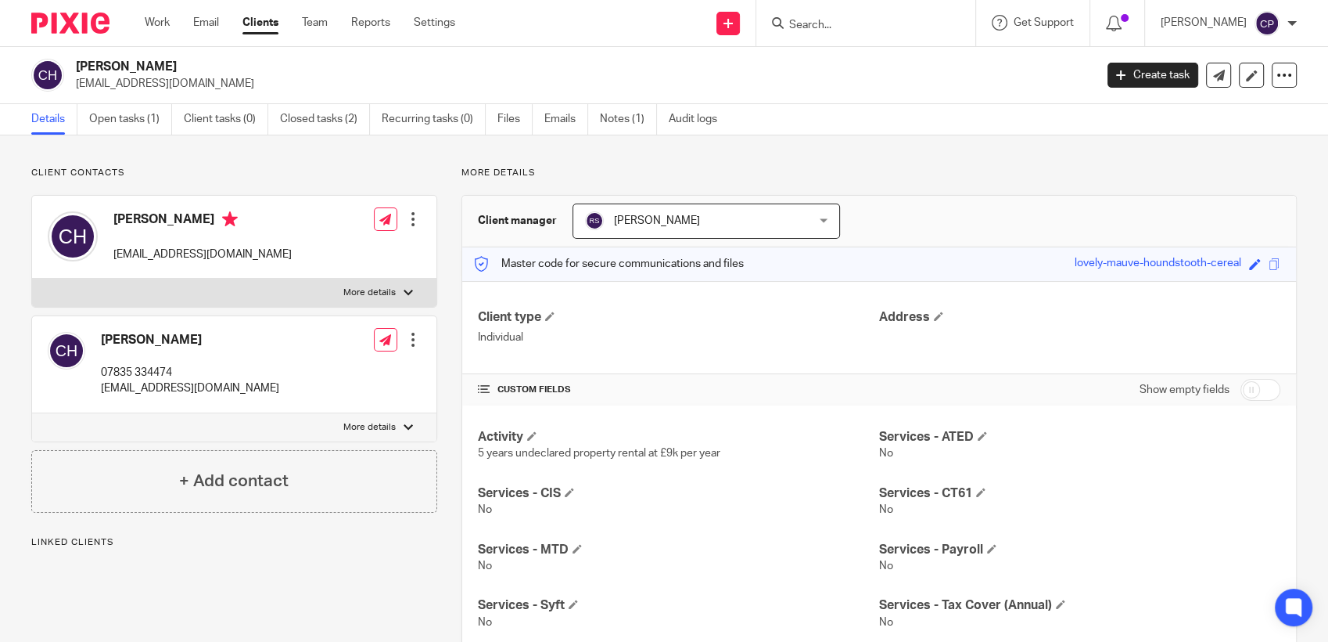
drag, startPoint x: 72, startPoint y: 85, endPoint x: 265, endPoint y: 81, distance: 193.3
click at [265, 81] on div "[PERSON_NAME] [EMAIL_ADDRESS][DOMAIN_NAME]" at bounding box center [557, 75] width 1053 height 33
drag, startPoint x: 265, startPoint y: 81, endPoint x: 202, endPoint y: 84, distance: 63.5
copy p "[EMAIL_ADDRESS][DOMAIN_NAME]"
click at [807, 25] on input "Search" at bounding box center [858, 26] width 141 height 14
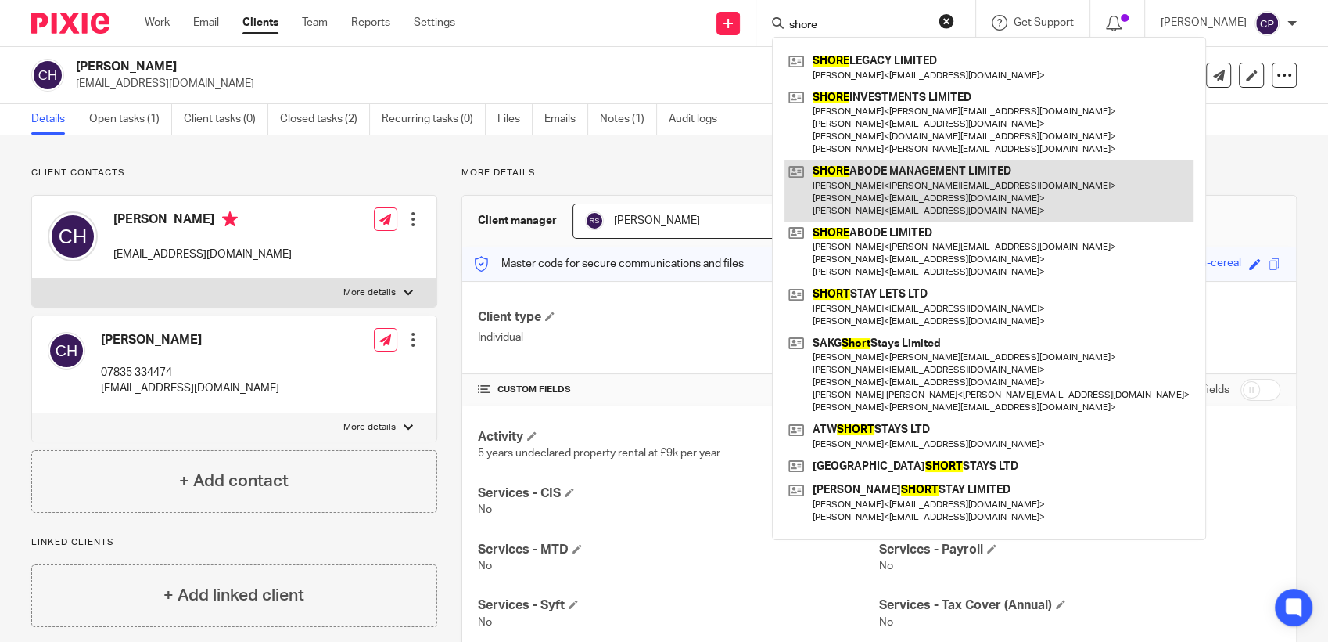
type input "shore"
click at [879, 195] on link at bounding box center [989, 191] width 409 height 62
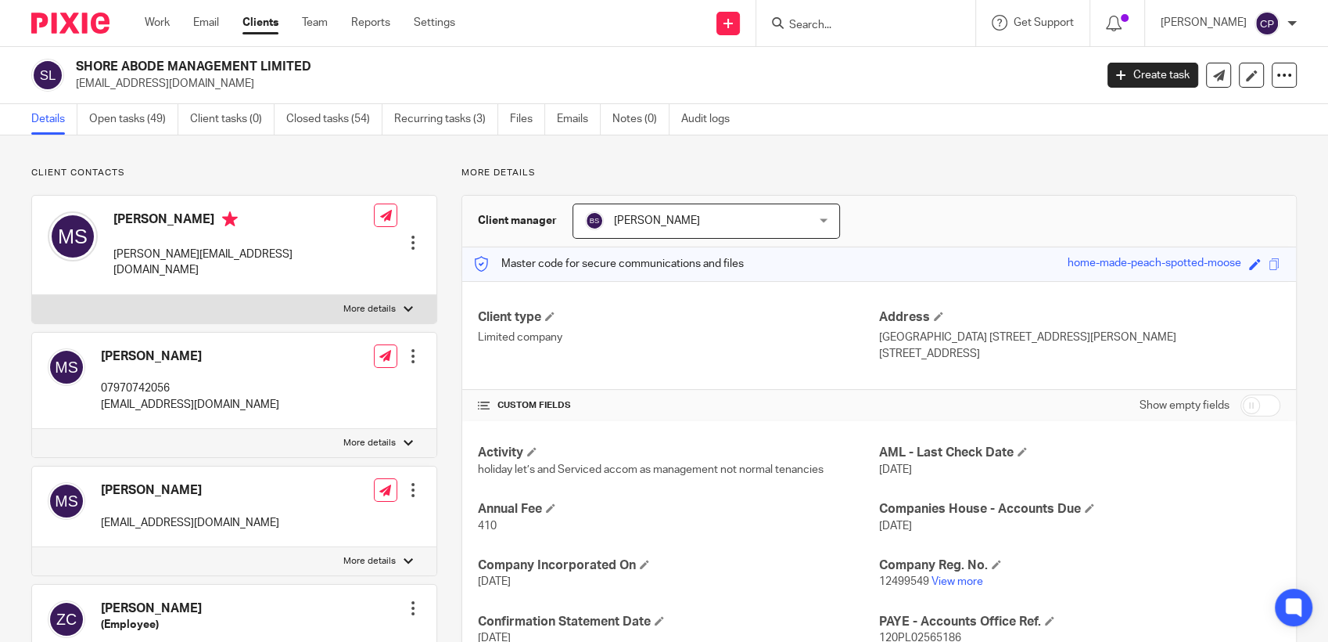
drag, startPoint x: 0, startPoint y: 0, endPoint x: 244, endPoint y: 88, distance: 259.6
click at [244, 88] on p "[EMAIL_ADDRESS][DOMAIN_NAME]" at bounding box center [580, 84] width 1008 height 16
drag, startPoint x: 244, startPoint y: 88, endPoint x: 165, endPoint y: 76, distance: 80.0
drag, startPoint x: 165, startPoint y: 76, endPoint x: 116, endPoint y: 92, distance: 52.0
click at [116, 92] on div "SHORE ABODE MANAGEMENT LIMITED [EMAIL_ADDRESS][DOMAIN_NAME] Create task Update …" at bounding box center [664, 75] width 1328 height 57
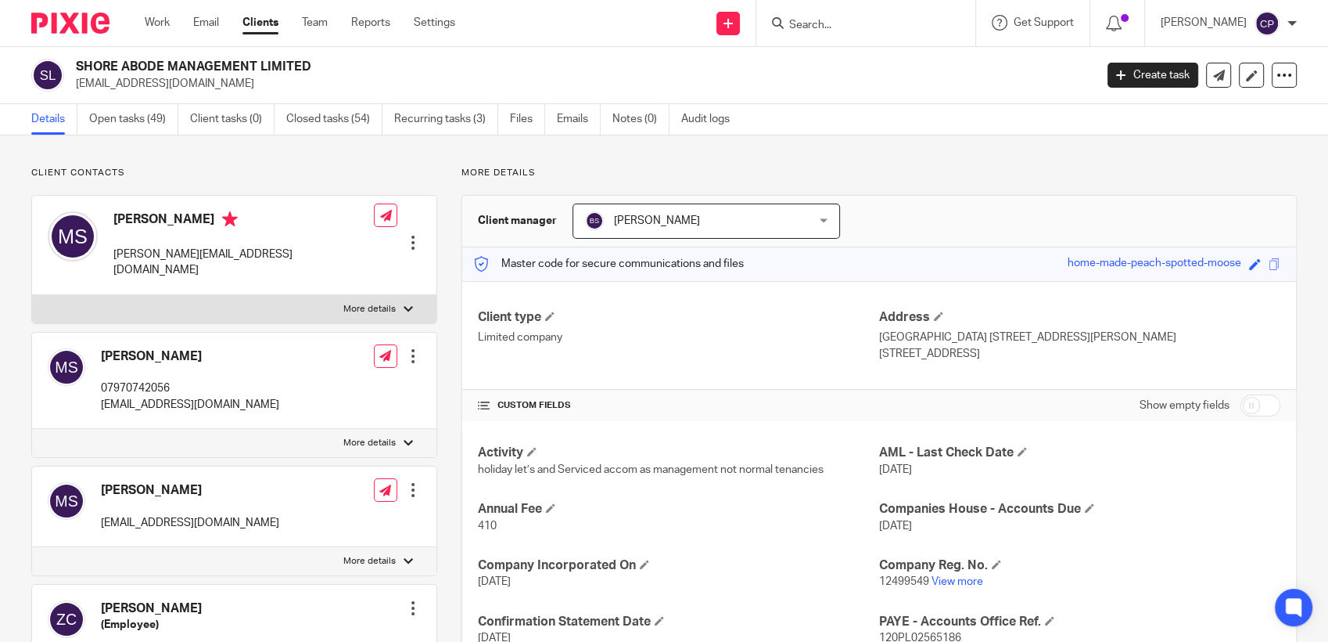
drag, startPoint x: 74, startPoint y: 84, endPoint x: 213, endPoint y: 88, distance: 139.3
click at [213, 88] on div "SHORE ABODE MANAGEMENT LIMITED [EMAIL_ADDRESS][DOMAIN_NAME]" at bounding box center [557, 75] width 1053 height 33
drag, startPoint x: 213, startPoint y: 88, endPoint x: 164, endPoint y: 81, distance: 49.8
copy p "[EMAIL_ADDRESS][DOMAIN_NAME]"
click at [821, 28] on input "Search" at bounding box center [858, 26] width 141 height 14
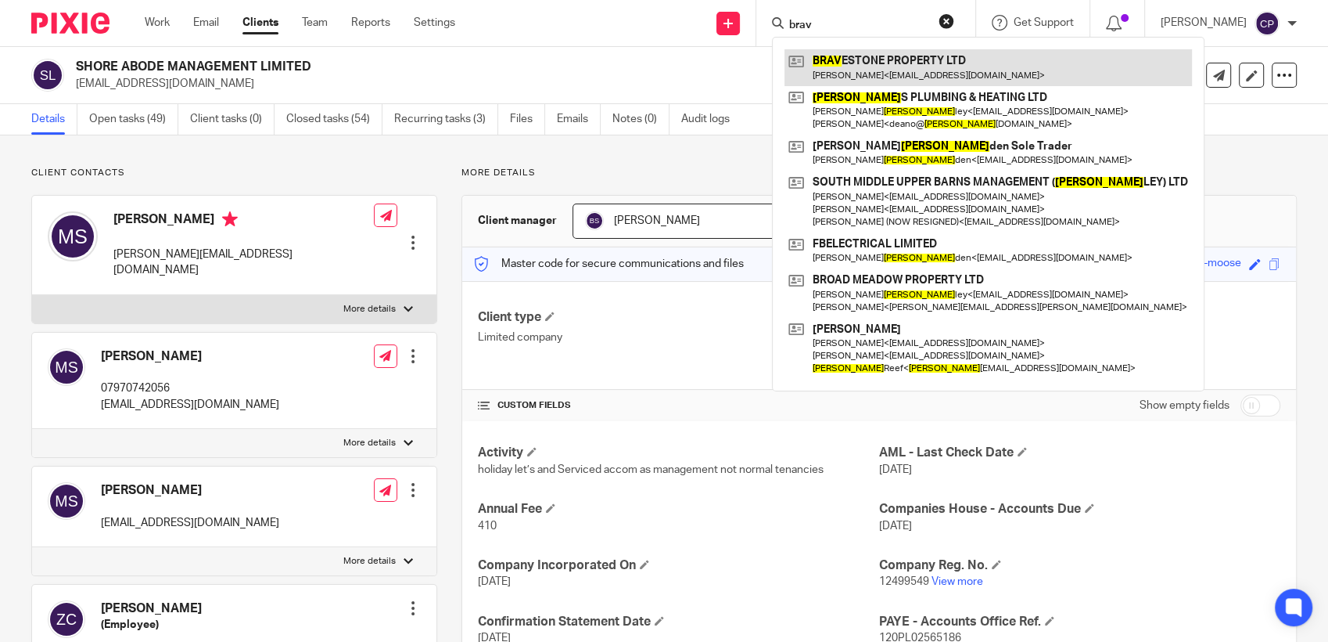
type input "brav"
click at [845, 69] on link at bounding box center [989, 67] width 408 height 36
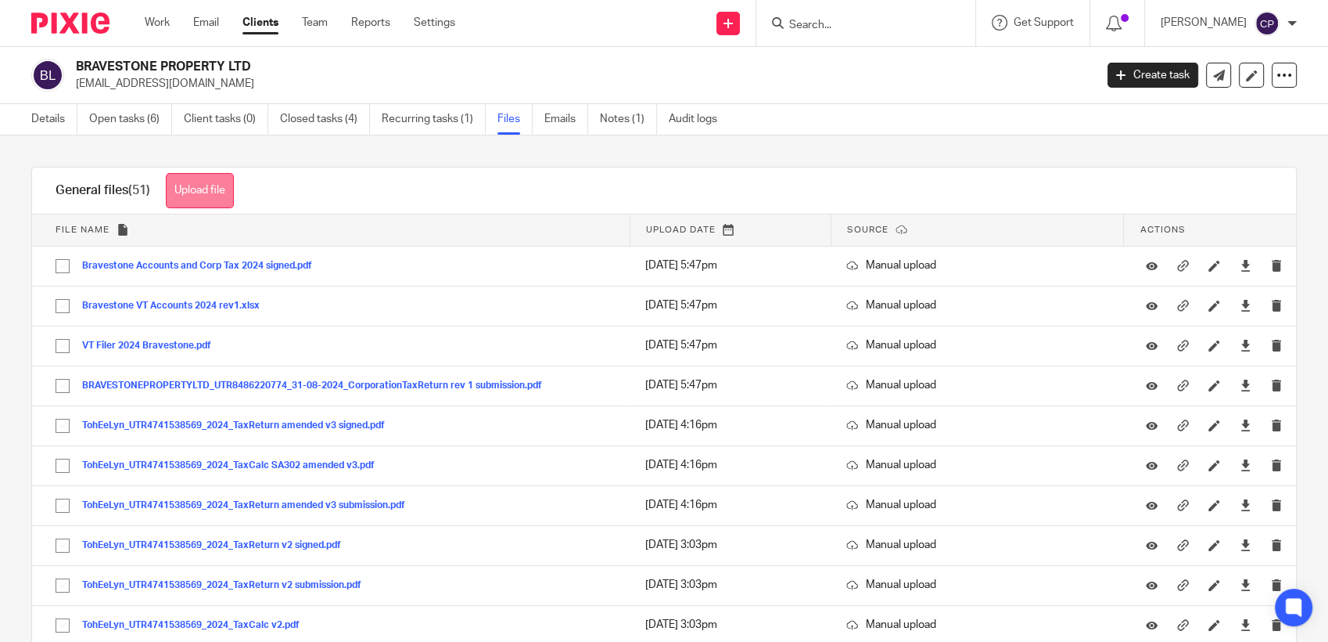
click at [204, 173] on button "Upload file" at bounding box center [200, 190] width 68 height 35
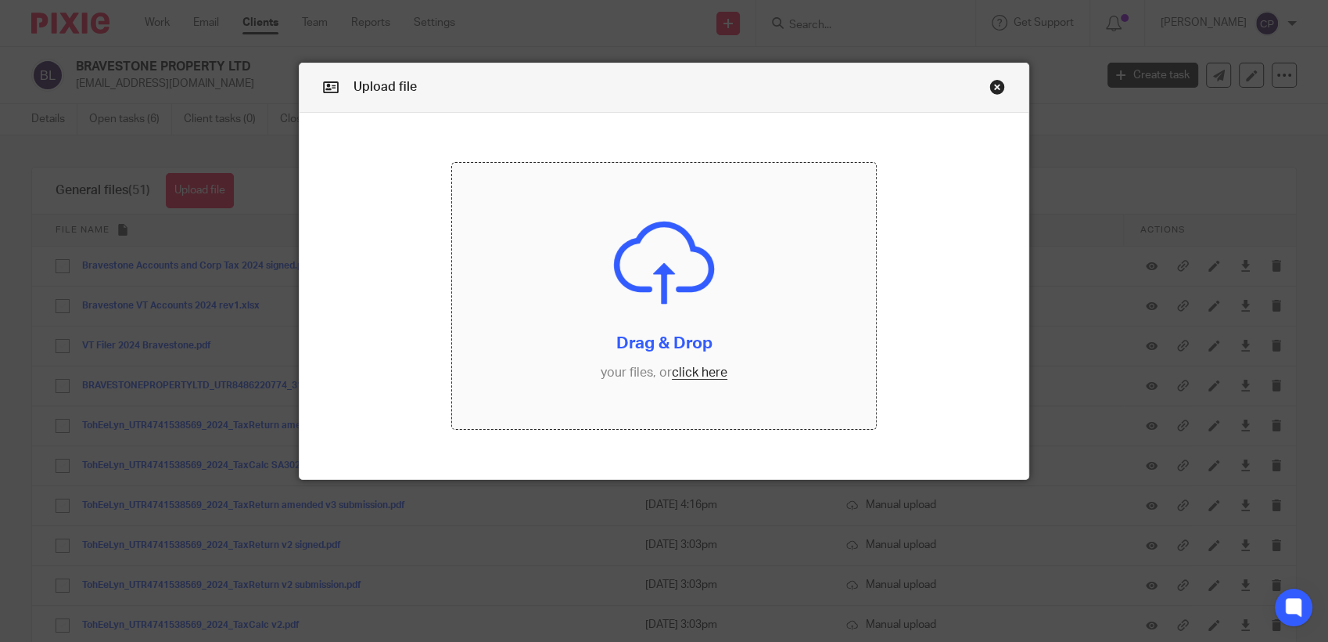
click at [679, 379] on input "file" at bounding box center [664, 296] width 424 height 266
